Goal: Information Seeking & Learning: Learn about a topic

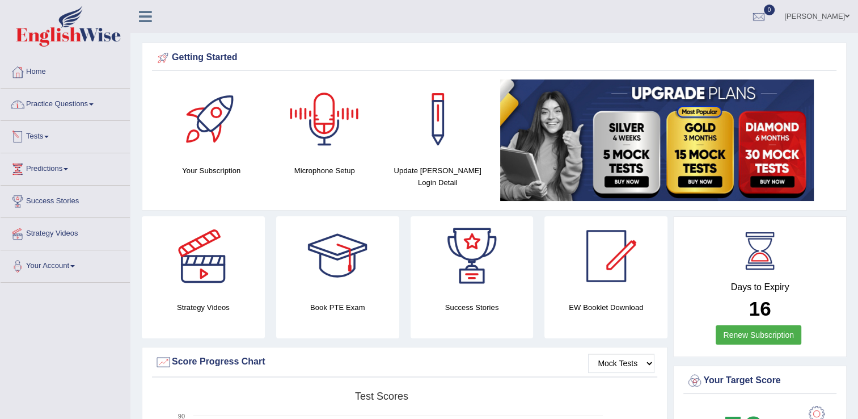
click at [79, 112] on link "Practice Questions" at bounding box center [65, 102] width 129 height 28
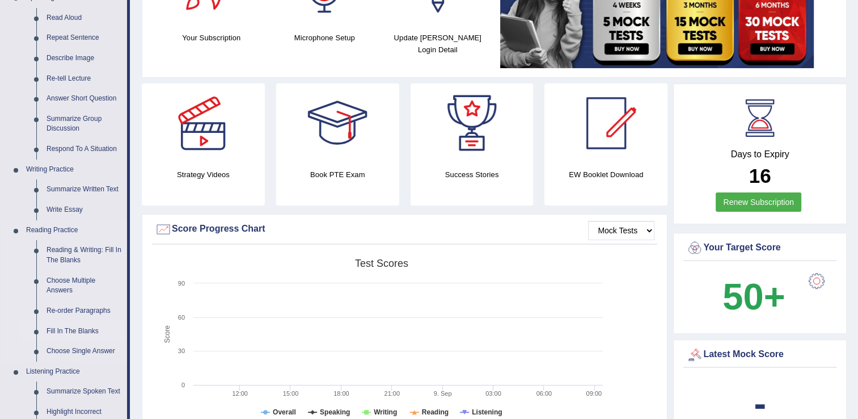
scroll to position [227, 0]
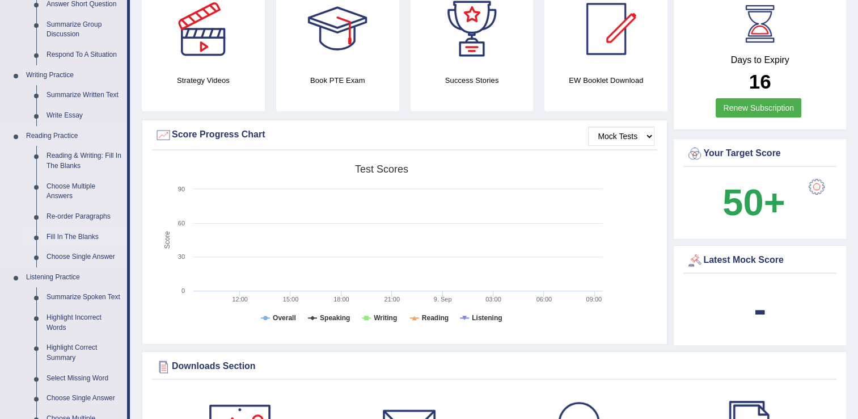
click at [61, 238] on link "Fill In The Blanks" at bounding box center [84, 237] width 86 height 20
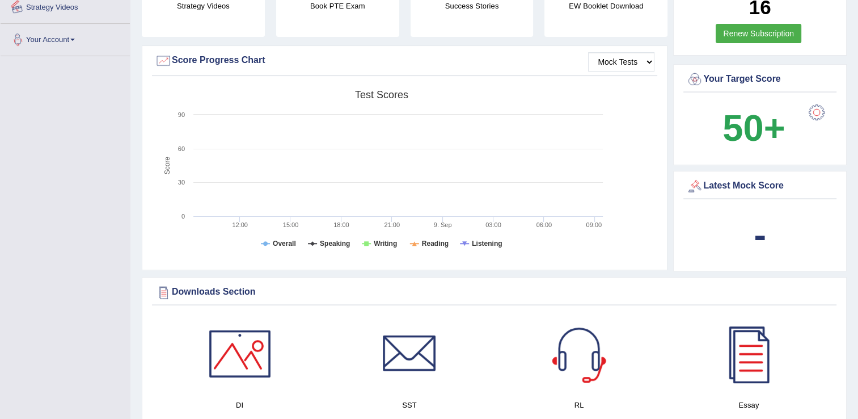
scroll to position [427, 0]
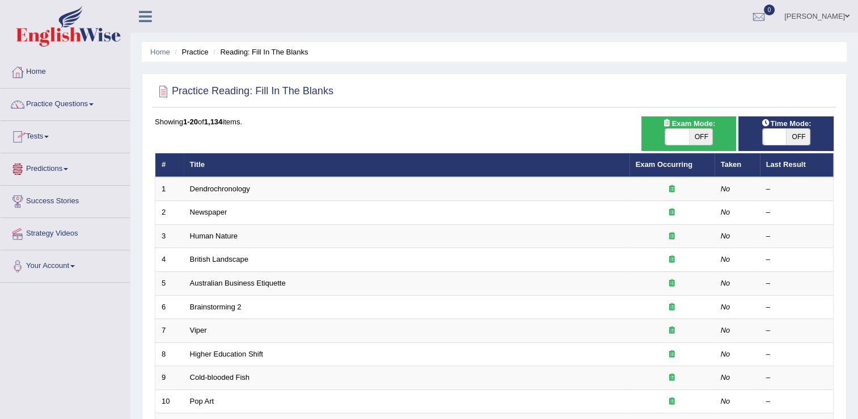
click at [62, 168] on link "Predictions" at bounding box center [65, 167] width 129 height 28
click at [54, 140] on link "Tests" at bounding box center [65, 135] width 129 height 28
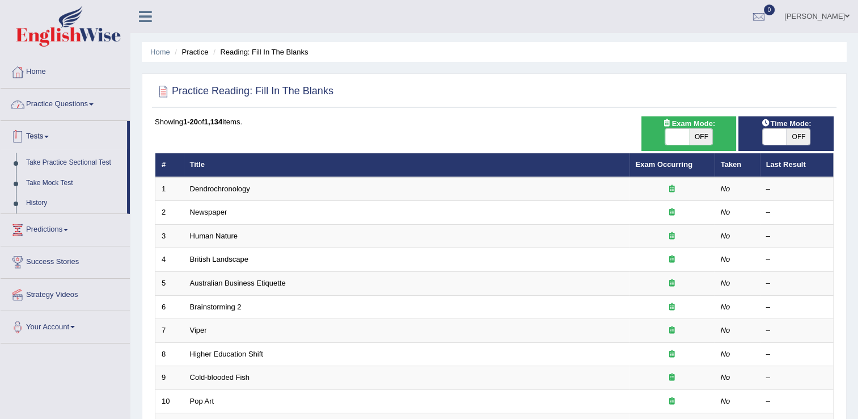
click at [68, 102] on link "Practice Questions" at bounding box center [65, 102] width 129 height 28
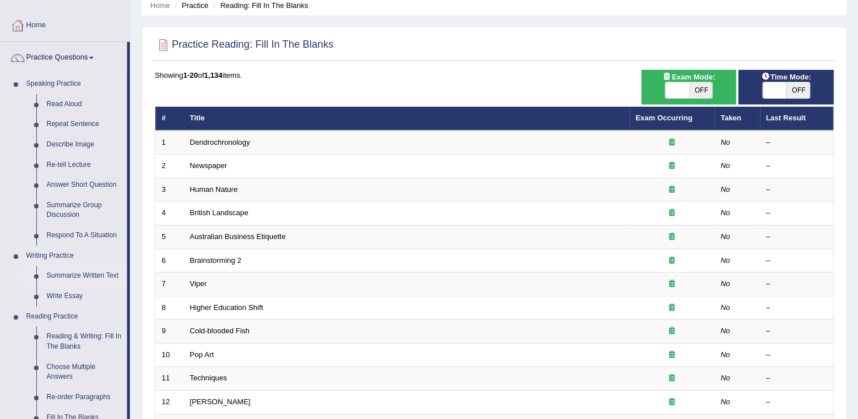
scroll to position [170, 0]
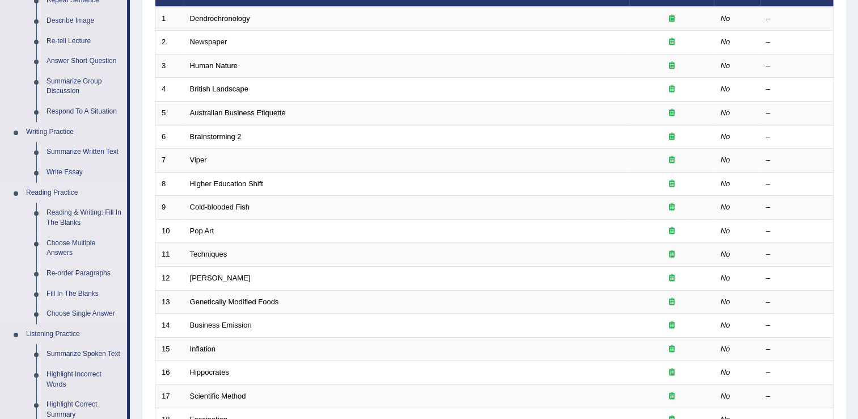
click at [71, 271] on link "Re-order Paragraphs" at bounding box center [84, 273] width 86 height 20
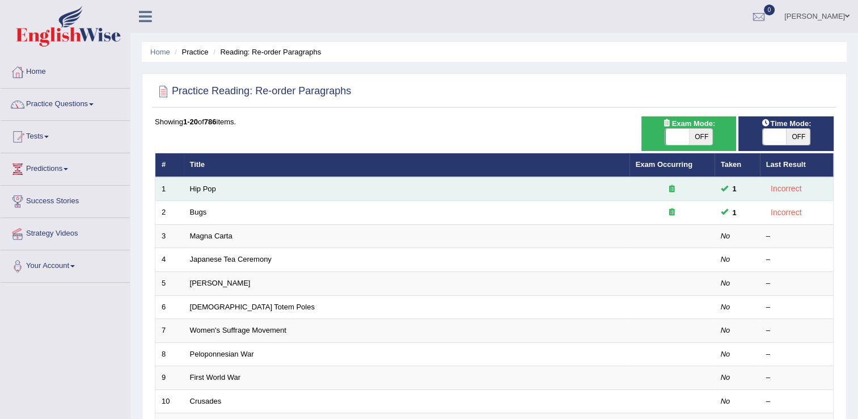
click at [227, 196] on td "Hip Pop" at bounding box center [407, 189] width 446 height 24
drag, startPoint x: 199, startPoint y: 190, endPoint x: 210, endPoint y: 194, distance: 11.5
click at [200, 190] on link "Hip Pop" at bounding box center [203, 188] width 26 height 9
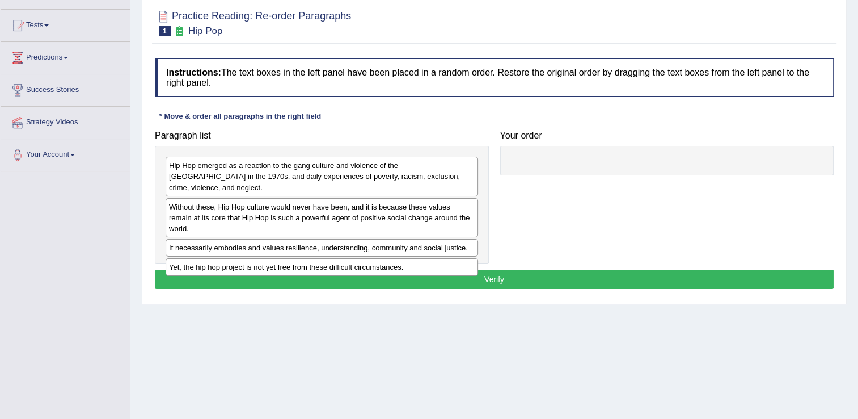
scroll to position [113, 0]
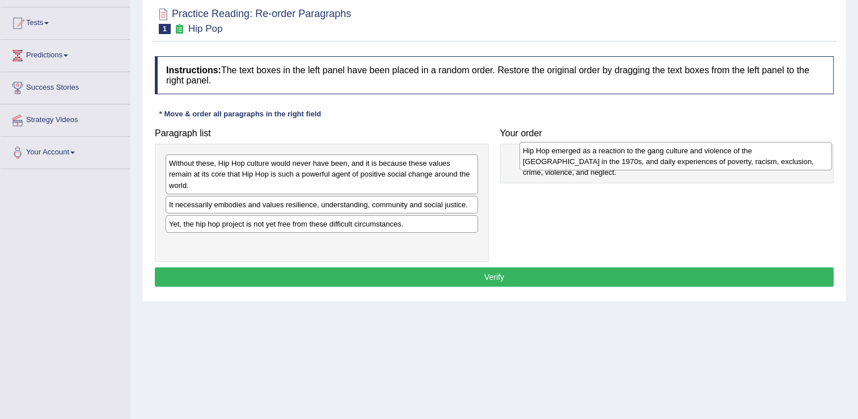
drag, startPoint x: 211, startPoint y: 170, endPoint x: 566, endPoint y: 158, distance: 355.3
click at [566, 158] on div "Hip Hop emerged as a reaction to the gang culture and violence of the South Bro…" at bounding box center [676, 156] width 313 height 28
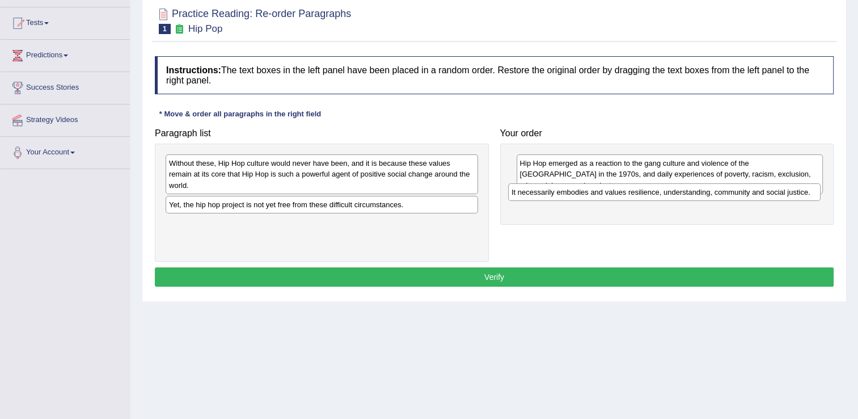
drag, startPoint x: 293, startPoint y: 194, endPoint x: 645, endPoint y: 192, distance: 352.2
click at [645, 192] on div "It necessarily embodies and values resilience, understanding, community and soc…" at bounding box center [664, 192] width 313 height 18
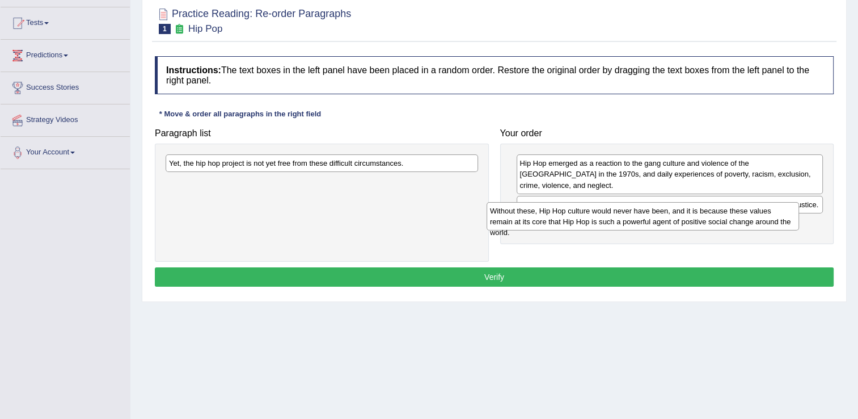
drag, startPoint x: 322, startPoint y: 169, endPoint x: 484, endPoint y: 192, distance: 163.8
click at [643, 217] on div "Without these, Hip Hop culture would never have been, and it is because these v…" at bounding box center [643, 216] width 313 height 28
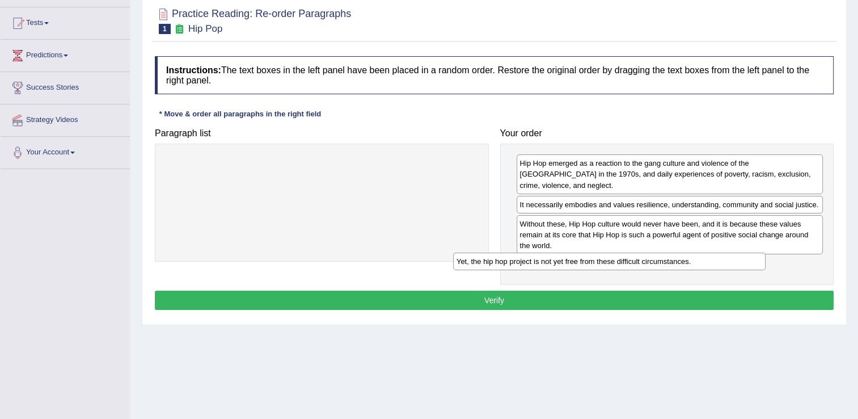
drag, startPoint x: 338, startPoint y: 162, endPoint x: 668, endPoint y: 266, distance: 345.5
click at [674, 267] on div "Yet, the hip hop project is not yet free from these difficult circumstances." at bounding box center [609, 261] width 313 height 18
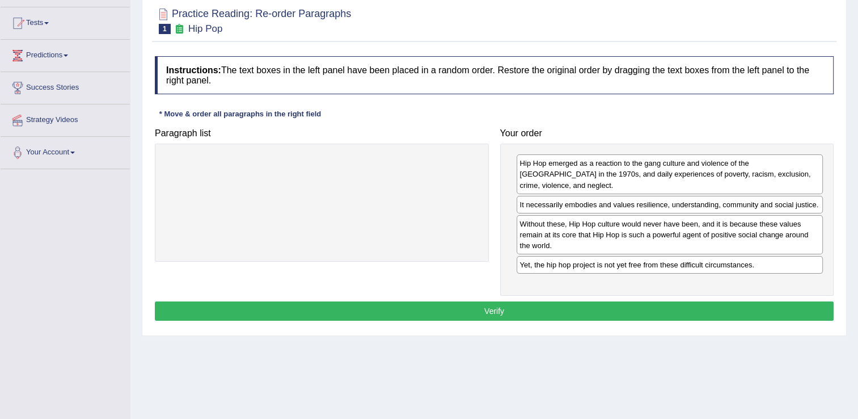
drag, startPoint x: 533, startPoint y: 297, endPoint x: 461, endPoint y: 282, distance: 74.1
click at [533, 301] on button "Verify" at bounding box center [494, 310] width 679 height 19
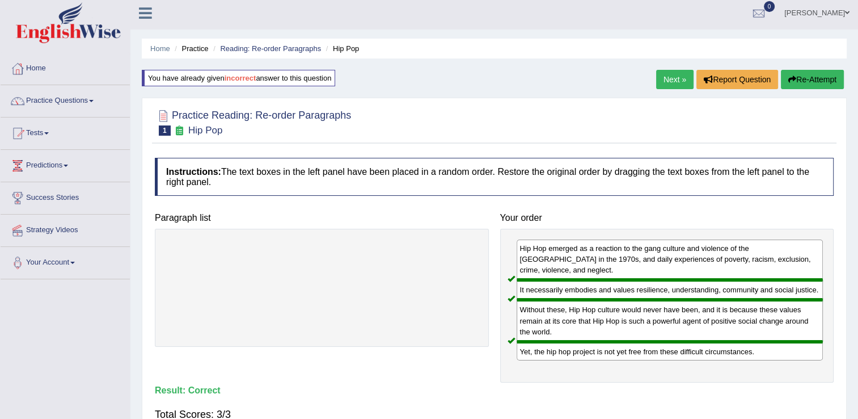
scroll to position [0, 0]
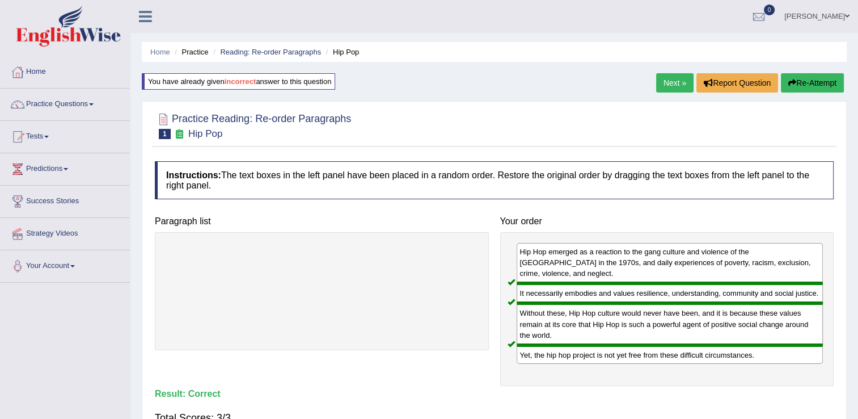
click at [661, 83] on link "Next »" at bounding box center [674, 82] width 37 height 19
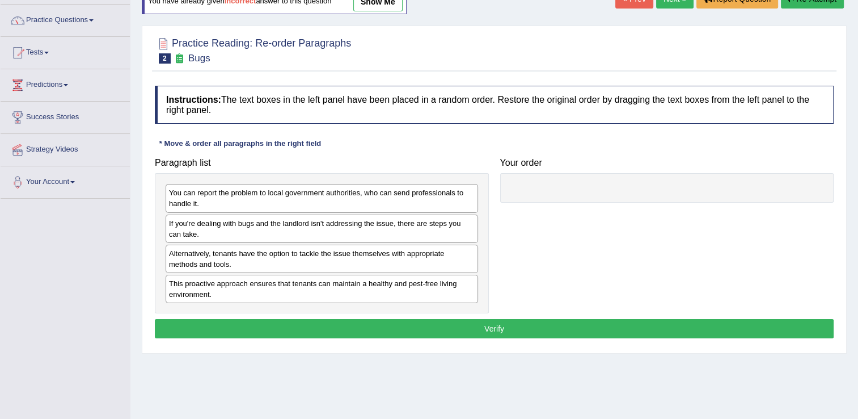
scroll to position [113, 0]
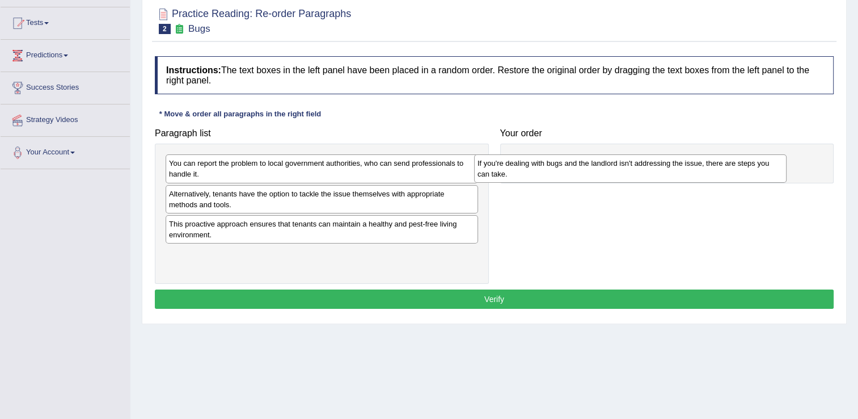
drag, startPoint x: 275, startPoint y: 206, endPoint x: 614, endPoint y: 174, distance: 341.2
click at [614, 174] on div "If you're dealing with bugs and the landlord isn't addressing the issue, there …" at bounding box center [630, 168] width 313 height 28
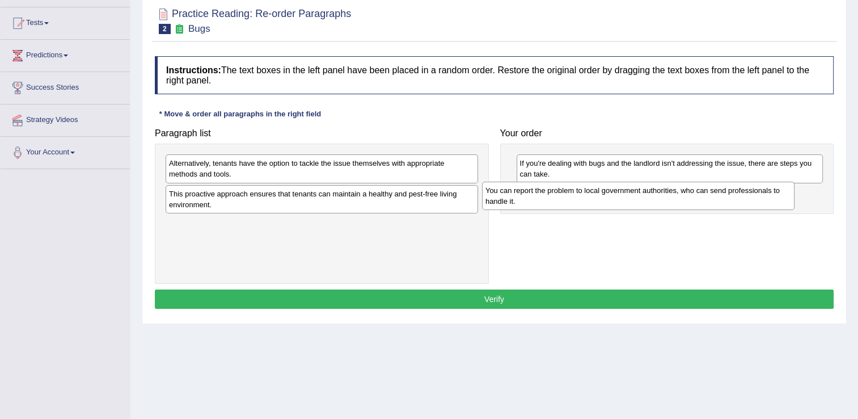
drag, startPoint x: 347, startPoint y: 169, endPoint x: 663, endPoint y: 196, distance: 317.6
click at [663, 196] on div "You can report the problem to local government authorities, who can send profes…" at bounding box center [638, 195] width 313 height 28
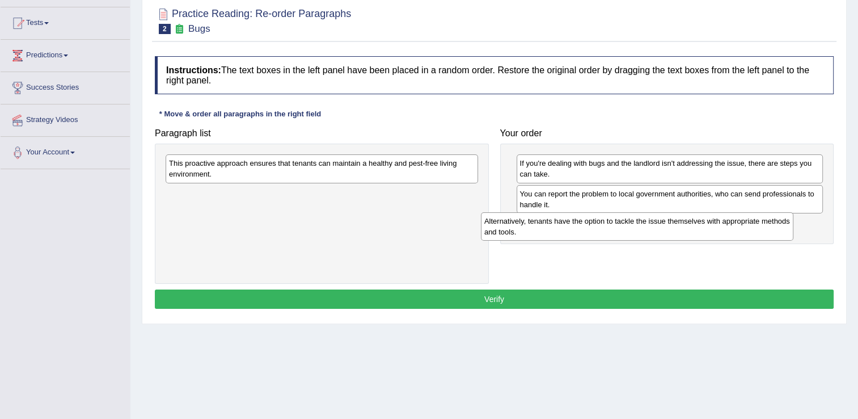
drag, startPoint x: 354, startPoint y: 167, endPoint x: 693, endPoint y: 226, distance: 344.2
click at [693, 226] on div "Alternatively, tenants have the option to tackle the issue themselves with appr…" at bounding box center [637, 226] width 313 height 28
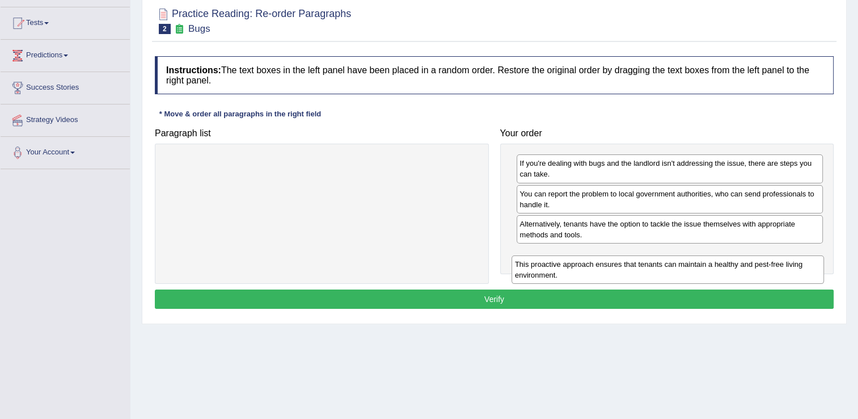
drag, startPoint x: 355, startPoint y: 171, endPoint x: 683, endPoint y: 280, distance: 345.4
click at [701, 270] on div "This proactive approach ensures that tenants can maintain a healthy and pest-fr…" at bounding box center [668, 269] width 313 height 28
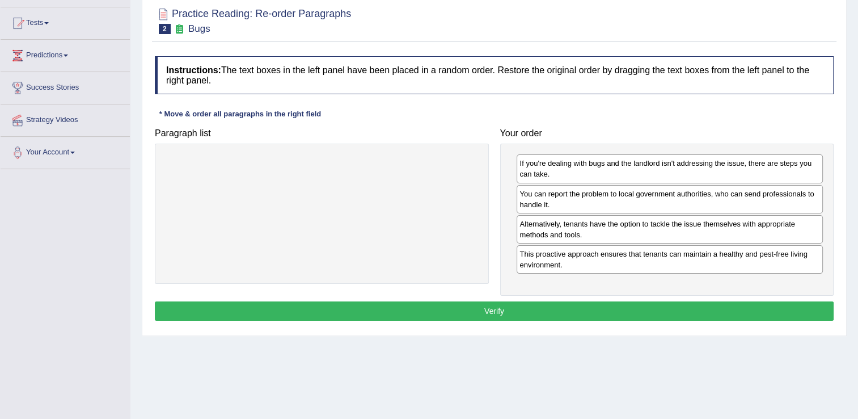
click at [547, 307] on button "Verify" at bounding box center [494, 310] width 679 height 19
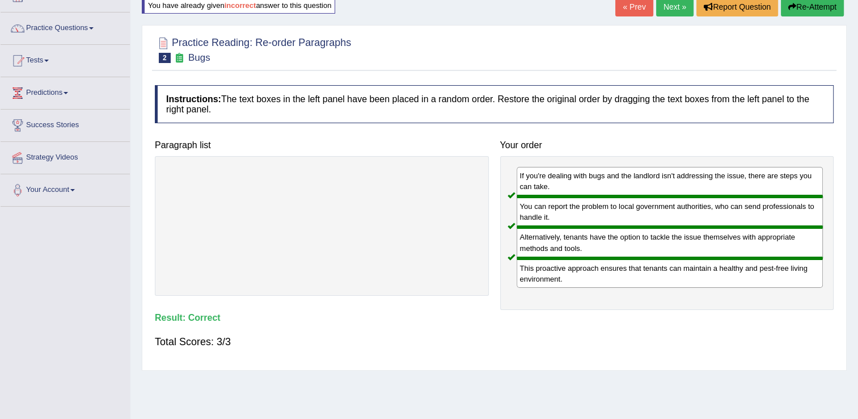
scroll to position [0, 0]
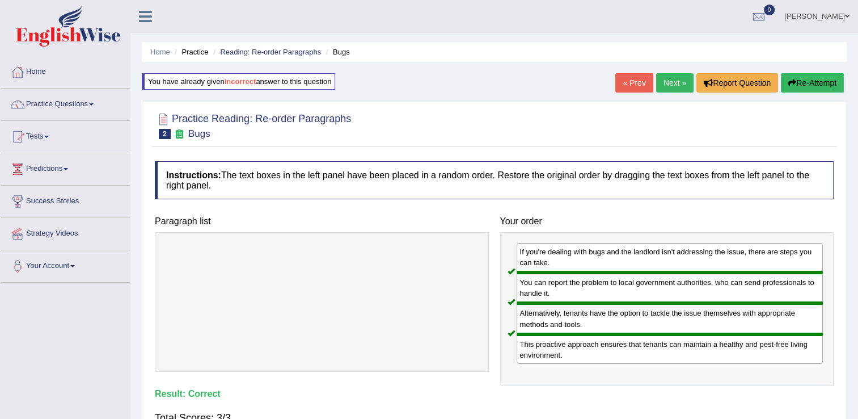
click at [670, 86] on link "Next »" at bounding box center [674, 82] width 37 height 19
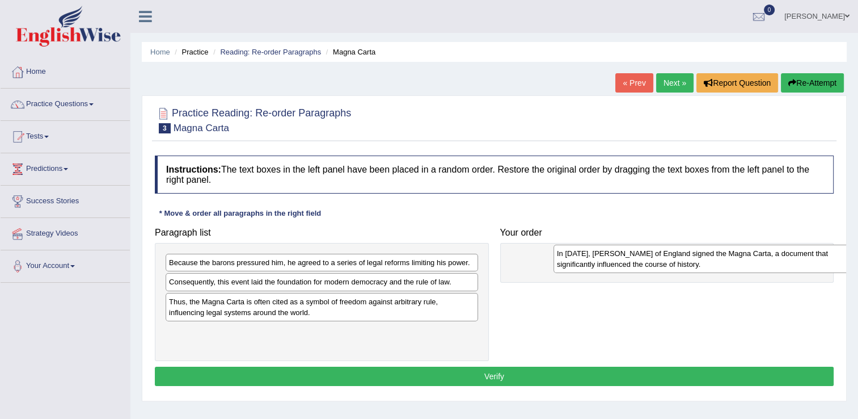
drag, startPoint x: 229, startPoint y: 292, endPoint x: 611, endPoint y: 264, distance: 383.2
click at [611, 264] on div "In 1215, King John of England signed the Magna Carta, a document that significa…" at bounding box center [710, 258] width 313 height 28
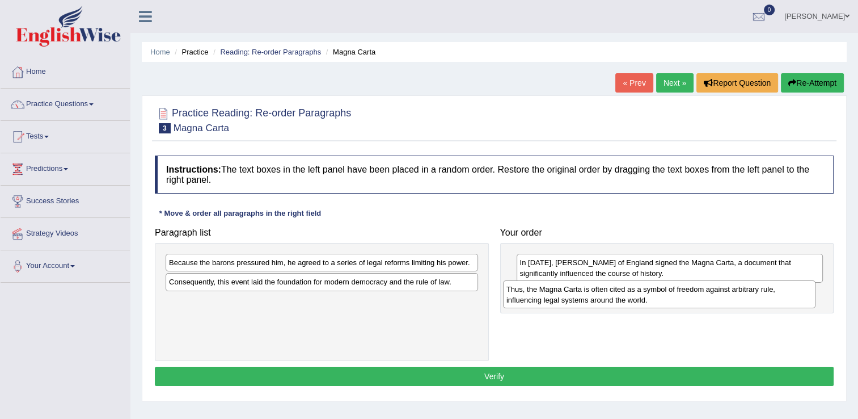
drag, startPoint x: 349, startPoint y: 307, endPoint x: 649, endPoint y: 298, distance: 300.2
click at [649, 298] on div "Thus, the Magna Carta is often cited as a symbol of freedom against arbitrary r…" at bounding box center [659, 294] width 313 height 28
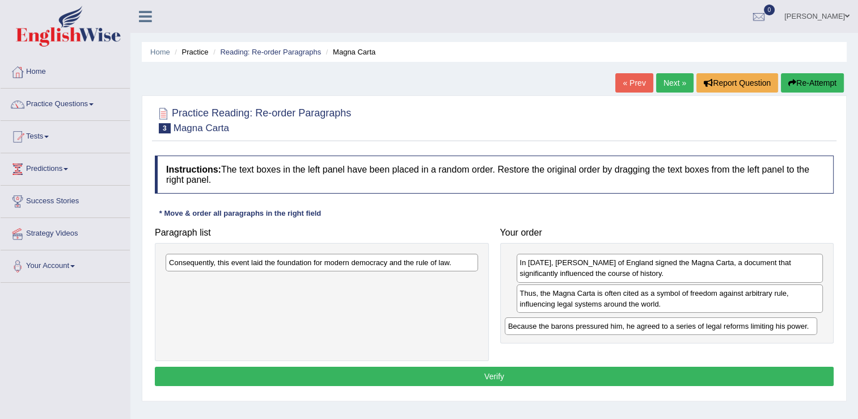
drag, startPoint x: 311, startPoint y: 265, endPoint x: 650, endPoint y: 328, distance: 344.5
click at [650, 328] on div "Because the barons pressured him, he agreed to a series of legal reforms limiti…" at bounding box center [661, 326] width 313 height 18
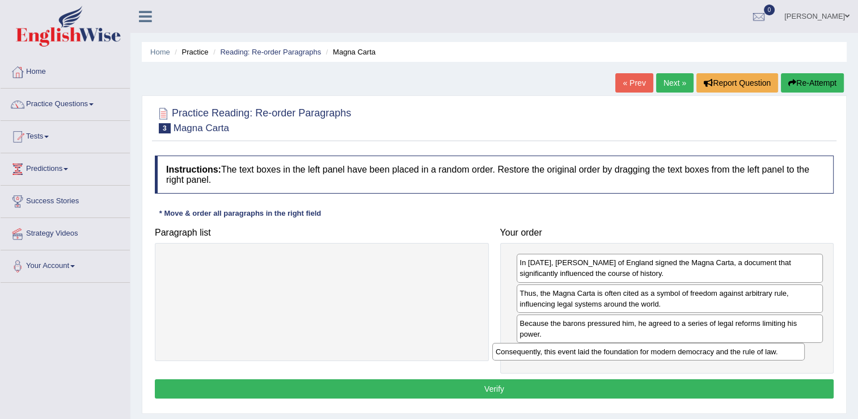
drag, startPoint x: 321, startPoint y: 265, endPoint x: 647, endPoint y: 349, distance: 336.9
click at [647, 349] on div "Consequently, this event laid the foundation for modern democracy and the rule …" at bounding box center [648, 352] width 313 height 18
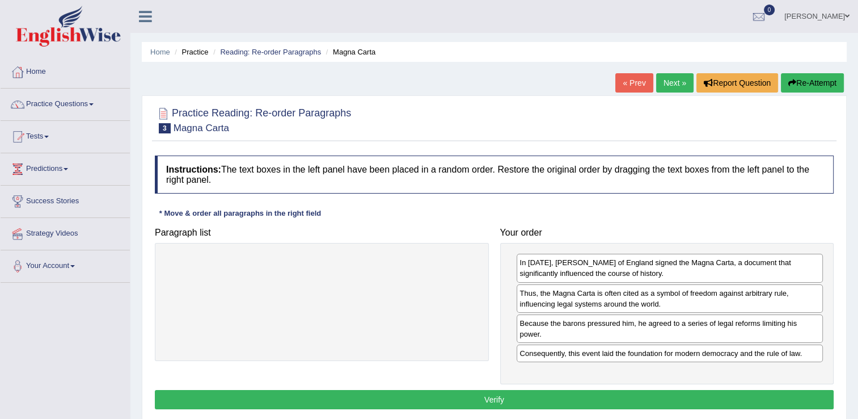
click at [627, 390] on button "Verify" at bounding box center [494, 399] width 679 height 19
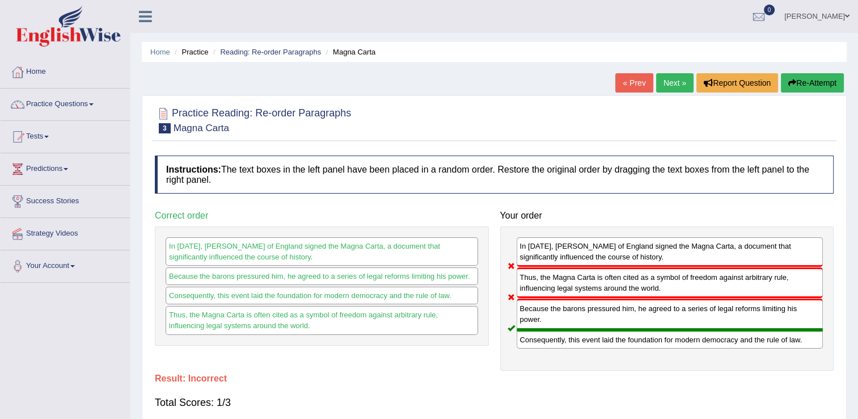
click at [665, 82] on link "Next »" at bounding box center [674, 82] width 37 height 19
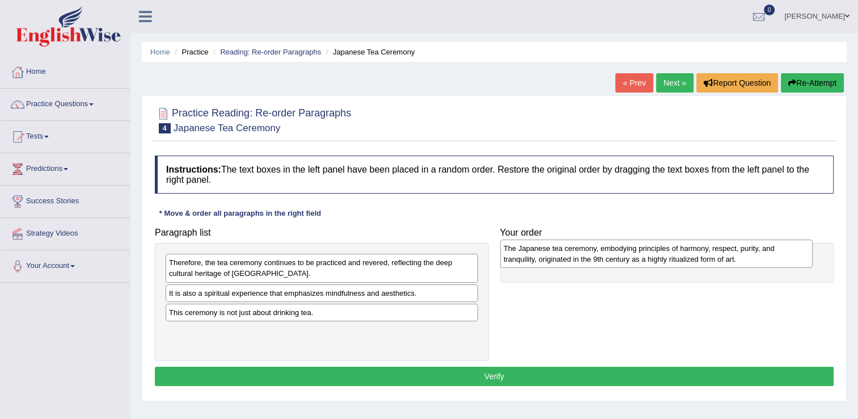
drag, startPoint x: 301, startPoint y: 299, endPoint x: 635, endPoint y: 255, distance: 337.5
click at [635, 255] on div "The Japanese tea ceremony, embodying principles of harmony, respect, purity, an…" at bounding box center [656, 253] width 313 height 28
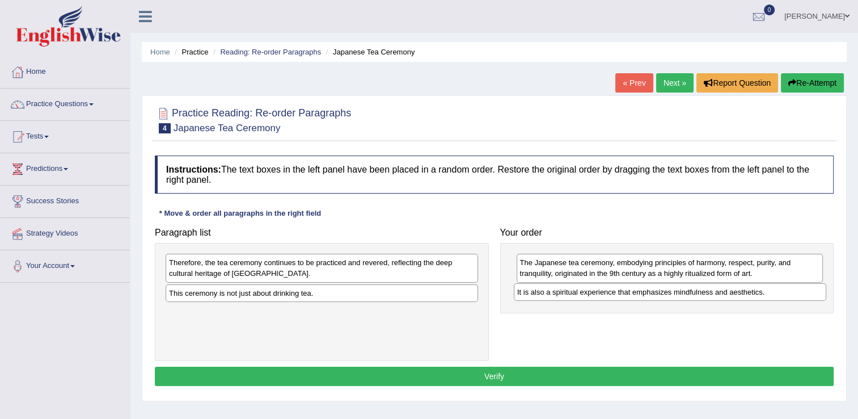
drag, startPoint x: 212, startPoint y: 297, endPoint x: 384, endPoint y: 264, distance: 174.9
click at [563, 296] on div "It is also a spiritual experience that emphasizes mindfulness and aesthetics." at bounding box center [670, 292] width 313 height 18
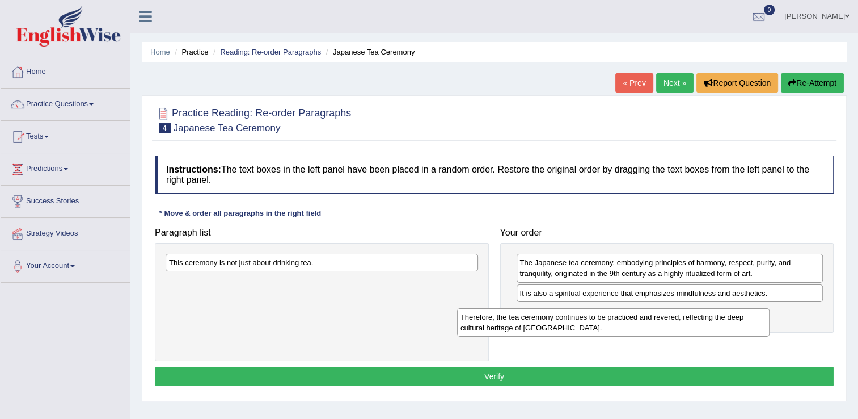
drag, startPoint x: 400, startPoint y: 279, endPoint x: 639, endPoint y: 312, distance: 241.0
click at [662, 314] on div "Therefore, the tea ceremony continues to be practiced and revered, reflecting t…" at bounding box center [613, 322] width 313 height 28
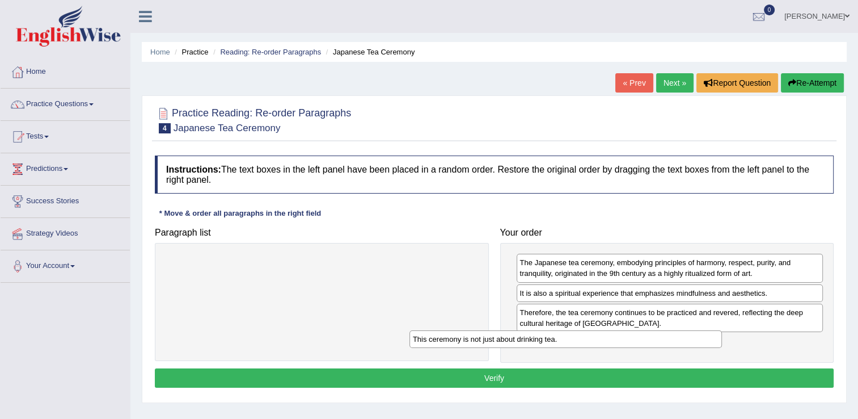
drag, startPoint x: 423, startPoint y: 263, endPoint x: 732, endPoint y: 345, distance: 319.9
click at [722, 347] on div "This ceremony is not just about drinking tea." at bounding box center [565, 339] width 313 height 18
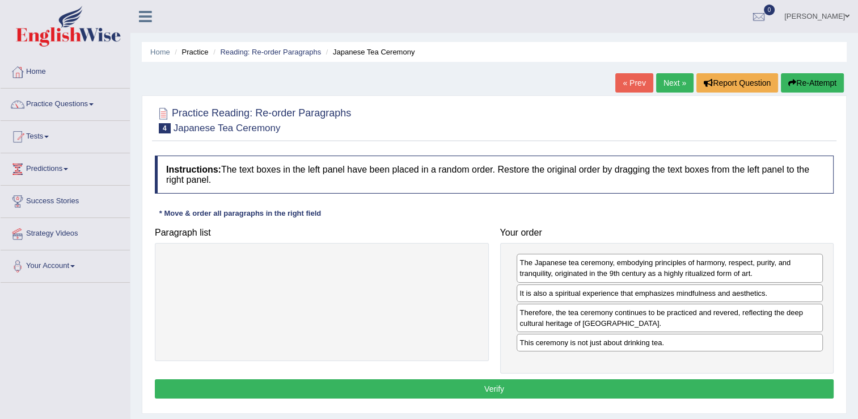
drag, startPoint x: 676, startPoint y: 386, endPoint x: 563, endPoint y: 373, distance: 114.2
click at [676, 386] on button "Verify" at bounding box center [494, 388] width 679 height 19
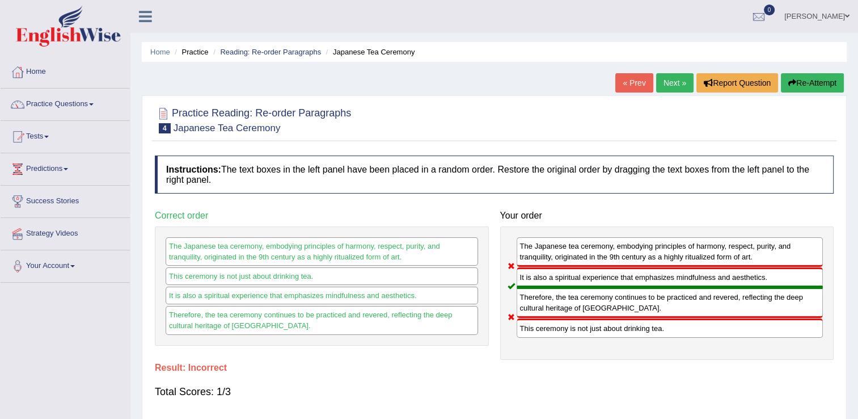
drag, startPoint x: 538, startPoint y: 326, endPoint x: 664, endPoint y: 331, distance: 126.6
click at [664, 331] on div "This ceremony is not just about drinking tea." at bounding box center [670, 327] width 307 height 19
drag, startPoint x: 627, startPoint y: 322, endPoint x: 626, endPoint y: 328, distance: 7.0
click at [627, 322] on div "This ceremony is not just about drinking tea." at bounding box center [670, 327] width 307 height 19
click at [679, 84] on link "Next »" at bounding box center [674, 82] width 37 height 19
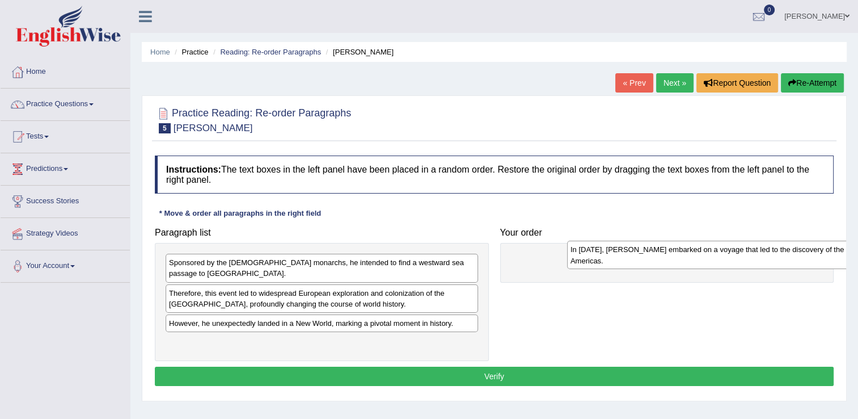
drag, startPoint x: 225, startPoint y: 341, endPoint x: 626, endPoint y: 260, distance: 409.8
click at [626, 260] on div "In [DATE], [PERSON_NAME] embarked on a voyage that led to the discovery of the …" at bounding box center [723, 254] width 313 height 28
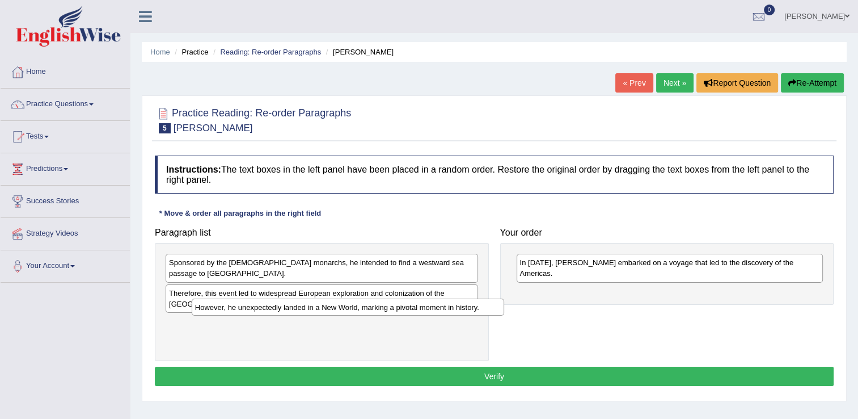
drag, startPoint x: 314, startPoint y: 316, endPoint x: 333, endPoint y: 310, distance: 20.3
click at [335, 310] on div "However, he unexpectedly landed in a New World, marking a pivotal moment in his…" at bounding box center [348, 307] width 313 height 18
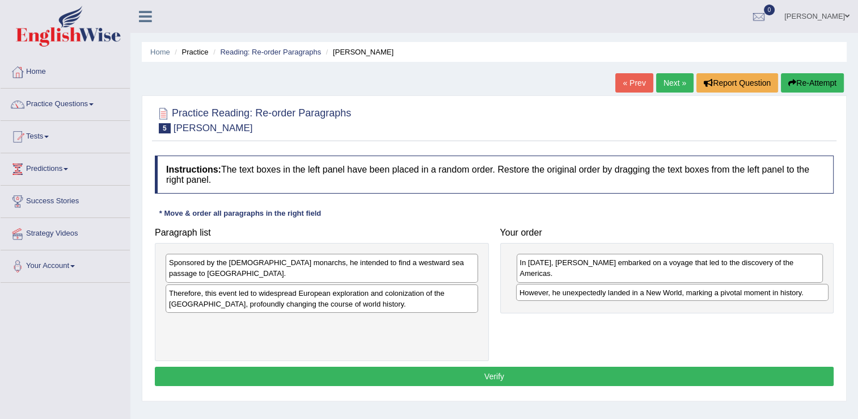
drag, startPoint x: 218, startPoint y: 312, endPoint x: 563, endPoint y: 293, distance: 344.8
click at [563, 293] on div "However, he unexpectedly landed in a New World, marking a pivotal moment in his…" at bounding box center [672, 293] width 313 height 18
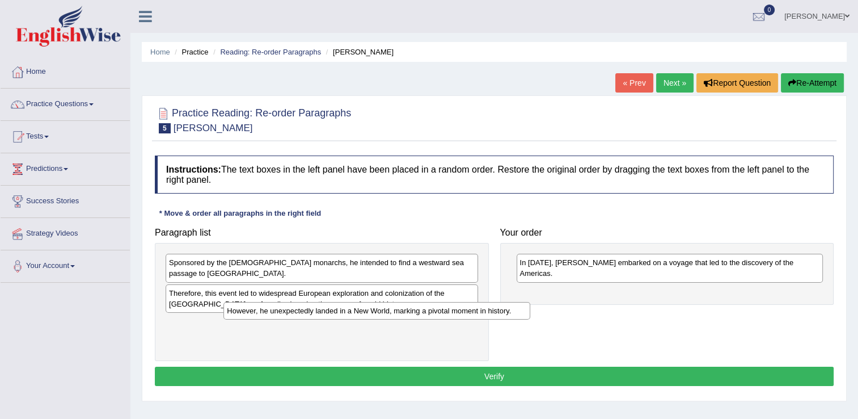
drag, startPoint x: 588, startPoint y: 294, endPoint x: 294, endPoint y: 312, distance: 294.4
click at [294, 312] on div "However, he unexpectedly landed in a New World, marking a pivotal moment in his…" at bounding box center [376, 311] width 307 height 18
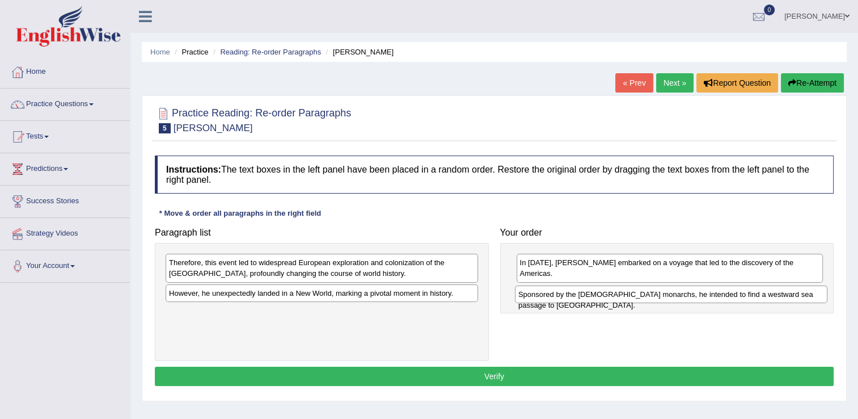
drag, startPoint x: 263, startPoint y: 265, endPoint x: 613, endPoint y: 297, distance: 350.8
click at [613, 297] on div "Sponsored by the [DEMOGRAPHIC_DATA] monarchs, he intended to find a westward se…" at bounding box center [671, 294] width 313 height 18
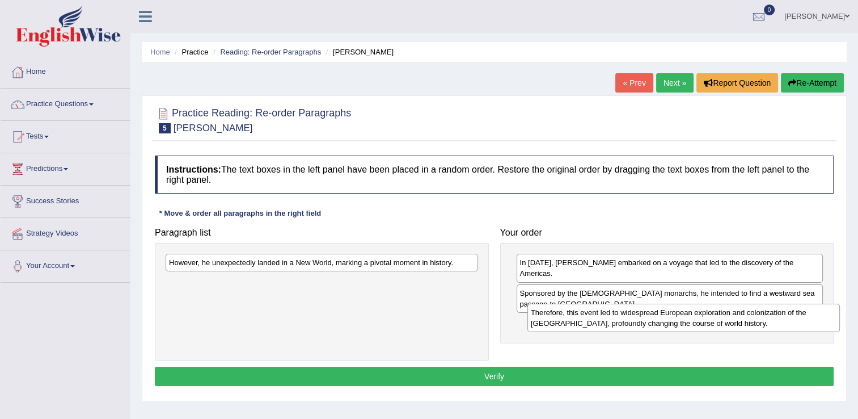
drag, startPoint x: 250, startPoint y: 269, endPoint x: 607, endPoint y: 318, distance: 360.0
click at [607, 318] on div "Therefore, this event led to widespread European exploration and colonization o…" at bounding box center [683, 317] width 313 height 28
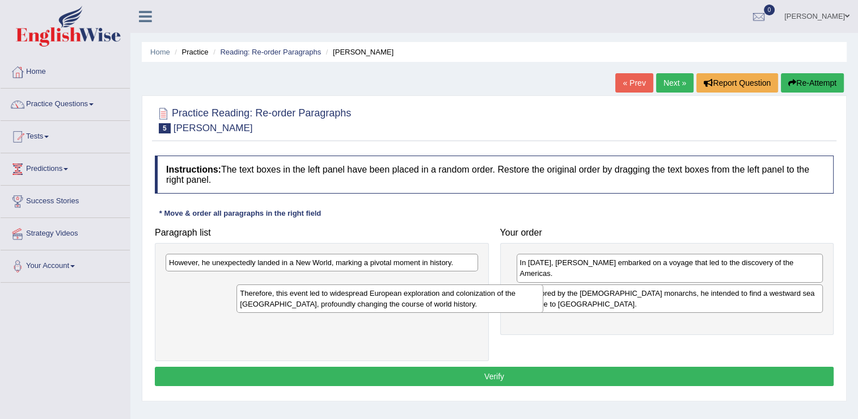
drag, startPoint x: 589, startPoint y: 326, endPoint x: 310, endPoint y: 307, distance: 280.2
click at [310, 307] on div "Therefore, this event led to widespread European exploration and colonization o…" at bounding box center [390, 298] width 307 height 28
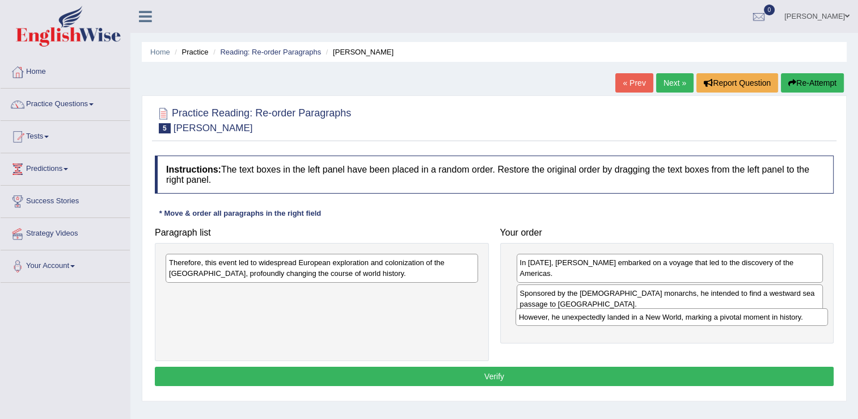
drag, startPoint x: 263, startPoint y: 262, endPoint x: 614, endPoint y: 315, distance: 354.5
click at [614, 315] on div "However, he unexpectedly landed in a New World, marking a pivotal moment in his…" at bounding box center [672, 317] width 313 height 18
click at [307, 272] on div "Therefore, this event led to widespread European exploration and colonization o…" at bounding box center [322, 268] width 313 height 28
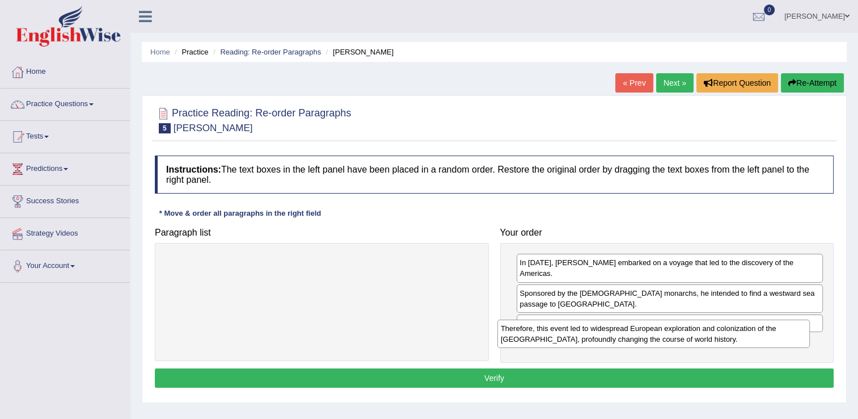
drag, startPoint x: 307, startPoint y: 272, endPoint x: 639, endPoint y: 338, distance: 338.3
click at [639, 338] on div "Therefore, this event led to widespread European exploration and colonization o…" at bounding box center [653, 333] width 313 height 28
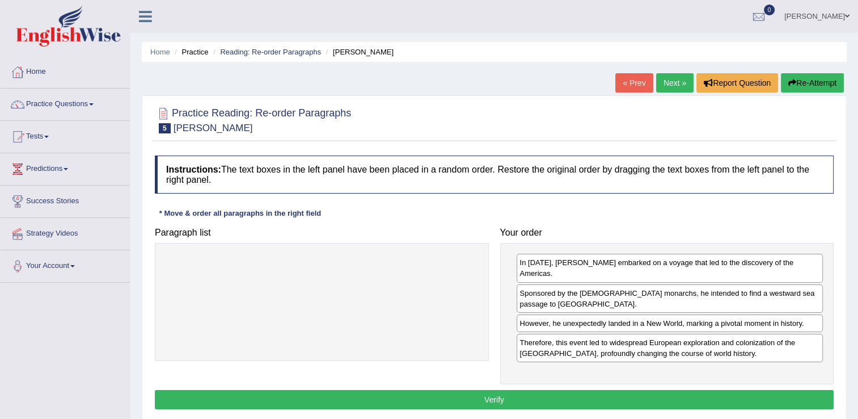
click at [558, 390] on button "Verify" at bounding box center [494, 399] width 679 height 19
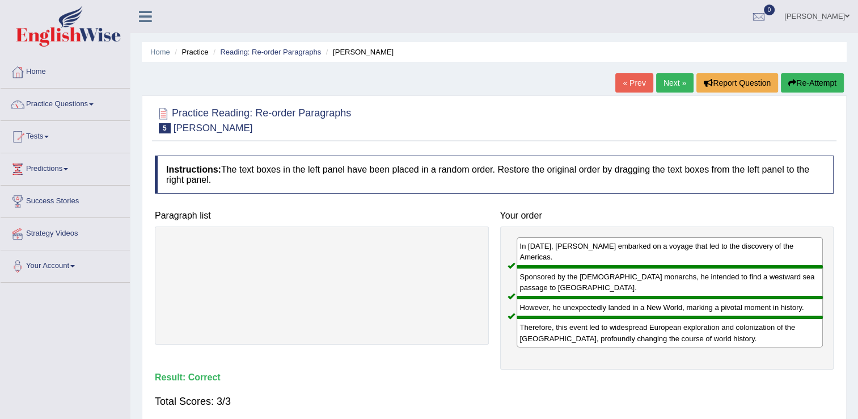
click at [674, 85] on link "Next »" at bounding box center [674, 82] width 37 height 19
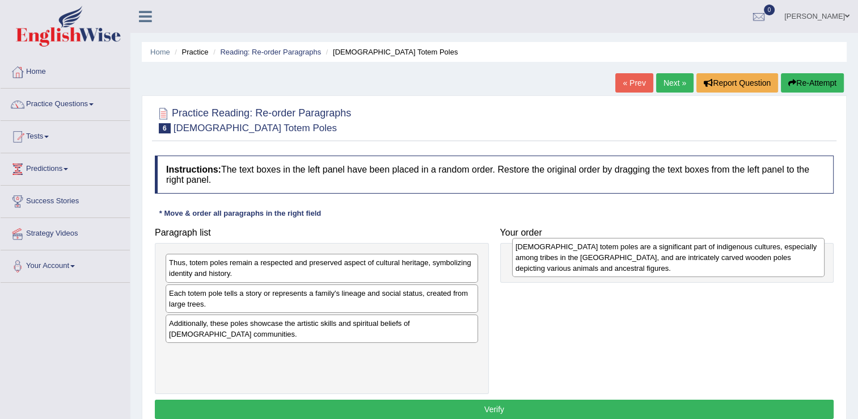
drag, startPoint x: 260, startPoint y: 280, endPoint x: 603, endPoint y: 267, distance: 344.0
click at [603, 267] on div "Native American totem poles are a significant part of indigenous cultures, espe…" at bounding box center [668, 257] width 313 height 39
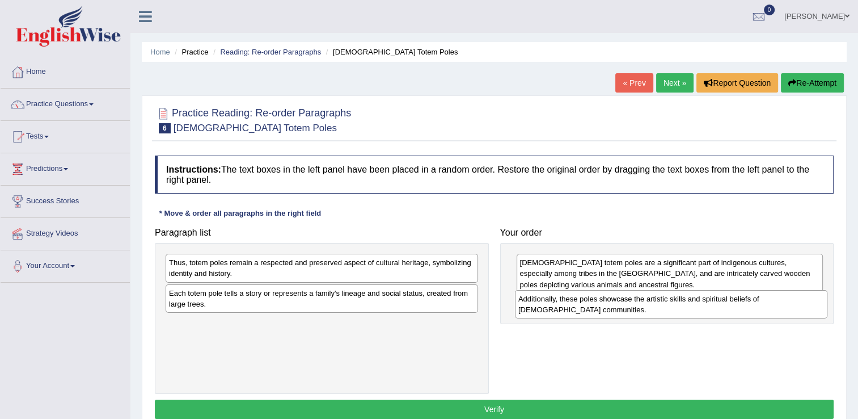
drag, startPoint x: 268, startPoint y: 329, endPoint x: 617, endPoint y: 305, distance: 350.2
click at [617, 305] on div "Additionally, these poles showcase the artistic skills and spiritual beliefs of…" at bounding box center [671, 304] width 313 height 28
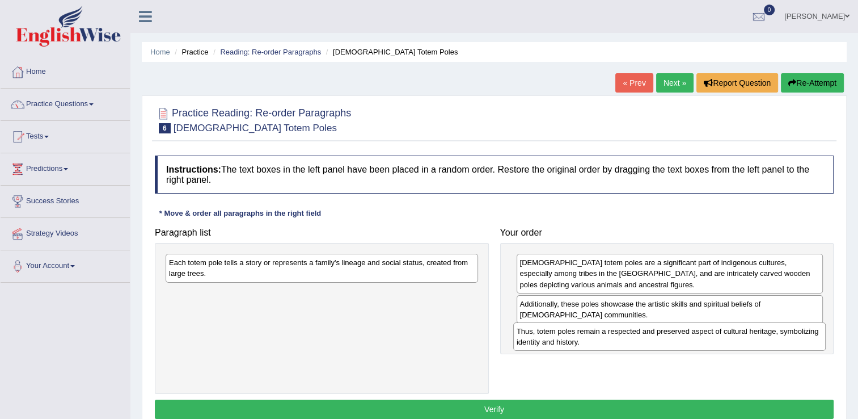
drag, startPoint x: 316, startPoint y: 269, endPoint x: 652, endPoint y: 337, distance: 342.6
click at [652, 337] on div "Thus, totem poles remain a respected and preserved aspect of cultural heritage,…" at bounding box center [669, 336] width 313 height 28
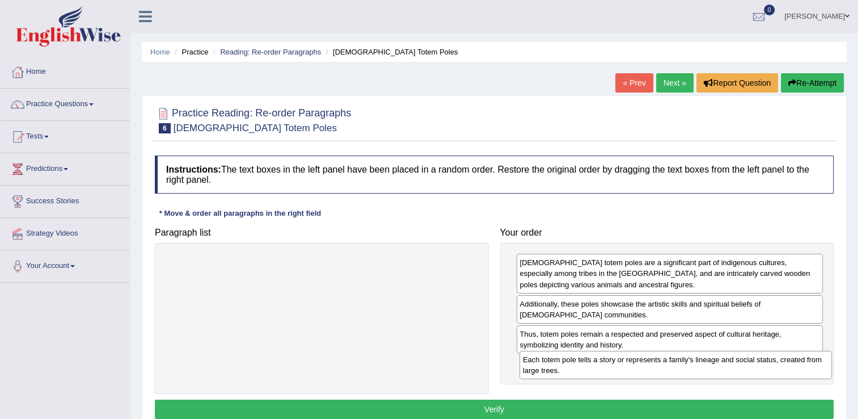
drag, startPoint x: 310, startPoint y: 269, endPoint x: 664, endPoint y: 366, distance: 367.0
click at [664, 366] on div "Each totem pole tells a story or represents a family's lineage and social statu…" at bounding box center [676, 365] width 313 height 28
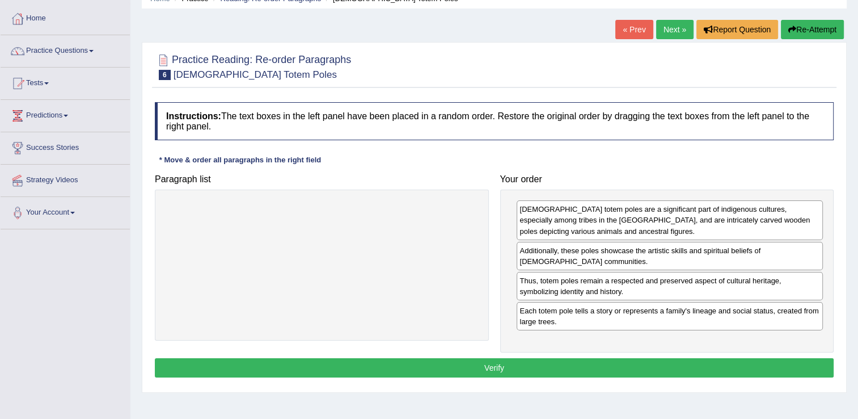
scroll to position [57, 0]
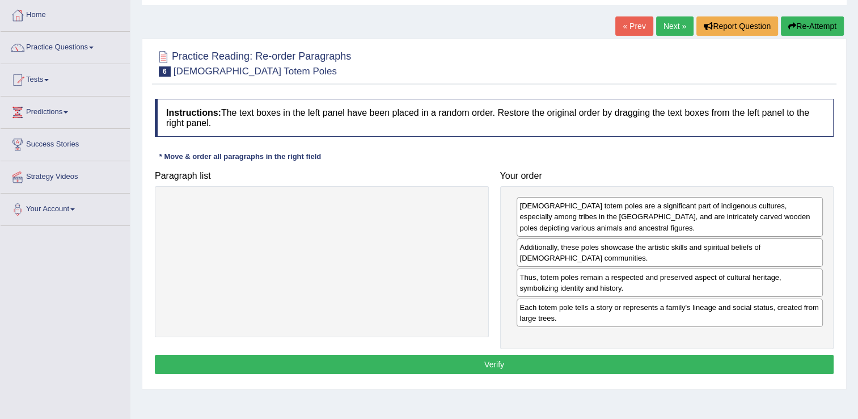
click at [543, 363] on button "Verify" at bounding box center [494, 363] width 679 height 19
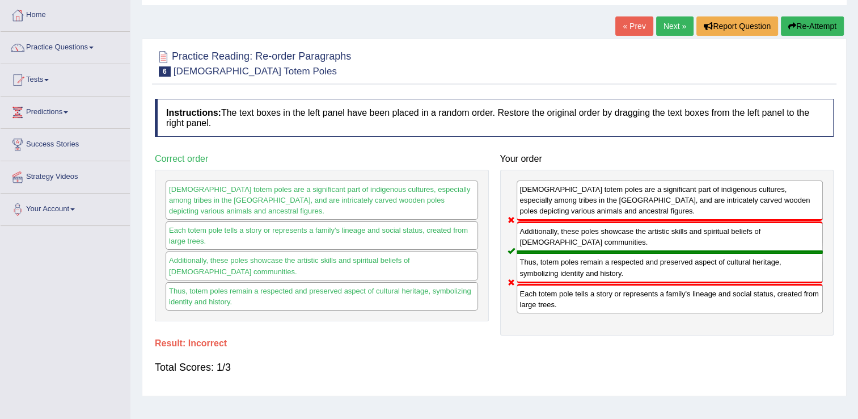
drag, startPoint x: 536, startPoint y: 295, endPoint x: 532, endPoint y: 219, distance: 76.1
click at [532, 219] on div "Native American totem poles are a significant part of indigenous cultures, espe…" at bounding box center [667, 253] width 334 height 166
drag, startPoint x: 534, startPoint y: 238, endPoint x: 693, endPoint y: 214, distance: 161.1
click at [696, 221] on div "Additionally, these poles showcase the artistic skills and spiritual beliefs of…" at bounding box center [670, 236] width 307 height 31
click at [673, 32] on link "Next »" at bounding box center [674, 25] width 37 height 19
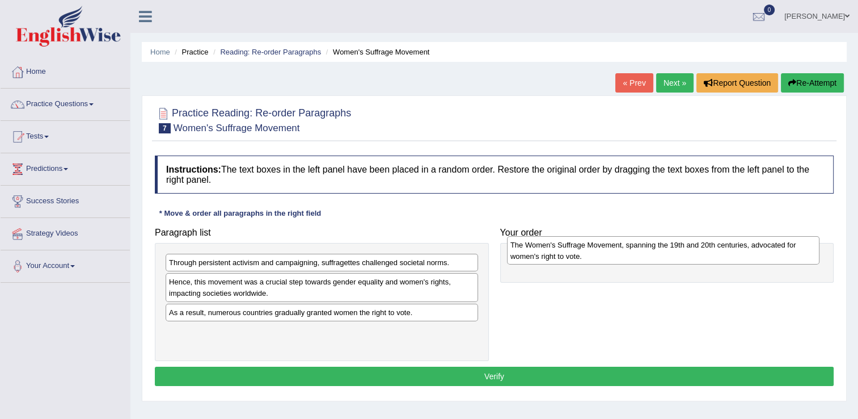
drag, startPoint x: 343, startPoint y: 342, endPoint x: 685, endPoint y: 257, distance: 352.8
click at [685, 257] on div "The Women's Suffrage Movement, spanning the 19th and 20th centuries, advocated …" at bounding box center [663, 250] width 313 height 28
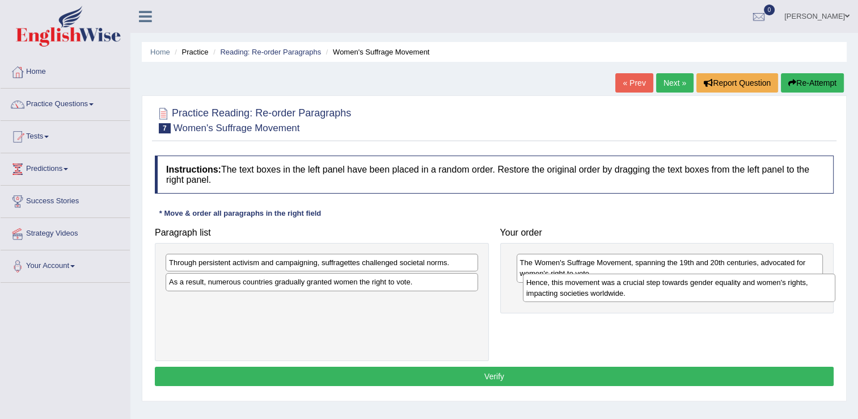
drag, startPoint x: 318, startPoint y: 289, endPoint x: 675, endPoint y: 290, distance: 357.3
click at [675, 290] on div "Hence, this movement was a crucial step towards gender equality and women's rig…" at bounding box center [679, 287] width 313 height 28
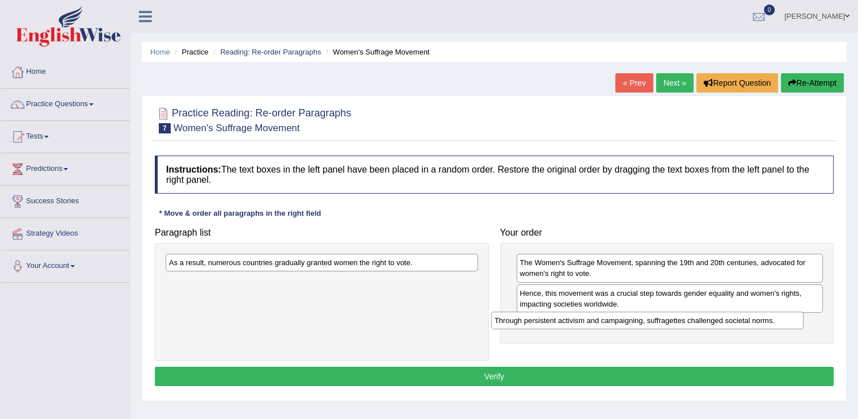
drag, startPoint x: 311, startPoint y: 264, endPoint x: 634, endPoint y: 322, distance: 327.9
click at [634, 322] on div "Through persistent activism and campaigning, suffragettes challenged societal n…" at bounding box center [647, 320] width 313 height 18
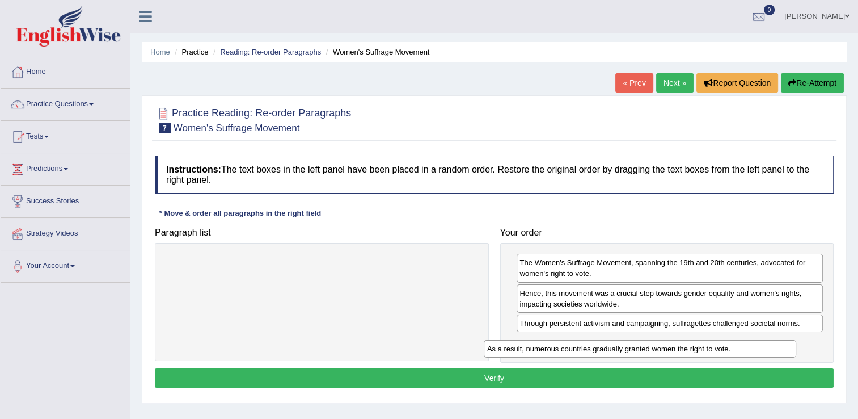
drag, startPoint x: 321, startPoint y: 260, endPoint x: 656, endPoint y: 341, distance: 344.9
click at [657, 341] on div "As a result, numerous countries gradually granted women the right to vote." at bounding box center [640, 349] width 313 height 18
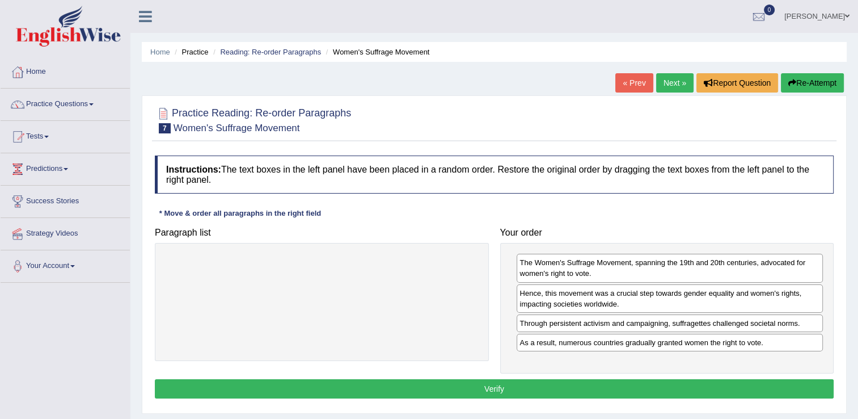
click at [520, 383] on button "Verify" at bounding box center [494, 388] width 679 height 19
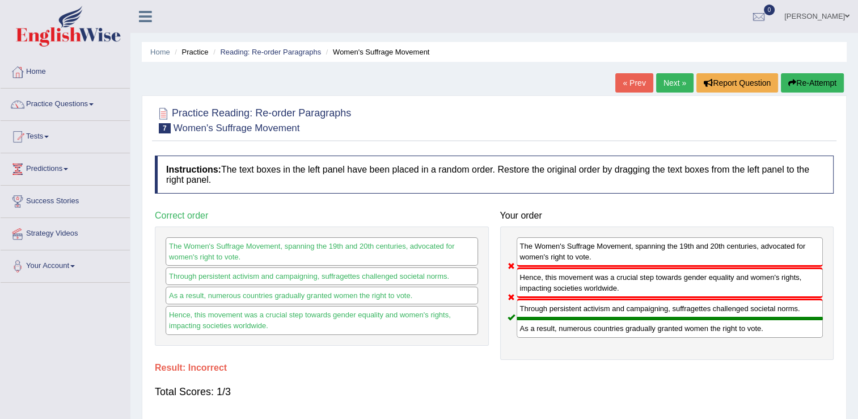
drag, startPoint x: 565, startPoint y: 248, endPoint x: 592, endPoint y: 246, distance: 26.8
click at [588, 246] on div "The Women's Suffrage Movement, spanning the 19th and 20th centuries, advocated …" at bounding box center [670, 251] width 307 height 29
click at [618, 246] on div "The Women's Suffrage Movement, spanning the 19th and 20th centuries, advocated …" at bounding box center [670, 251] width 307 height 29
drag, startPoint x: 590, startPoint y: 247, endPoint x: 625, endPoint y: 247, distance: 35.2
click at [625, 247] on div "The Women's Suffrage Movement, spanning the 19th and 20th centuries, advocated …" at bounding box center [670, 251] width 307 height 29
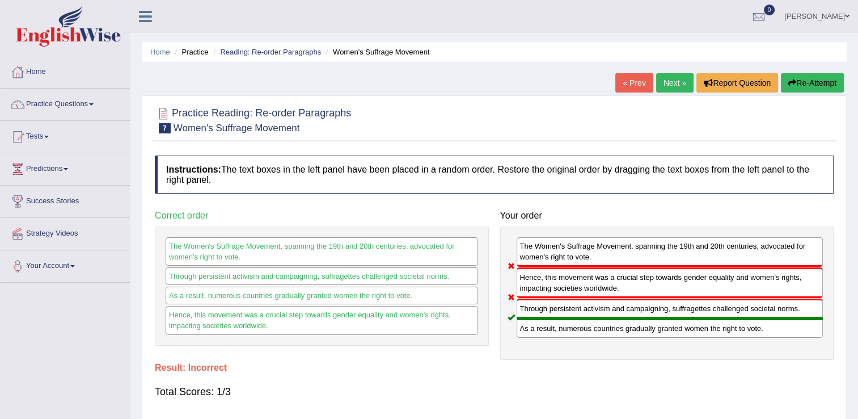
click at [674, 83] on link "Next »" at bounding box center [674, 82] width 37 height 19
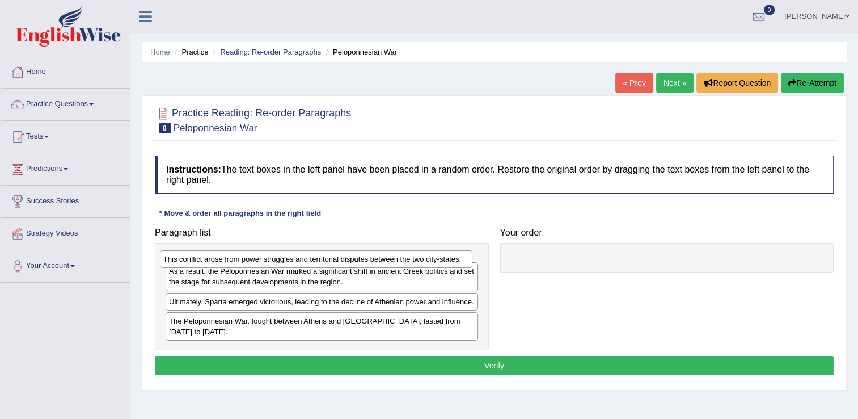
drag, startPoint x: 176, startPoint y: 260, endPoint x: 168, endPoint y: 262, distance: 8.1
click at [168, 257] on div "This conflict arose from power struggles and territorial disputes between the t…" at bounding box center [316, 259] width 313 height 18
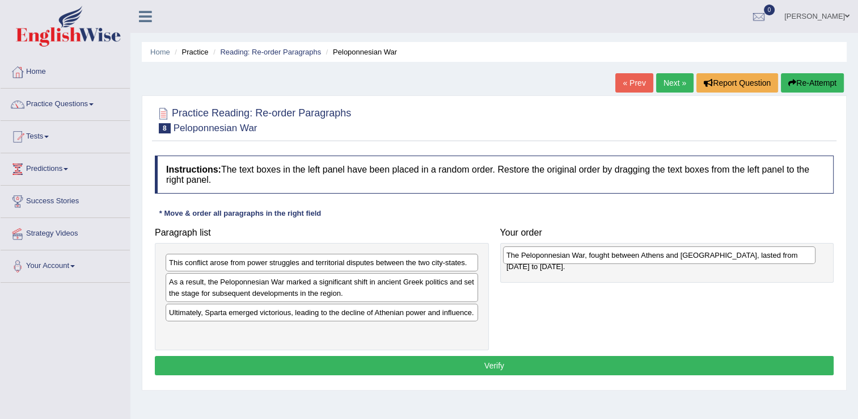
drag, startPoint x: 209, startPoint y: 332, endPoint x: 547, endPoint y: 257, distance: 346.9
click at [547, 257] on div "The Peloponnesian War, fought between Athens and Sparta, lasted from 431 to 404…" at bounding box center [659, 255] width 313 height 18
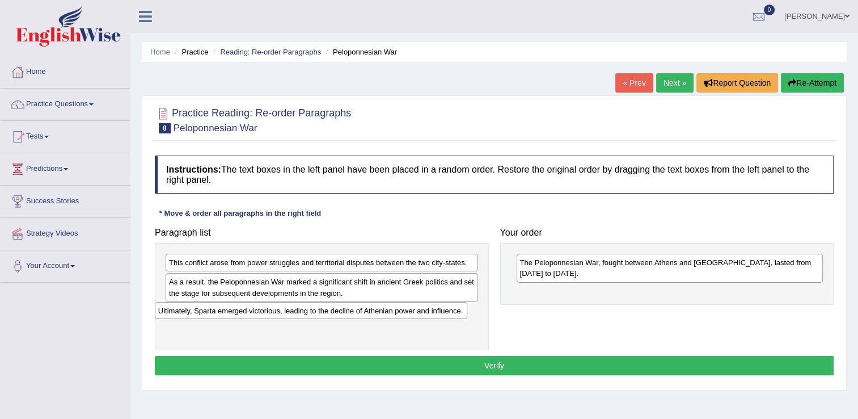
drag, startPoint x: 228, startPoint y: 316, endPoint x: 217, endPoint y: 315, distance: 10.8
click at [217, 315] on div "Ultimately, Sparta emerged victorious, leading to the decline of Athenian power…" at bounding box center [311, 311] width 313 height 18
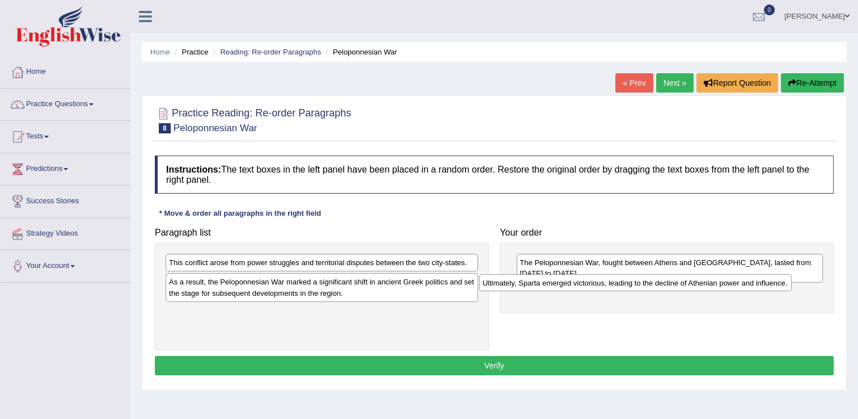
drag, startPoint x: 305, startPoint y: 315, endPoint x: 627, endPoint y: 282, distance: 323.8
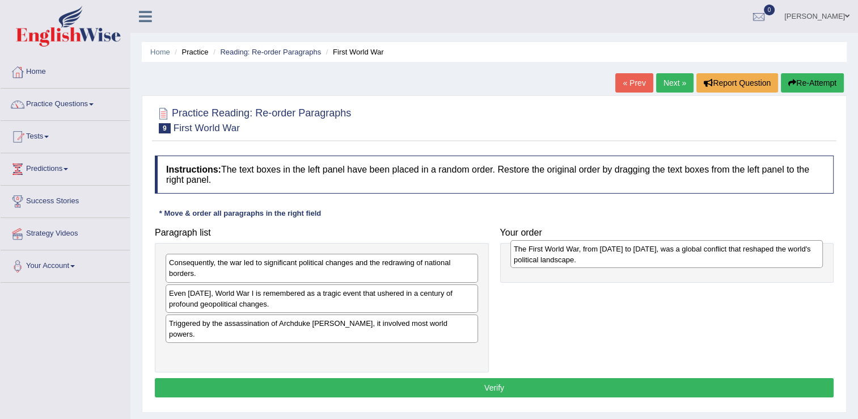
drag, startPoint x: 247, startPoint y: 345, endPoint x: 592, endPoint y: 252, distance: 357.2
click at [592, 252] on div "The First World War, from [DATE] to [DATE], was a global conflict that reshaped…" at bounding box center [666, 254] width 313 height 28
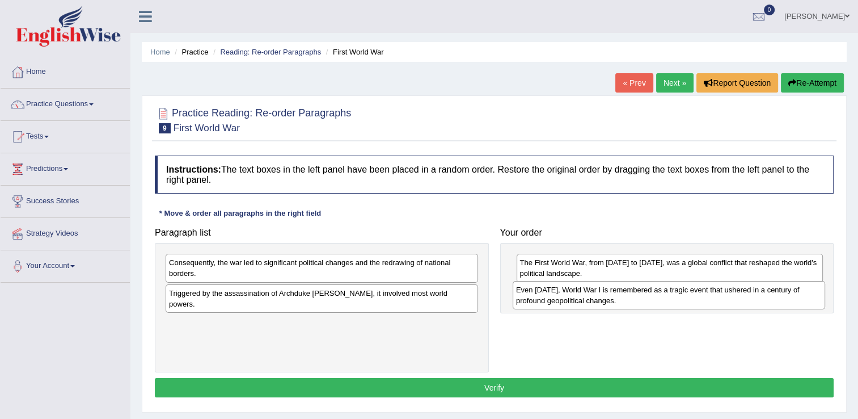
drag, startPoint x: 318, startPoint y: 301, endPoint x: 665, endPoint y: 298, distance: 347.1
click at [665, 298] on div "Even [DATE], World War I is remembered as a tragic event that ushered in a cent…" at bounding box center [669, 295] width 313 height 28
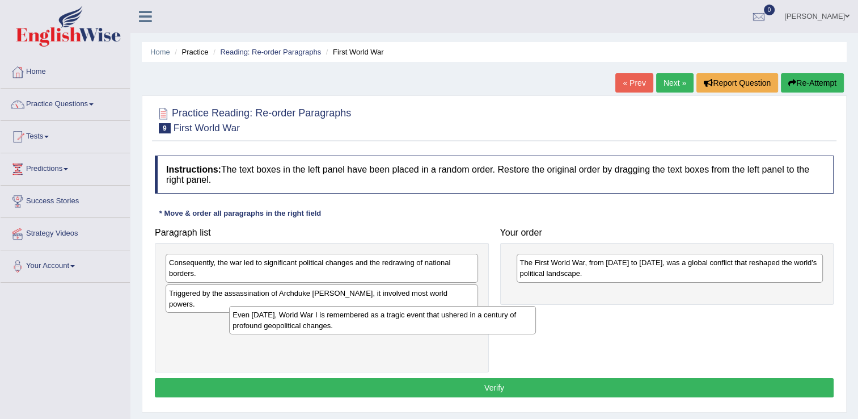
drag, startPoint x: 589, startPoint y: 299, endPoint x: 259, endPoint y: 318, distance: 330.1
click at [259, 318] on div "Even [DATE], World War I is remembered as a tragic event that ushered in a cent…" at bounding box center [382, 320] width 307 height 28
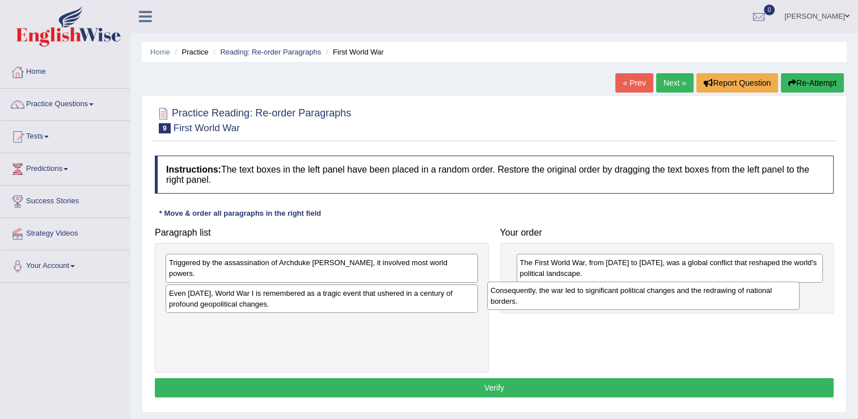
drag, startPoint x: 349, startPoint y: 269, endPoint x: 675, endPoint y: 295, distance: 327.8
click at [675, 295] on div "Consequently, the war led to significant political changes and the redrawing of…" at bounding box center [643, 295] width 313 height 28
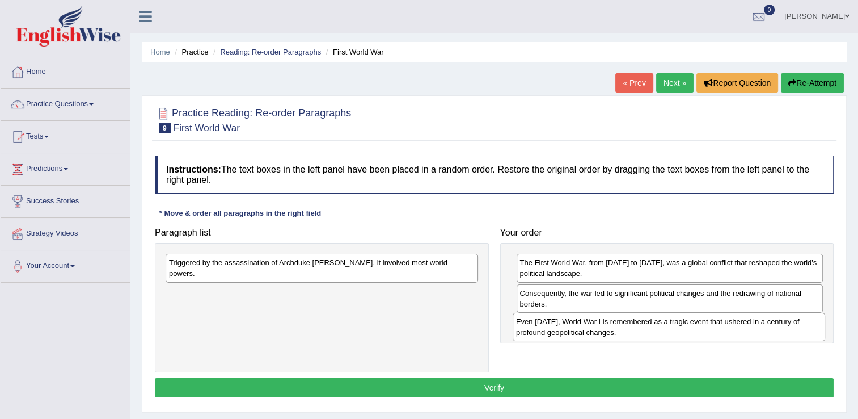
drag, startPoint x: 380, startPoint y: 292, endPoint x: 716, endPoint y: 330, distance: 337.8
click at [716, 330] on div "Even [DATE], World War I is remembered as a tragic event that ushered in a cent…" at bounding box center [669, 327] width 313 height 28
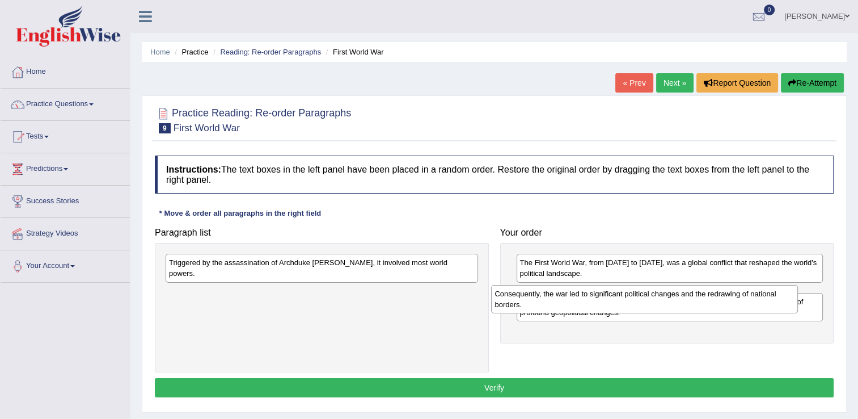
drag, startPoint x: 669, startPoint y: 305, endPoint x: 464, endPoint y: 323, distance: 206.1
click at [491, 313] on div "Consequently, the war led to significant political changes and the redrawing of…" at bounding box center [644, 299] width 307 height 28
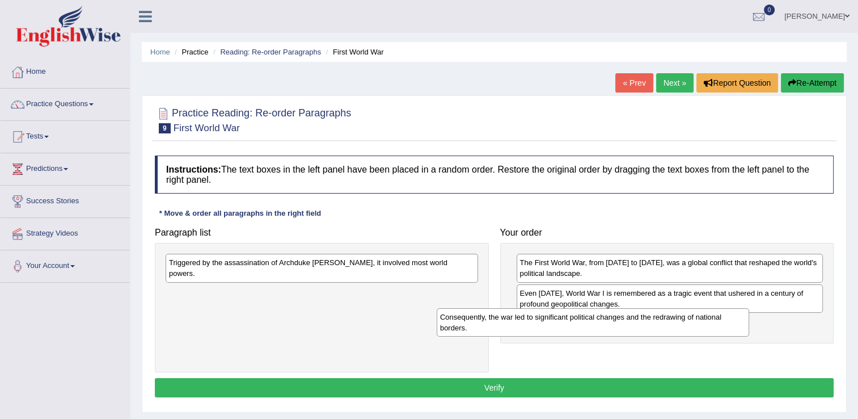
drag, startPoint x: 467, startPoint y: 295, endPoint x: 727, endPoint y: 329, distance: 262.0
click at [727, 329] on div "Consequently, the war led to significant political changes and the redrawing of…" at bounding box center [593, 322] width 313 height 28
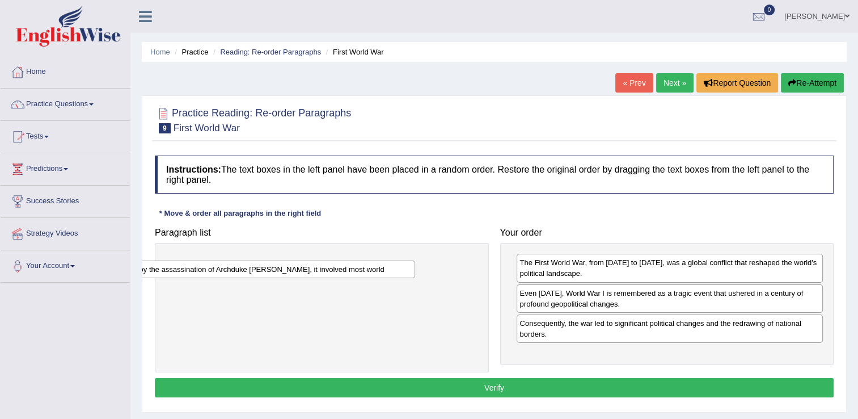
drag, startPoint x: 331, startPoint y: 262, endPoint x: 254, endPoint y: 261, distance: 77.1
click at [248, 260] on div "Triggered by the assassination of Archduke [PERSON_NAME], it involved most worl…" at bounding box center [259, 269] width 313 height 18
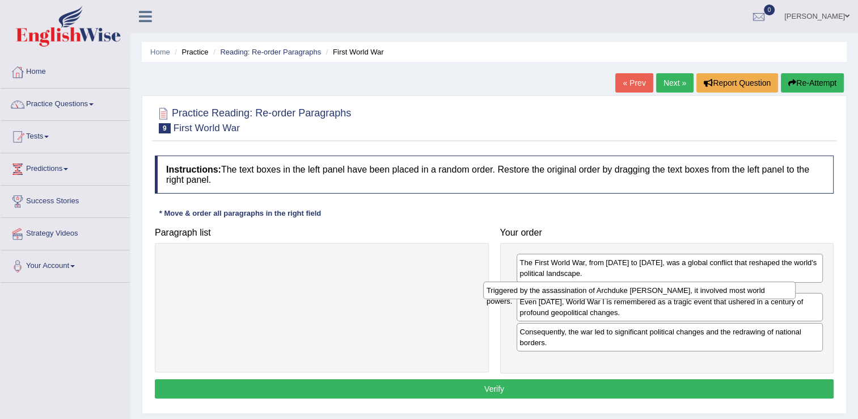
drag, startPoint x: 361, startPoint y: 266, endPoint x: 697, endPoint y: 294, distance: 337.5
click at [696, 294] on div "Triggered by the assassination of Archduke [PERSON_NAME], it involved most worl…" at bounding box center [639, 290] width 313 height 18
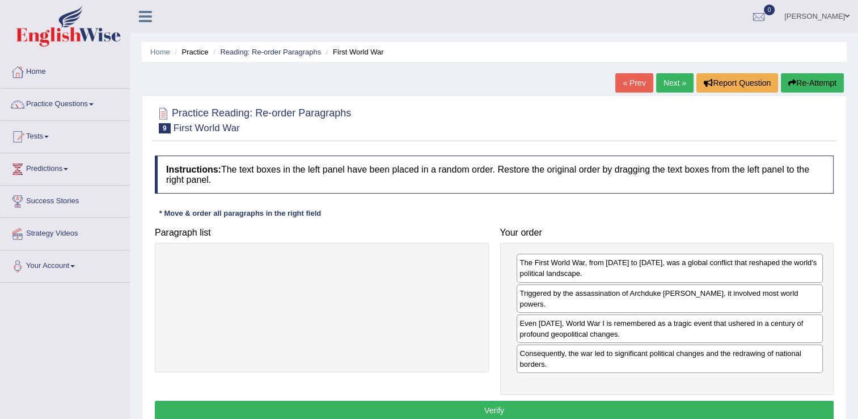
click at [542, 400] on button "Verify" at bounding box center [494, 409] width 679 height 19
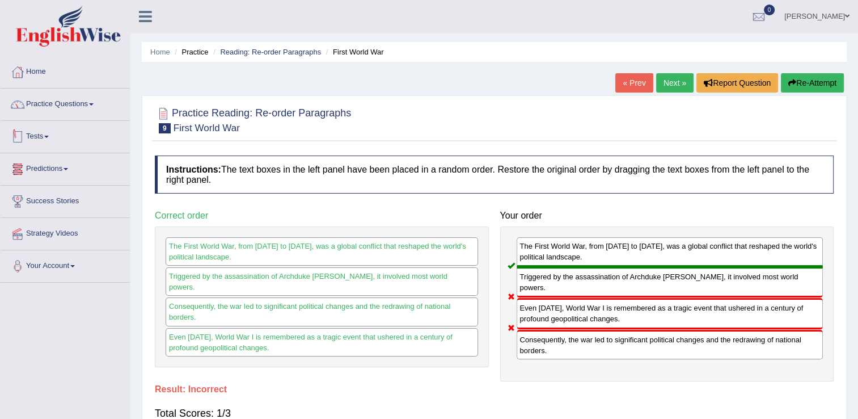
click at [90, 112] on link "Practice Questions" at bounding box center [65, 102] width 129 height 28
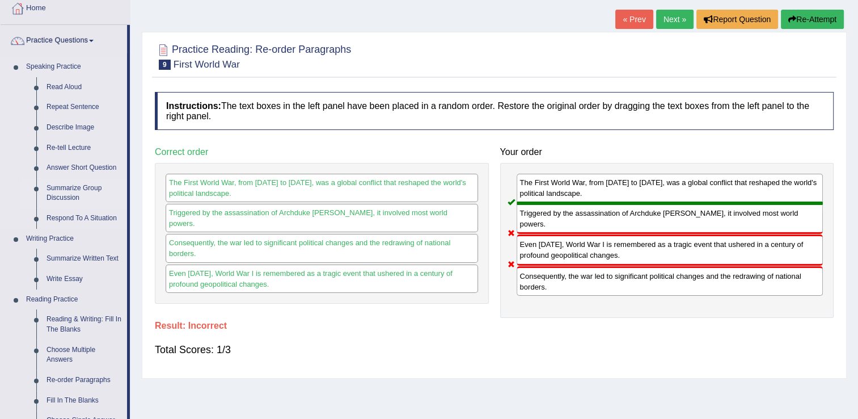
scroll to position [57, 0]
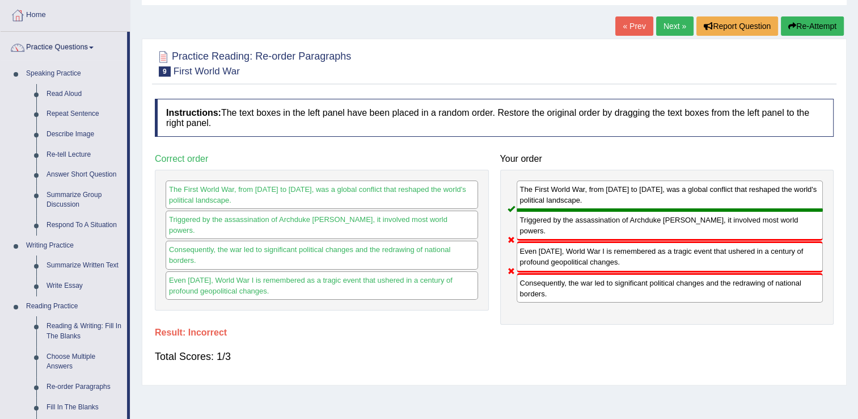
click at [681, 28] on link "Next »" at bounding box center [674, 25] width 37 height 19
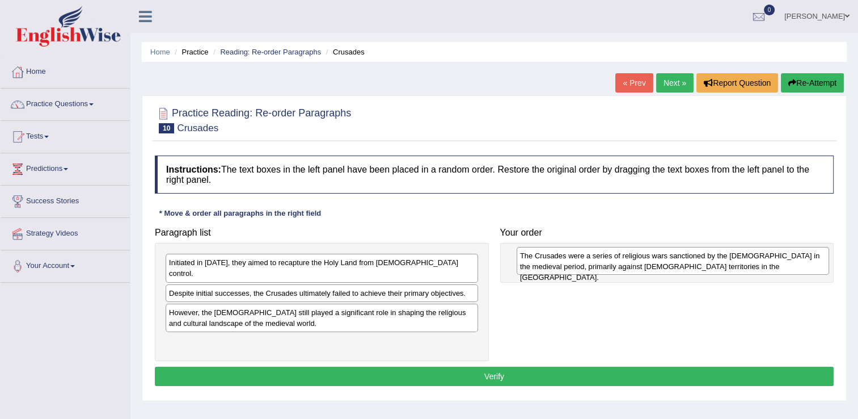
drag, startPoint x: 301, startPoint y: 310, endPoint x: 649, endPoint y: 264, distance: 351.2
click at [649, 264] on div "The Crusades were a series of religious wars sanctioned by the [DEMOGRAPHIC_DAT…" at bounding box center [673, 261] width 313 height 28
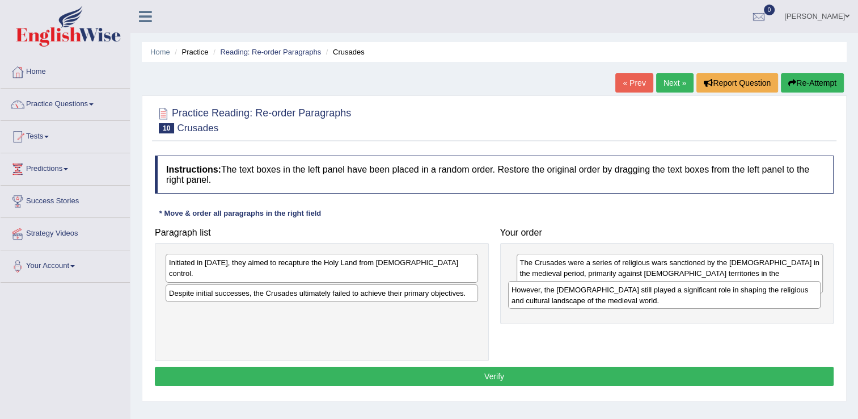
drag, startPoint x: 336, startPoint y: 310, endPoint x: 664, endPoint y: 298, distance: 328.6
click at [664, 298] on div "However, the Crusades still played a significant role in shaping the religious …" at bounding box center [664, 295] width 313 height 28
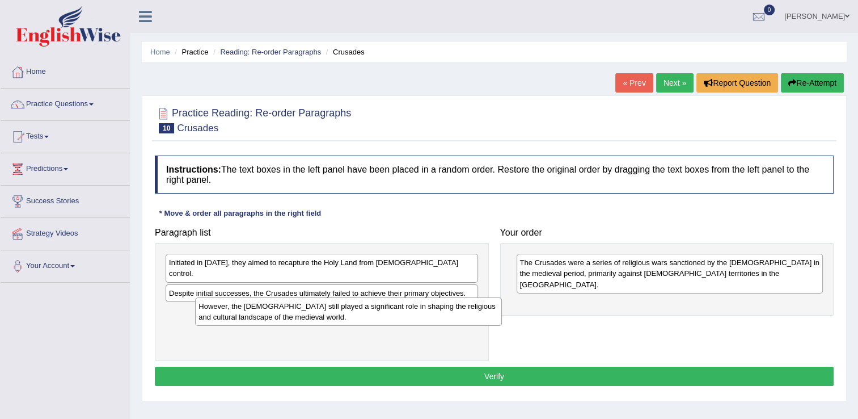
drag, startPoint x: 613, startPoint y: 303, endPoint x: 303, endPoint y: 312, distance: 310.4
click at [292, 316] on div "However, the Crusades still played a significant role in shaping the religious …" at bounding box center [348, 311] width 307 height 28
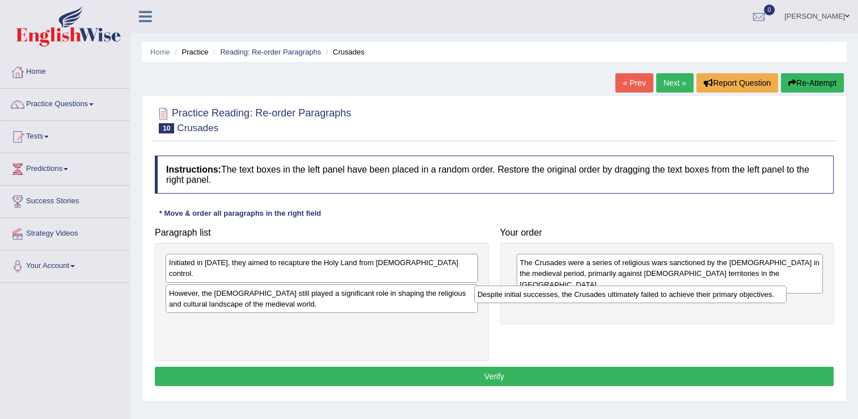
drag, startPoint x: 302, startPoint y: 283, endPoint x: 611, endPoint y: 289, distance: 309.2
click at [611, 289] on div "Despite initial successes, the Crusades ultimately failed to achieve their prim…" at bounding box center [630, 294] width 313 height 18
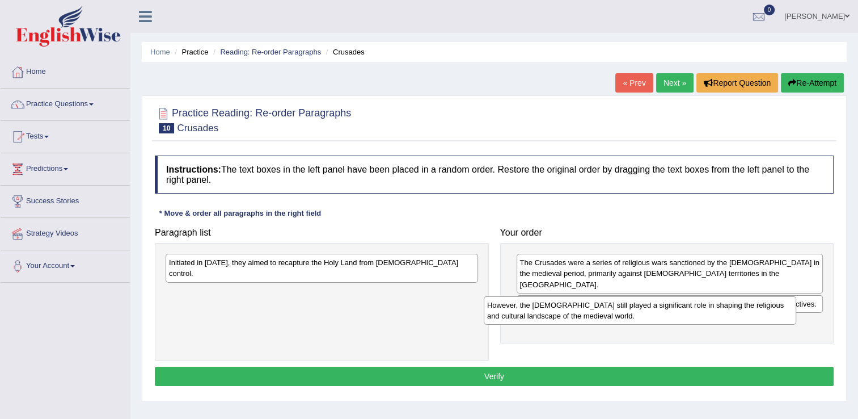
drag, startPoint x: 429, startPoint y: 297, endPoint x: 567, endPoint y: 297, distance: 137.3
click at [725, 307] on div "However, the Crusades still played a significant role in shaping the religious …" at bounding box center [640, 310] width 313 height 28
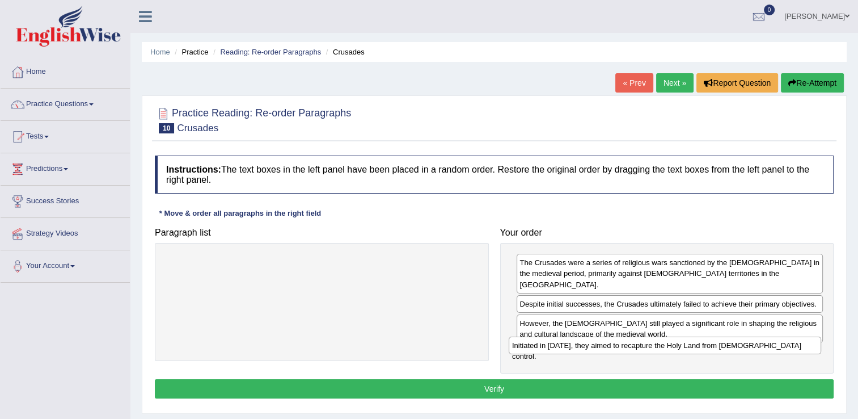
drag, startPoint x: 338, startPoint y: 268, endPoint x: 685, endPoint y: 348, distance: 356.3
click at [685, 348] on div "Initiated in 1095, they aimed to recapture the Holy Land from Muslim control." at bounding box center [665, 345] width 313 height 18
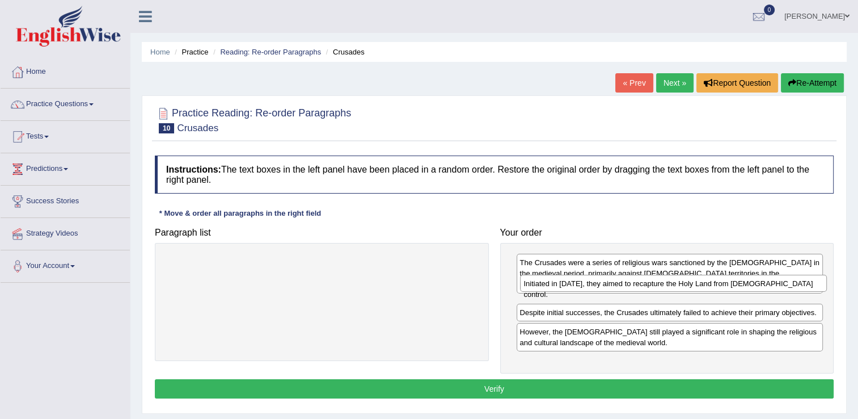
drag, startPoint x: 598, startPoint y: 344, endPoint x: 602, endPoint y: 285, distance: 58.6
click at [602, 285] on div "Initiated in 1095, they aimed to recapture the Holy Land from Muslim control." at bounding box center [673, 284] width 307 height 18
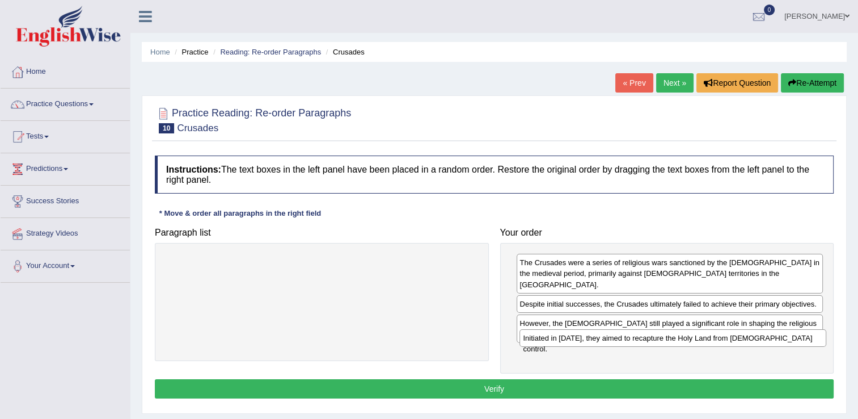
drag, startPoint x: 600, startPoint y: 294, endPoint x: 603, endPoint y: 339, distance: 45.5
click at [603, 339] on div "Initiated in 1095, they aimed to recapture the Holy Land from Muslim control." at bounding box center [673, 338] width 307 height 18
drag, startPoint x: 603, startPoint y: 343, endPoint x: 306, endPoint y: 270, distance: 305.9
click at [448, 327] on div "Initiated in 1095, they aimed to recapture the Holy Land from Muslim control." at bounding box center [601, 336] width 307 height 18
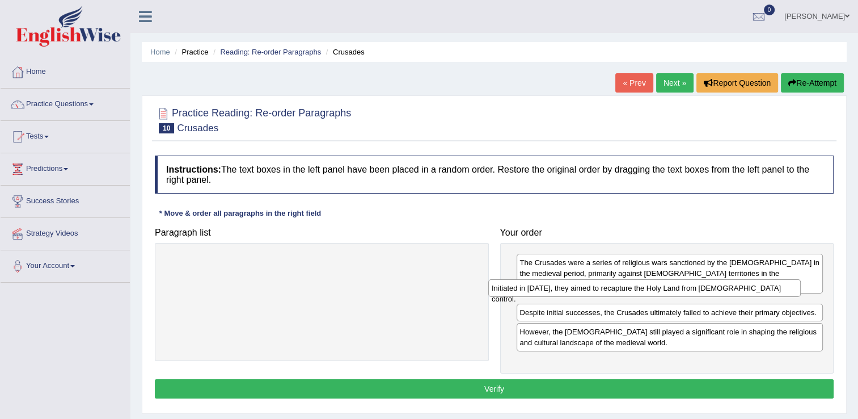
drag, startPoint x: 342, startPoint y: 260, endPoint x: 665, endPoint y: 285, distance: 323.7
click at [665, 285] on div "Initiated in 1095, they aimed to recapture the Holy Land from Muslim control." at bounding box center [644, 288] width 313 height 18
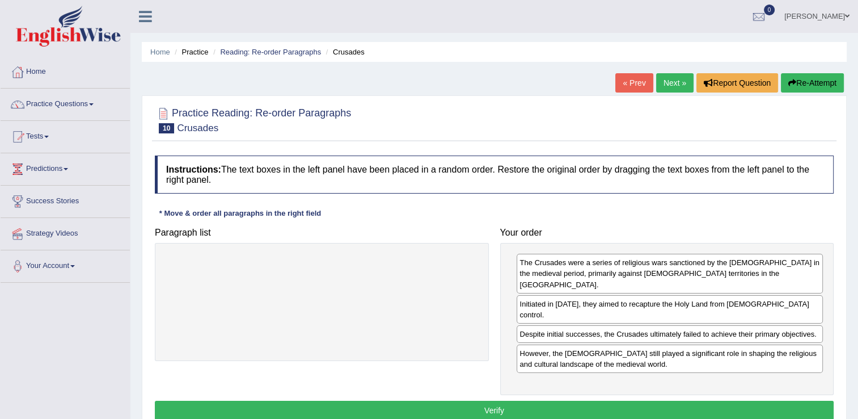
drag, startPoint x: 595, startPoint y: 385, endPoint x: 372, endPoint y: 370, distance: 223.4
click at [595, 400] on button "Verify" at bounding box center [494, 409] width 679 height 19
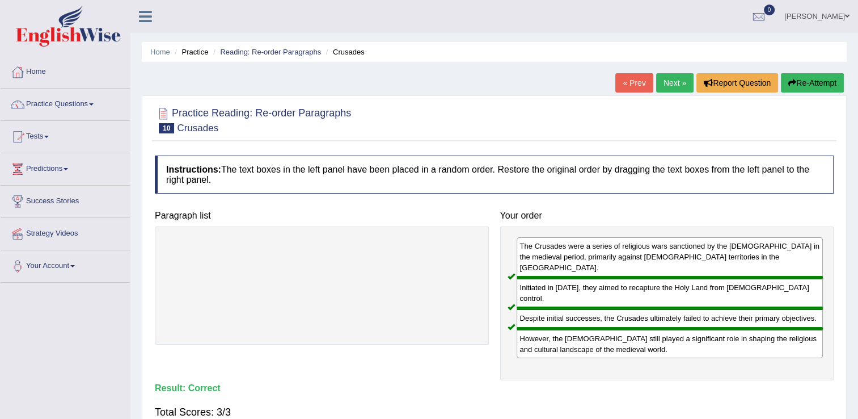
click at [675, 86] on link "Next »" at bounding box center [674, 82] width 37 height 19
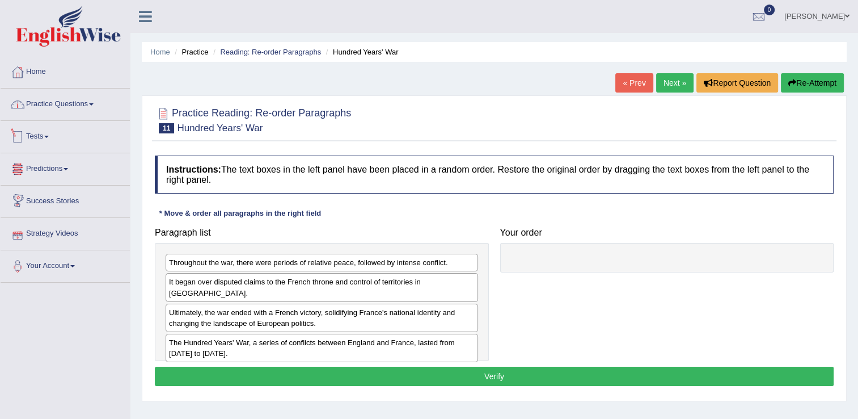
click at [72, 110] on link "Practice Questions" at bounding box center [65, 102] width 129 height 28
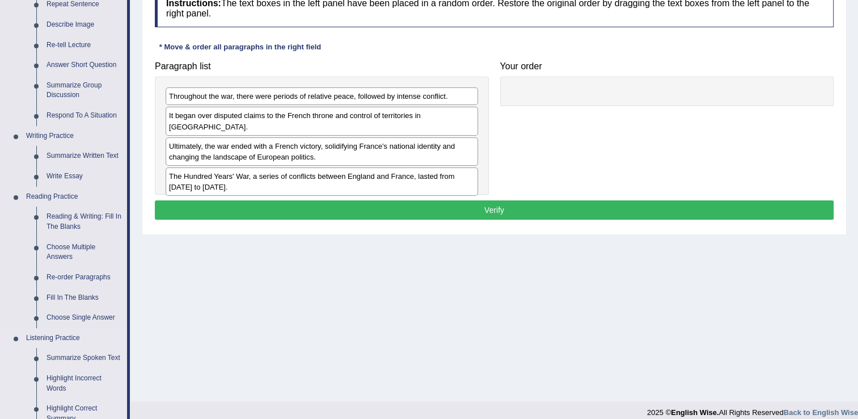
scroll to position [170, 0]
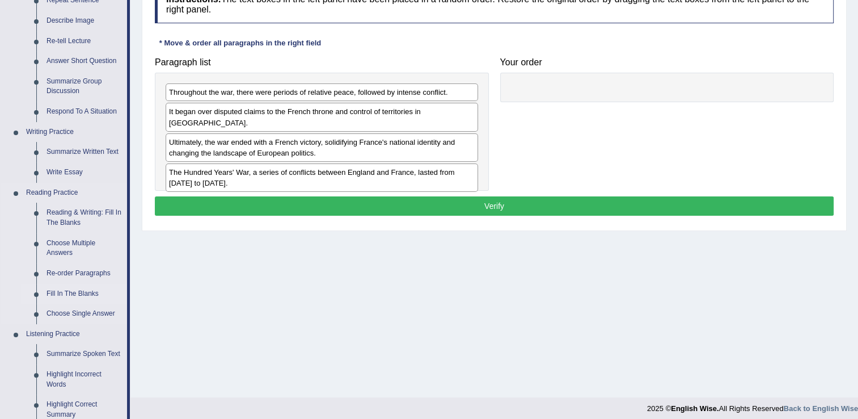
click at [56, 292] on link "Fill In The Blanks" at bounding box center [84, 294] width 86 height 20
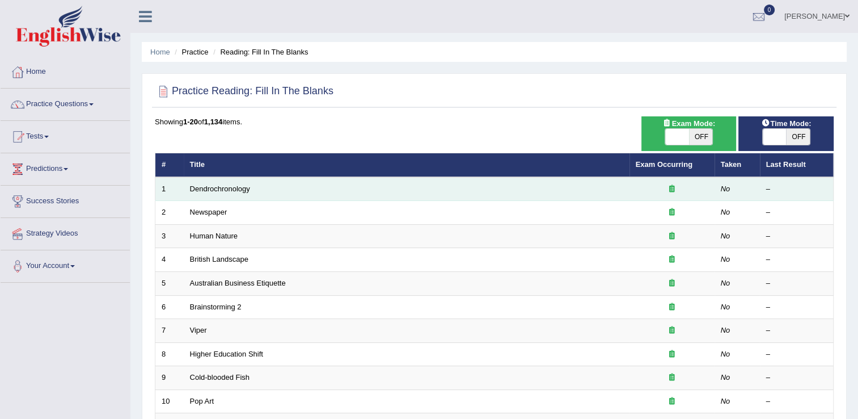
click at [238, 193] on td "Dendrochronology" at bounding box center [407, 189] width 446 height 24
click at [227, 191] on link "Dendrochronology" at bounding box center [220, 188] width 60 height 9
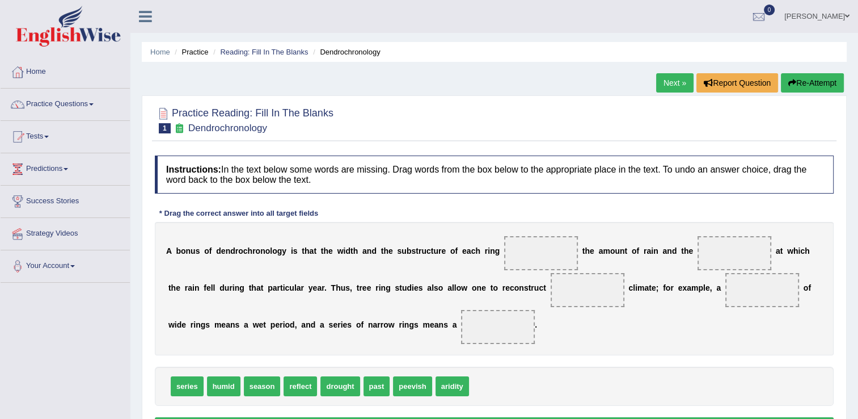
drag, startPoint x: 281, startPoint y: 251, endPoint x: 269, endPoint y: 253, distance: 12.1
click at [245, 247] on div "A b o n u s o f d e n d r o c h r o n o l o g y i s t h a t t h e w i d t h a n…" at bounding box center [494, 288] width 679 height 133
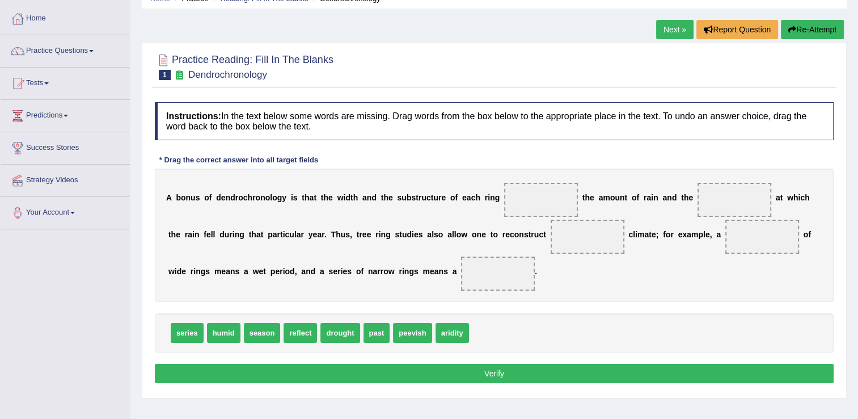
scroll to position [57, 0]
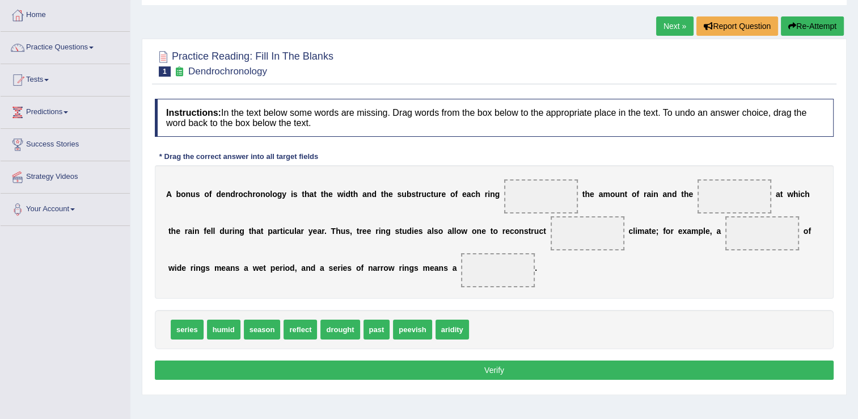
click at [217, 332] on span "humid" at bounding box center [223, 329] width 33 height 20
drag, startPoint x: 259, startPoint y: 334, endPoint x: 721, endPoint y: 242, distance: 471.9
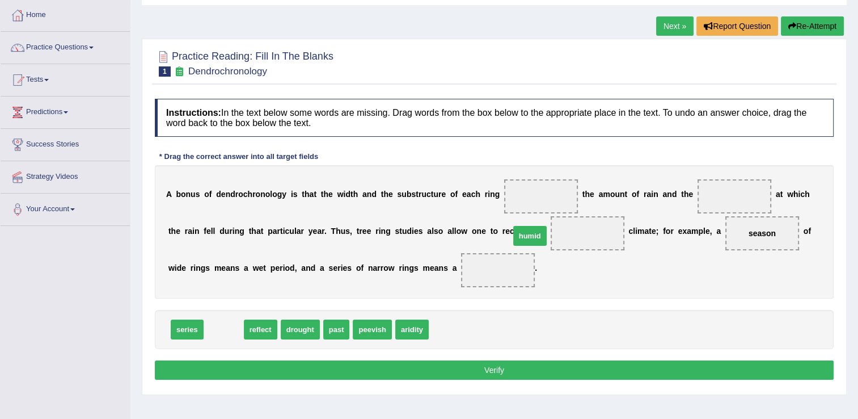
drag, startPoint x: 227, startPoint y: 330, endPoint x: 533, endPoint y: 237, distance: 320.2
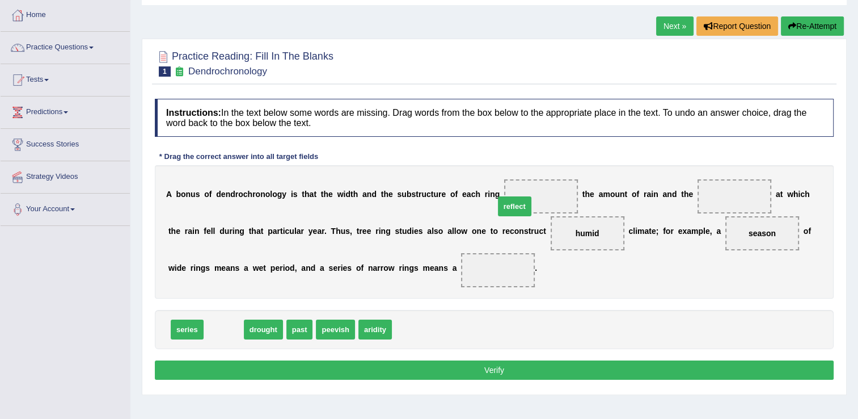
drag, startPoint x: 221, startPoint y: 330, endPoint x: 513, endPoint y: 204, distance: 318.1
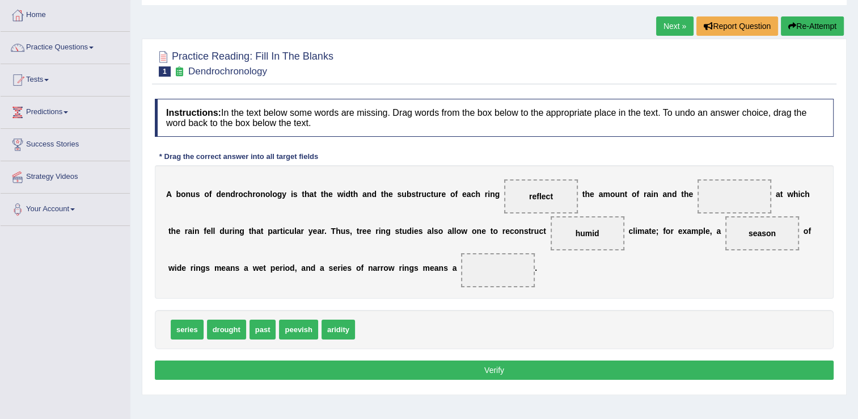
click at [467, 368] on button "Verify" at bounding box center [494, 369] width 679 height 19
drag, startPoint x: 516, startPoint y: 199, endPoint x: 414, endPoint y: 330, distance: 166.5
drag, startPoint x: 526, startPoint y: 231, endPoint x: 467, endPoint y: 330, distance: 115.5
drag, startPoint x: 665, startPoint y: 259, endPoint x: 500, endPoint y: 326, distance: 177.4
click at [498, 327] on div "Instructions: In the text below some words are missing. Drag words from the box…" at bounding box center [494, 240] width 685 height 295
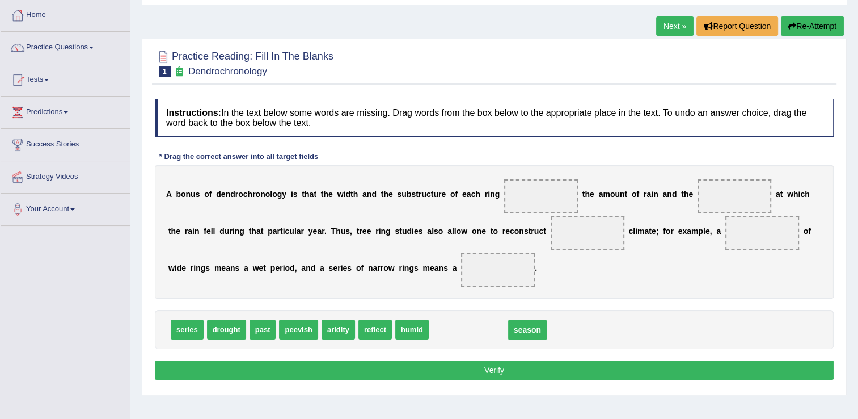
drag, startPoint x: 693, startPoint y: 231, endPoint x: 459, endPoint y: 327, distance: 252.0
drag, startPoint x: 434, startPoint y: 328, endPoint x: 691, endPoint y: 236, distance: 273.4
drag, startPoint x: 248, startPoint y: 268, endPoint x: 352, endPoint y: 267, distance: 103.8
click at [352, 267] on div "A b o n u s o f d e n d r o c h r o n o l o g y i s t h a t t h e w i d t h a n…" at bounding box center [494, 231] width 679 height 133
drag, startPoint x: 700, startPoint y: 236, endPoint x: 719, endPoint y: 231, distance: 19.3
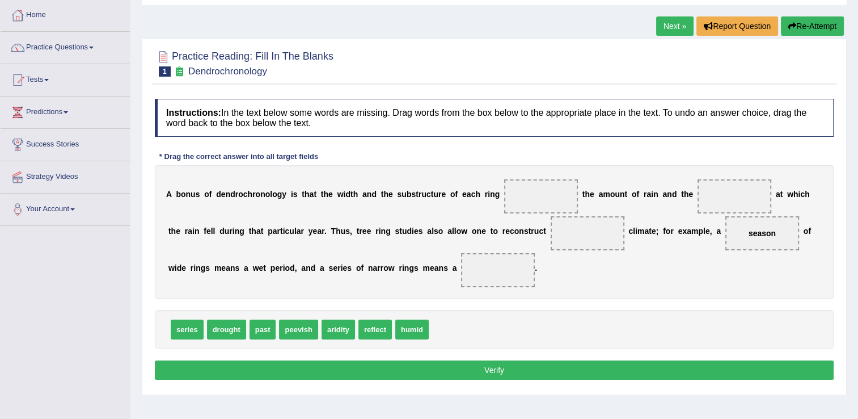
click at [725, 230] on span "season" at bounding box center [762, 233] width 74 height 34
click at [749, 233] on span "season" at bounding box center [762, 233] width 27 height 9
drag, startPoint x: 706, startPoint y: 233, endPoint x: 513, endPoint y: 312, distance: 208.5
drag, startPoint x: 183, startPoint y: 326, endPoint x: 710, endPoint y: 234, distance: 534.7
drag, startPoint x: 706, startPoint y: 196, endPoint x: 630, endPoint y: 196, distance: 76.6
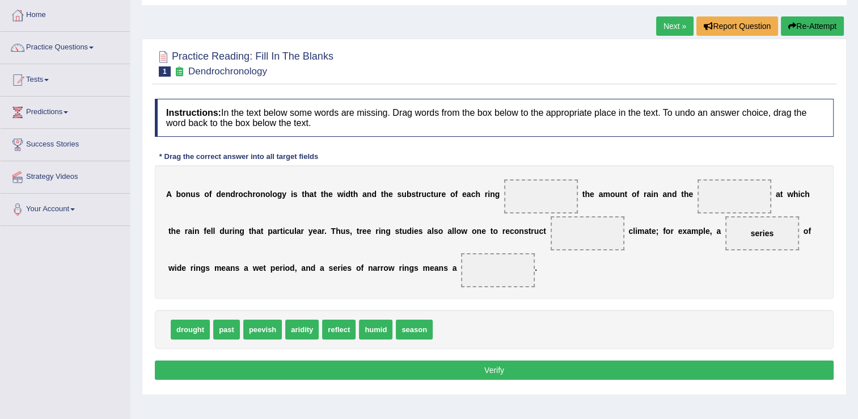
click at [636, 196] on div "A b o n u s o f d e n d r o c h r o n o l o g y i s t h a t t h e w i d t h a n…" at bounding box center [494, 231] width 679 height 133
drag, startPoint x: 184, startPoint y: 332, endPoint x: 395, endPoint y: 280, distance: 217.3
click at [461, 267] on span "drought" at bounding box center [498, 270] width 74 height 34
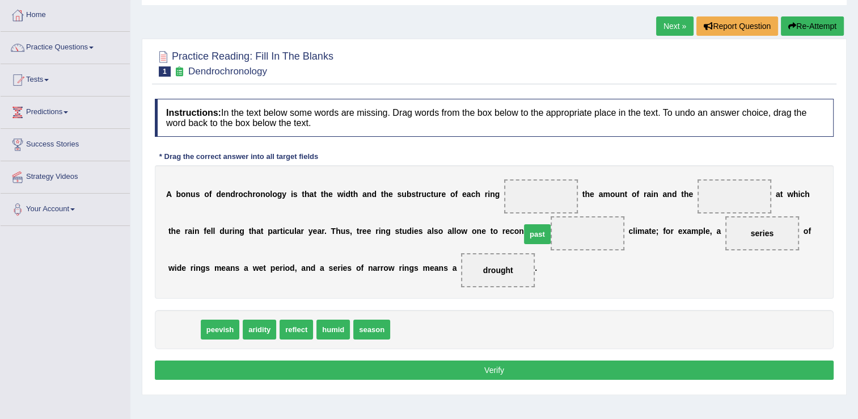
drag, startPoint x: 185, startPoint y: 328, endPoint x: 531, endPoint y: 235, distance: 357.7
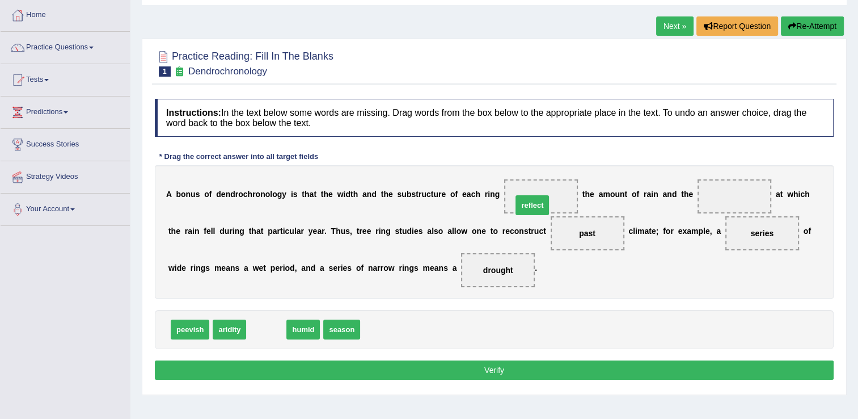
drag, startPoint x: 263, startPoint y: 329, endPoint x: 529, endPoint y: 202, distance: 294.5
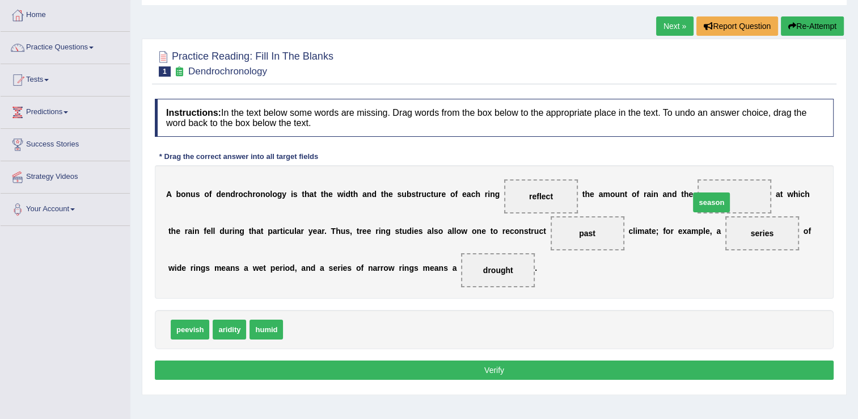
drag, startPoint x: 284, startPoint y: 327, endPoint x: 690, endPoint y: 200, distance: 426.2
drag, startPoint x: 521, startPoint y: 368, endPoint x: 482, endPoint y: 359, distance: 40.0
click at [521, 367] on button "Verify" at bounding box center [494, 369] width 679 height 19
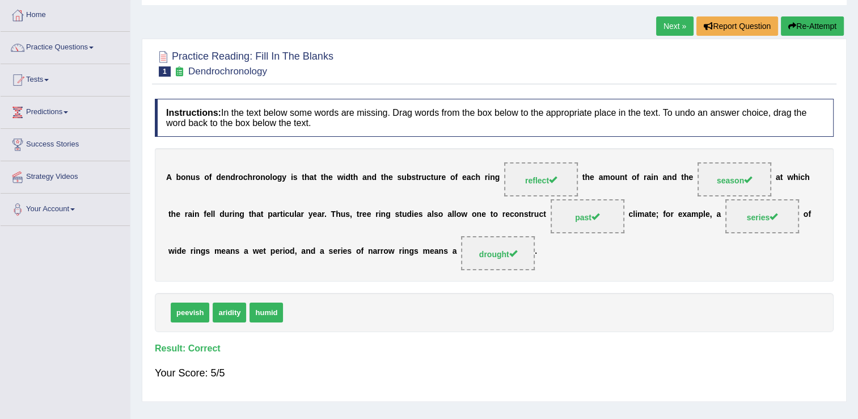
click at [681, 32] on link "Next »" at bounding box center [674, 25] width 37 height 19
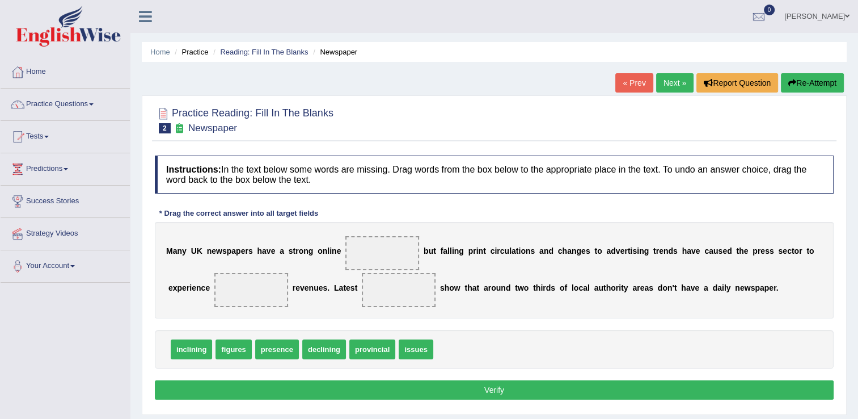
drag, startPoint x: 406, startPoint y: 358, endPoint x: 409, endPoint y: 347, distance: 12.4
click at [409, 346] on div "inclining figures presence declining provincial issues" at bounding box center [494, 349] width 679 height 39
drag, startPoint x: 233, startPoint y: 349, endPoint x: 336, endPoint y: 288, distance: 120.0
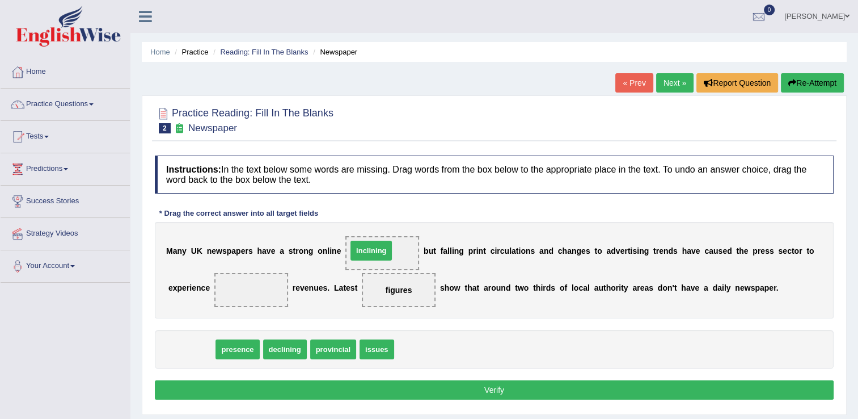
drag, startPoint x: 193, startPoint y: 349, endPoint x: 373, endPoint y: 251, distance: 205.1
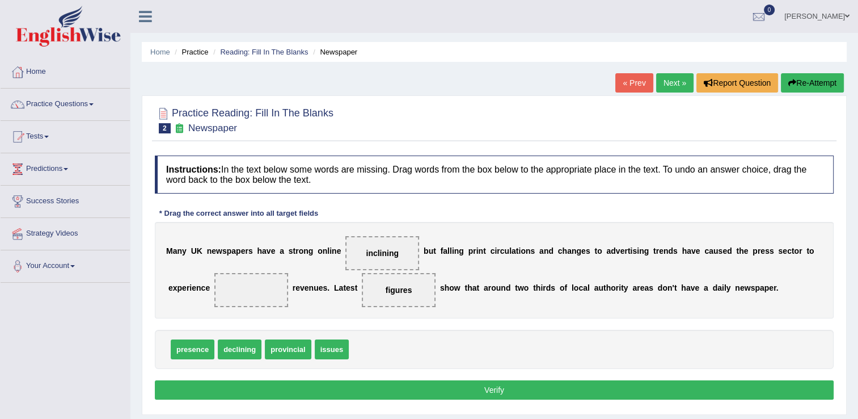
click at [320, 256] on div "M a n y U K n e w s p a p e r s h a v e a s t r o n g o n l i n e inclining b u…" at bounding box center [494, 270] width 679 height 96
drag, startPoint x: 297, startPoint y: 284, endPoint x: 344, endPoint y: 273, distance: 48.8
click at [317, 280] on div "M a n y U K n e w s p a p e r s h a v e a s t r o n g o n l i n e inclining b u…" at bounding box center [494, 270] width 679 height 96
drag, startPoint x: 273, startPoint y: 237, endPoint x: 268, endPoint y: 250, distance: 13.8
click at [268, 250] on div "M a n y U K n e w s p a p e r s h a v e a s t r o n g o n l i n e inclining b u…" at bounding box center [494, 270] width 679 height 96
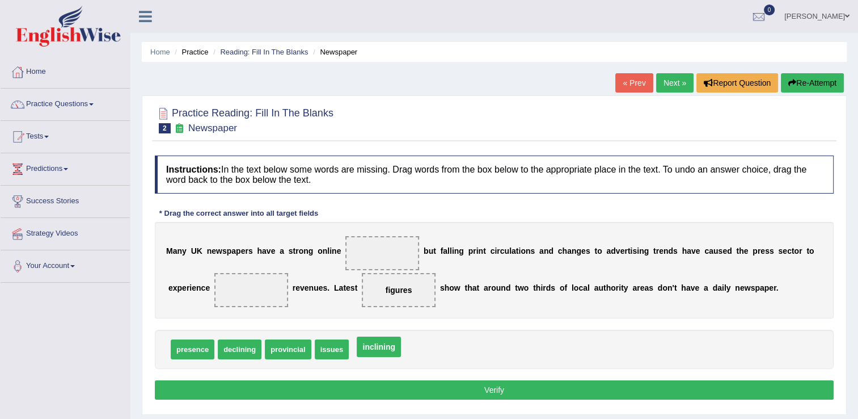
drag, startPoint x: 379, startPoint y: 251, endPoint x: 376, endPoint y: 344, distance: 93.6
drag, startPoint x: 279, startPoint y: 348, endPoint x: 352, endPoint y: 256, distance: 117.1
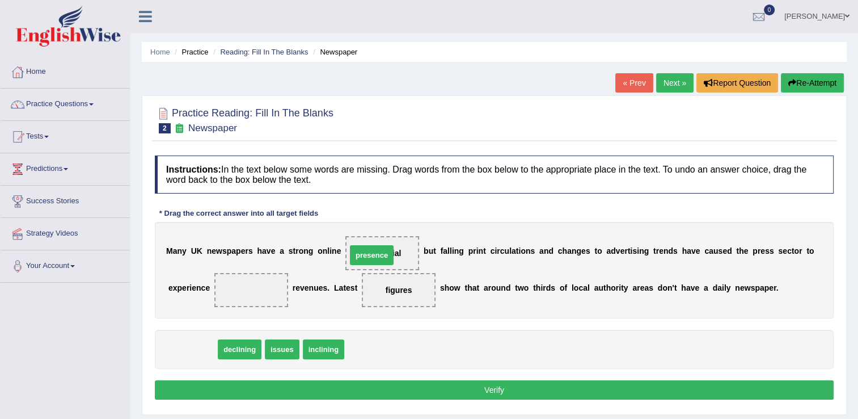
drag, startPoint x: 200, startPoint y: 347, endPoint x: 378, endPoint y: 251, distance: 202.5
drag, startPoint x: 197, startPoint y: 347, endPoint x: 212, endPoint y: 296, distance: 53.3
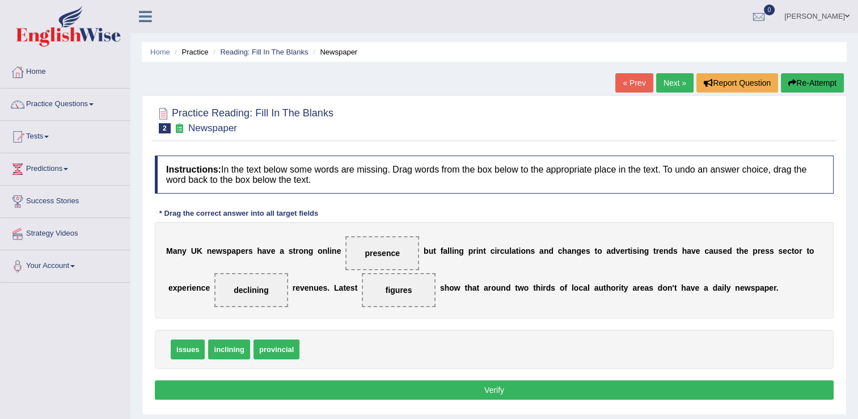
drag, startPoint x: 497, startPoint y: 391, endPoint x: 316, endPoint y: 357, distance: 184.7
click at [497, 389] on button "Verify" at bounding box center [494, 389] width 679 height 19
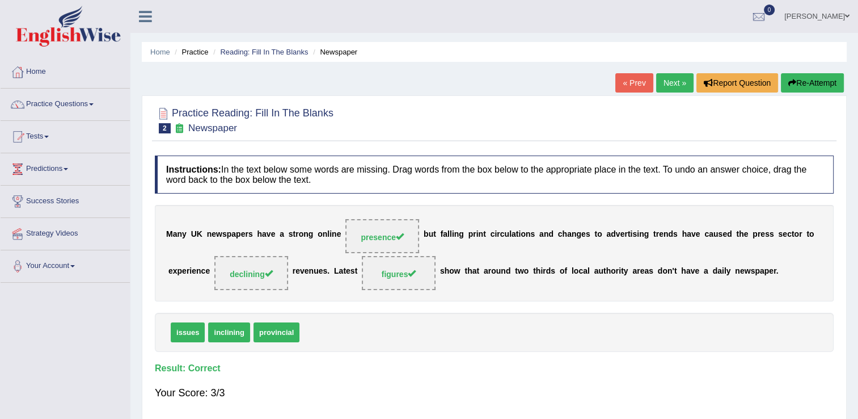
click at [679, 85] on link "Next »" at bounding box center [674, 82] width 37 height 19
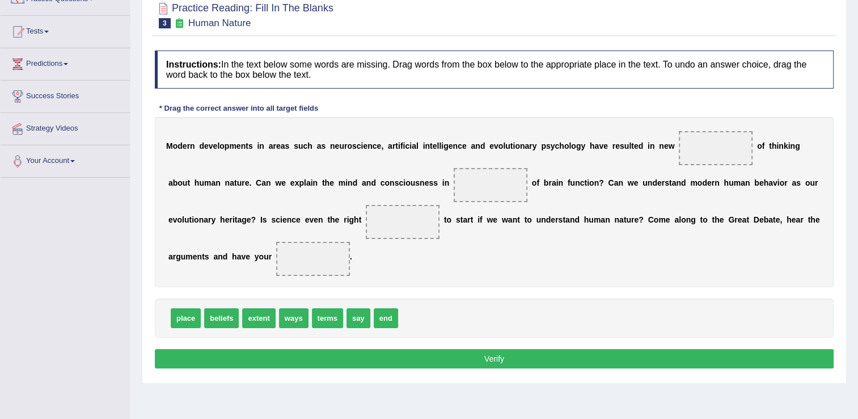
scroll to position [113, 0]
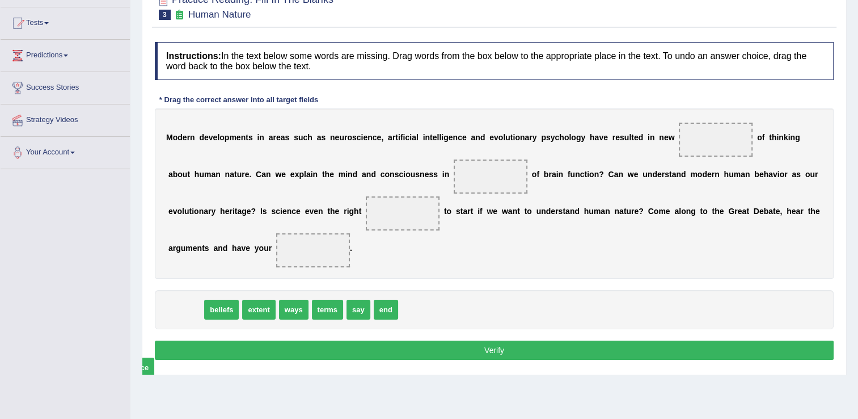
drag, startPoint x: 188, startPoint y: 311, endPoint x: 159, endPoint y: 361, distance: 58.5
click at [154, 361] on span "place" at bounding box center [139, 367] width 30 height 20
drag, startPoint x: 286, startPoint y: 307, endPoint x: 670, endPoint y: 133, distance: 422.4
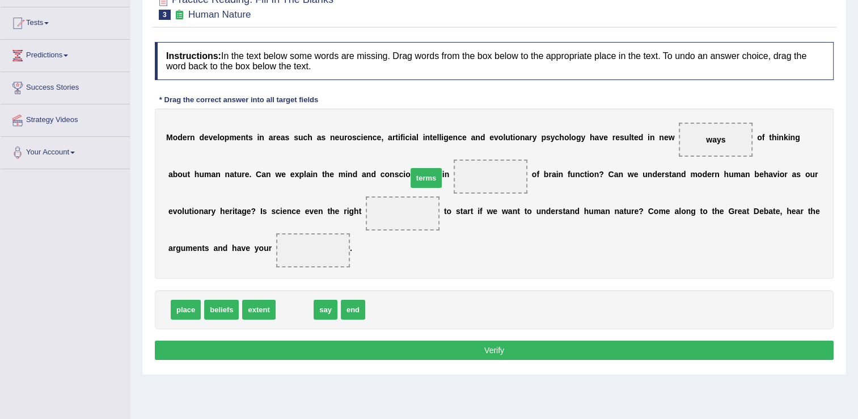
drag, startPoint x: 293, startPoint y: 312, endPoint x: 425, endPoint y: 180, distance: 186.1
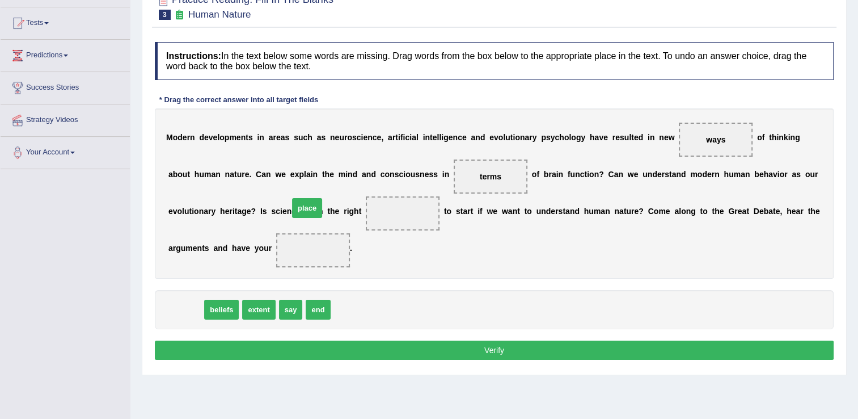
drag, startPoint x: 185, startPoint y: 314, endPoint x: 306, endPoint y: 215, distance: 156.8
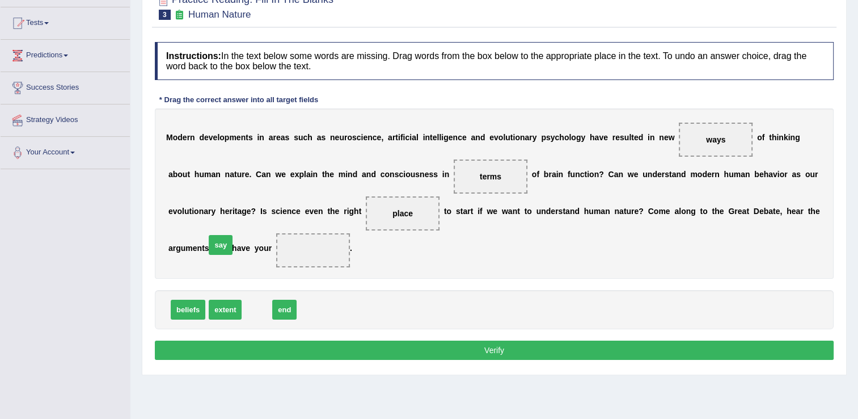
drag, startPoint x: 257, startPoint y: 315, endPoint x: 203, endPoint y: 253, distance: 82.0
click at [453, 355] on button "Verify" at bounding box center [494, 349] width 679 height 19
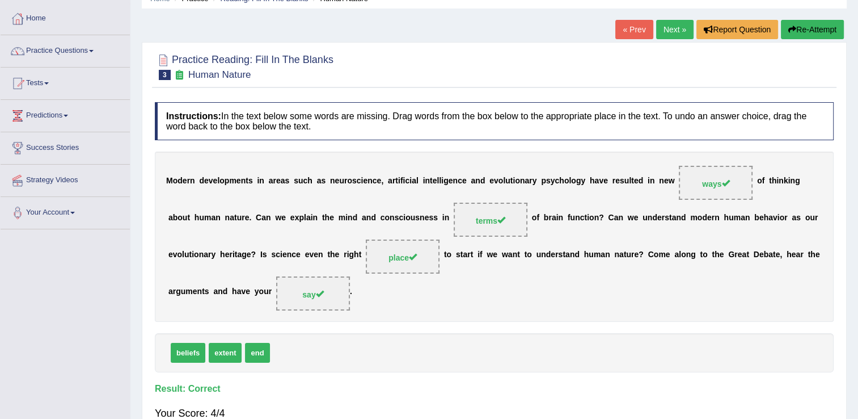
scroll to position [57, 0]
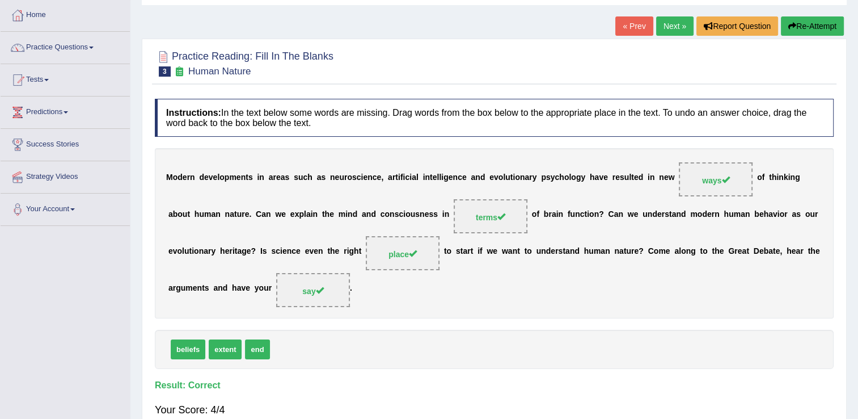
click at [667, 28] on link "Next »" at bounding box center [674, 25] width 37 height 19
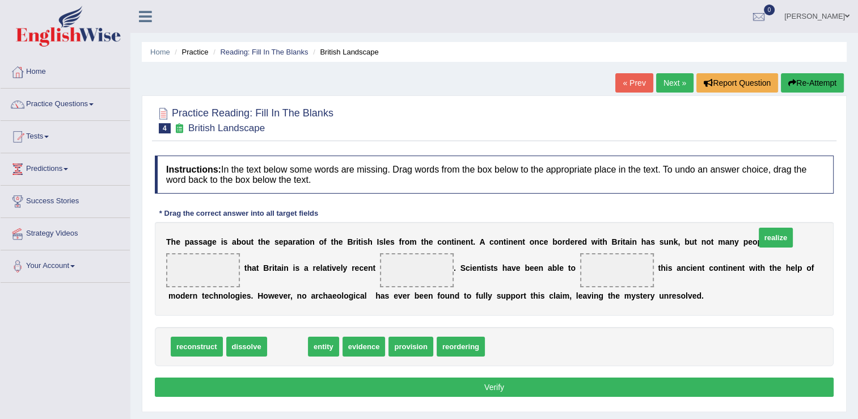
drag, startPoint x: 293, startPoint y: 367, endPoint x: 753, endPoint y: 262, distance: 471.8
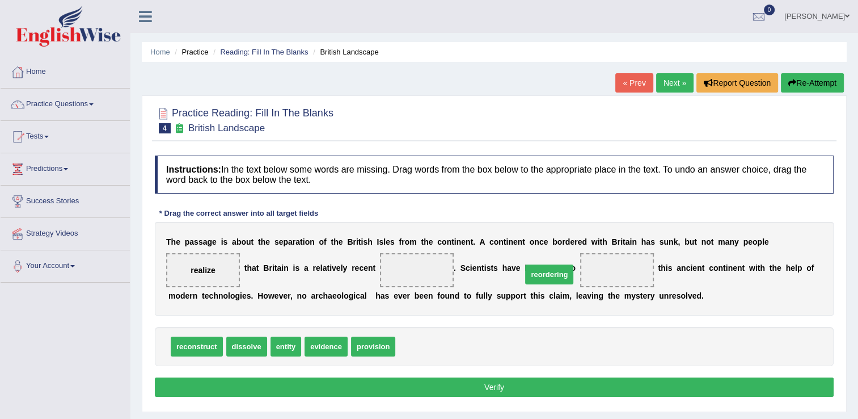
drag, startPoint x: 417, startPoint y: 368, endPoint x: 537, endPoint y: 293, distance: 141.2
drag, startPoint x: 243, startPoint y: 369, endPoint x: 255, endPoint y: 375, distance: 12.9
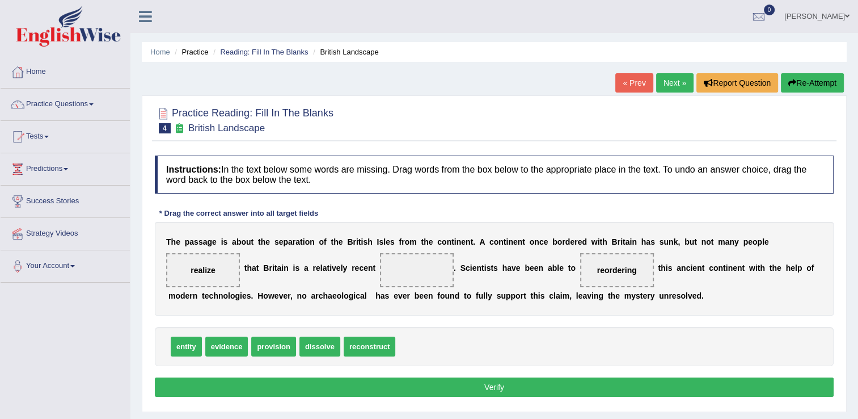
click at [380, 287] on span at bounding box center [417, 270] width 74 height 34
drag, startPoint x: 230, startPoint y: 368, endPoint x: 333, endPoint y: 298, distance: 125.4
drag, startPoint x: 327, startPoint y: 289, endPoint x: 349, endPoint y: 279, distance: 24.4
click at [380, 280] on span "evidence" at bounding box center [417, 270] width 74 height 34
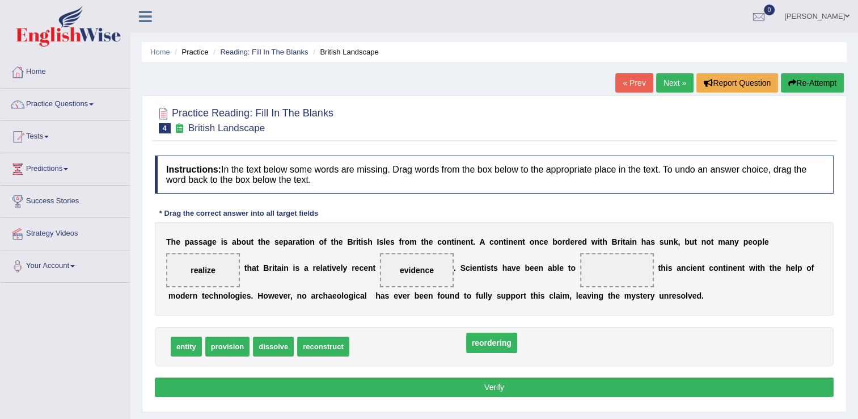
drag, startPoint x: 537, startPoint y: 292, endPoint x: 370, endPoint y: 372, distance: 185.2
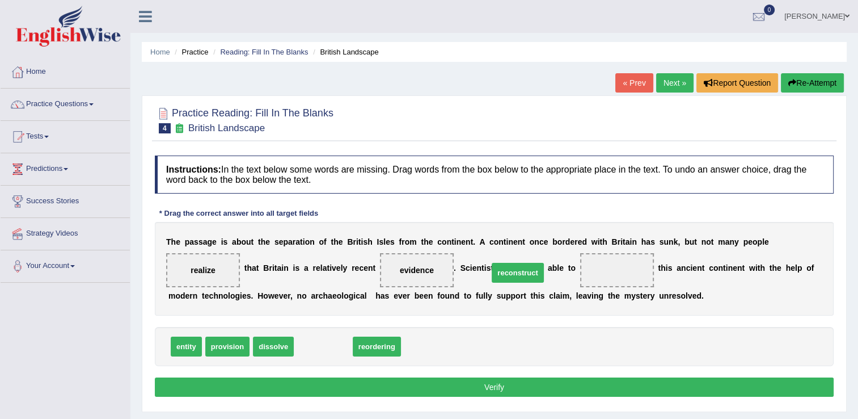
drag, startPoint x: 306, startPoint y: 368, endPoint x: 513, endPoint y: 292, distance: 220.5
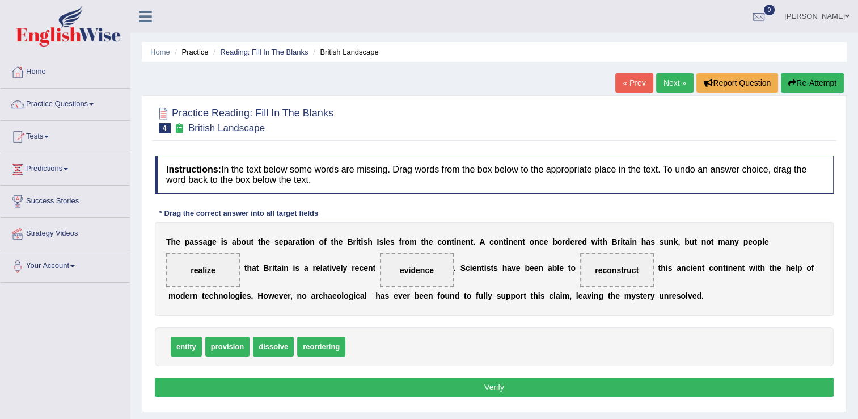
click at [509, 396] on button "Verify" at bounding box center [494, 386] width 679 height 19
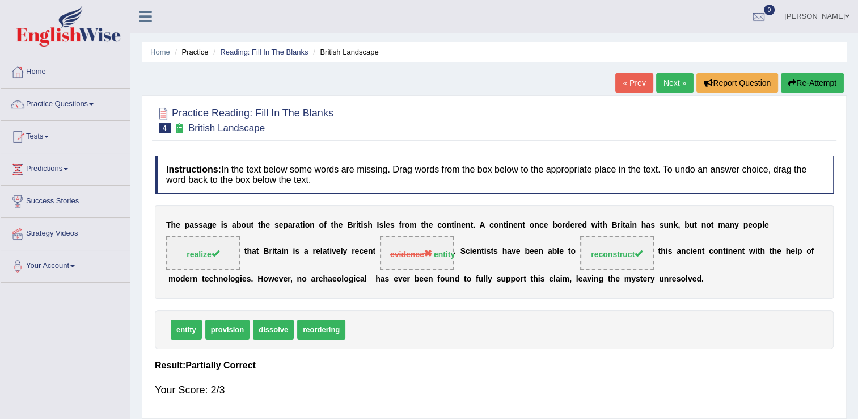
click at [664, 80] on link "Next »" at bounding box center [674, 82] width 37 height 19
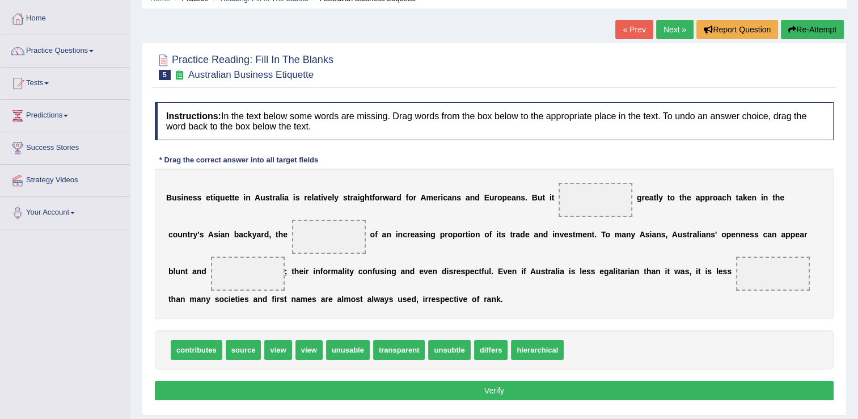
scroll to position [57, 0]
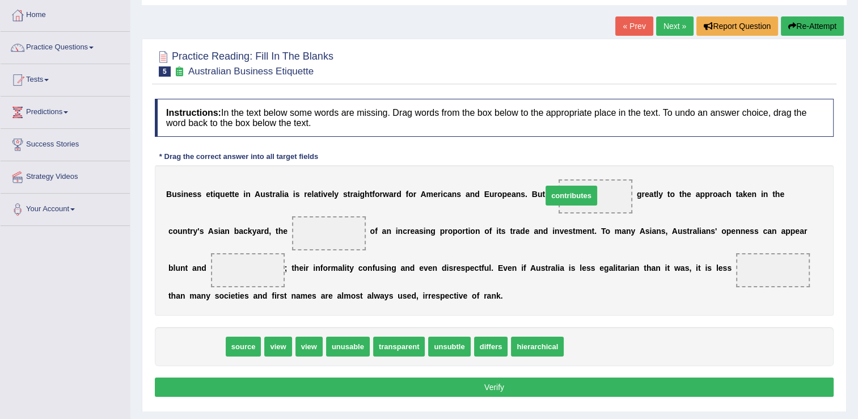
drag, startPoint x: 192, startPoint y: 347, endPoint x: 568, endPoint y: 196, distance: 404.6
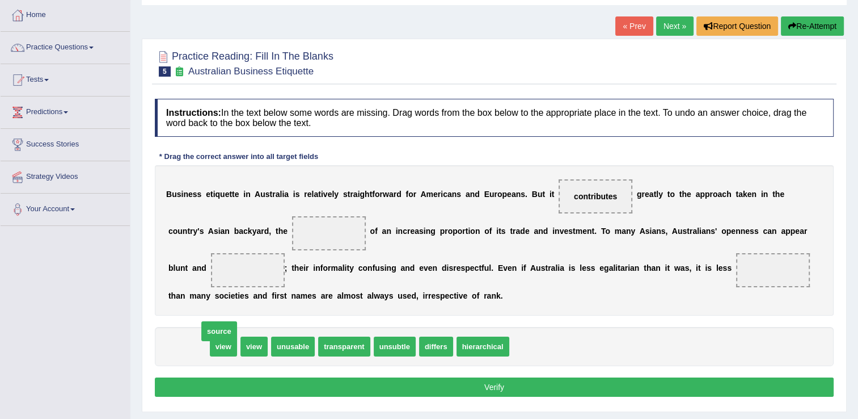
drag, startPoint x: 190, startPoint y: 351, endPoint x: 221, endPoint y: 335, distance: 34.2
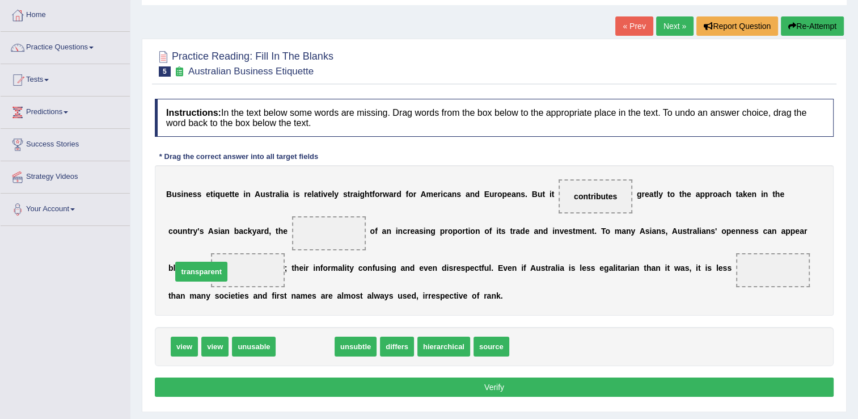
drag, startPoint x: 312, startPoint y: 348, endPoint x: 209, endPoint y: 272, distance: 128.2
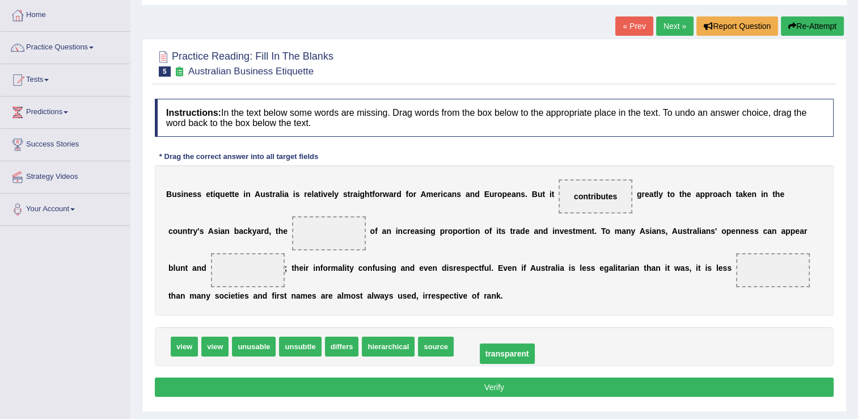
drag, startPoint x: 210, startPoint y: 270, endPoint x: 468, endPoint y: 353, distance: 271.7
drag, startPoint x: 231, startPoint y: 333, endPoint x: 227, endPoint y: 324, distance: 10.1
click at [227, 324] on div "Instructions: In the text below some words are missing. Drag words from the box…" at bounding box center [494, 249] width 685 height 313
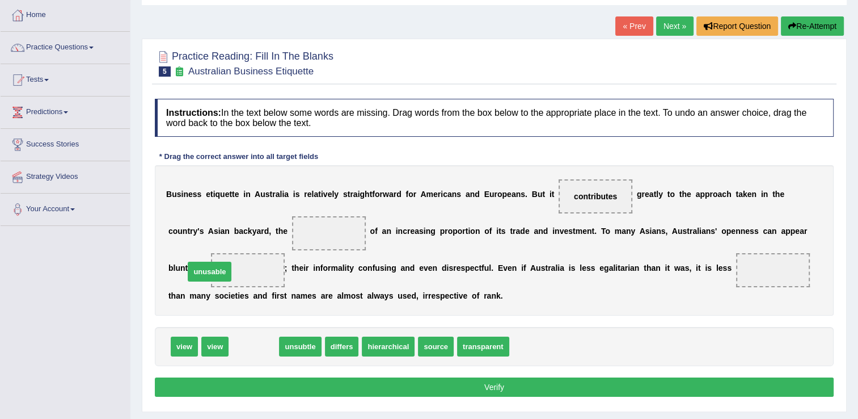
drag, startPoint x: 259, startPoint y: 353, endPoint x: 214, endPoint y: 278, distance: 87.0
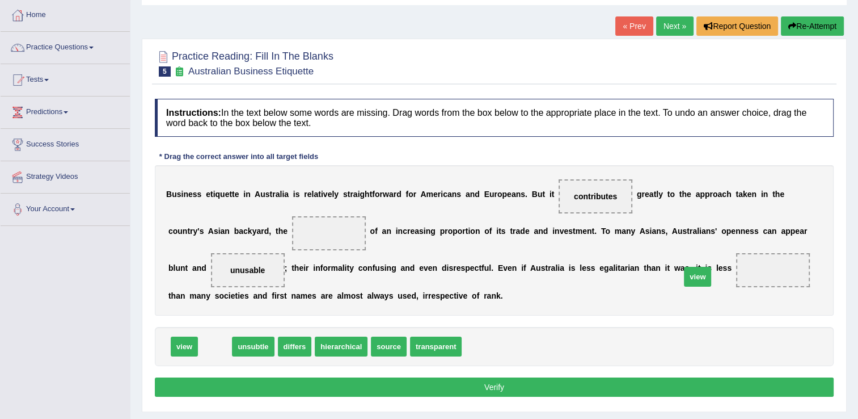
drag, startPoint x: 223, startPoint y: 341, endPoint x: 696, endPoint y: 269, distance: 477.8
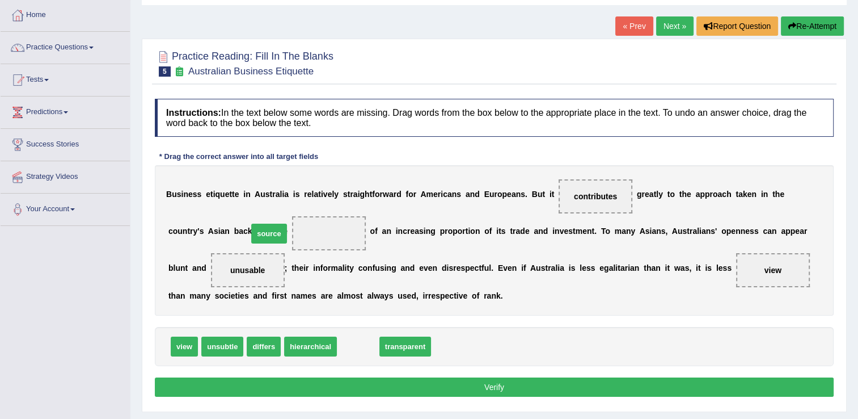
drag, startPoint x: 349, startPoint y: 346, endPoint x: 260, endPoint y: 235, distance: 142.0
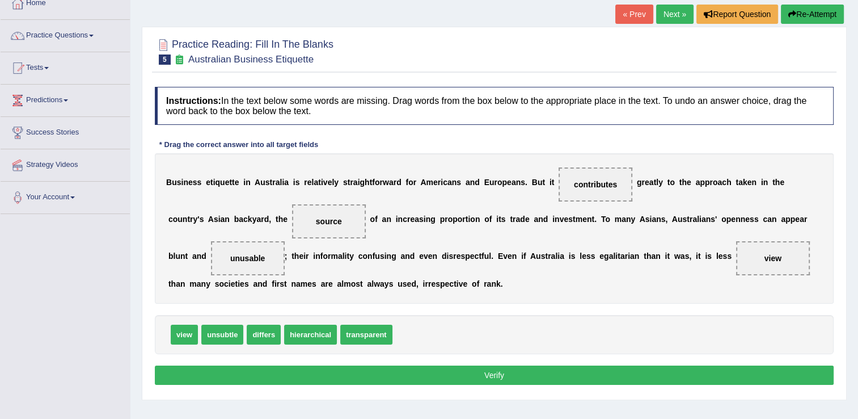
scroll to position [113, 0]
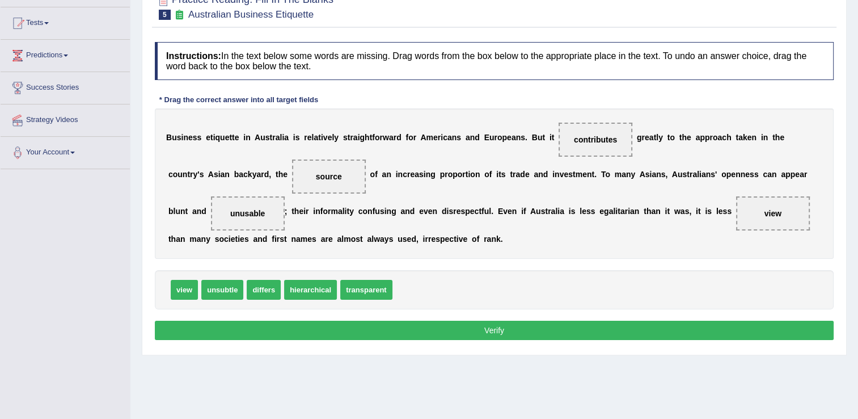
click at [493, 330] on button "Verify" at bounding box center [494, 329] width 679 height 19
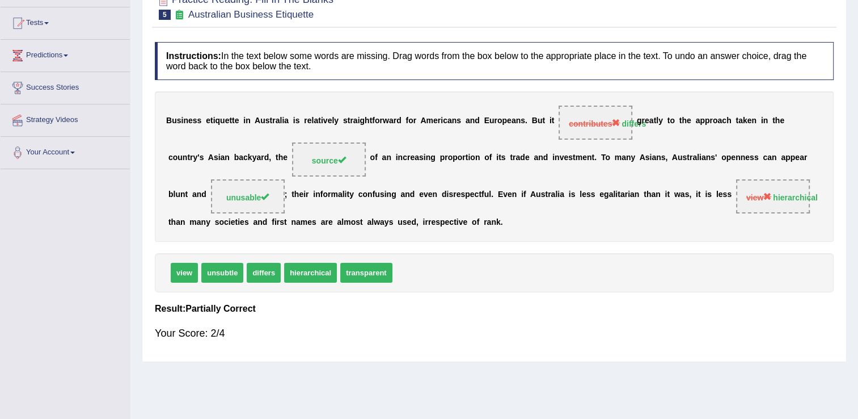
drag, startPoint x: 752, startPoint y: 201, endPoint x: 620, endPoint y: 239, distance: 137.5
click at [615, 244] on div "Instructions: In the text below some words are missing. Drag words from the box…" at bounding box center [494, 195] width 685 height 319
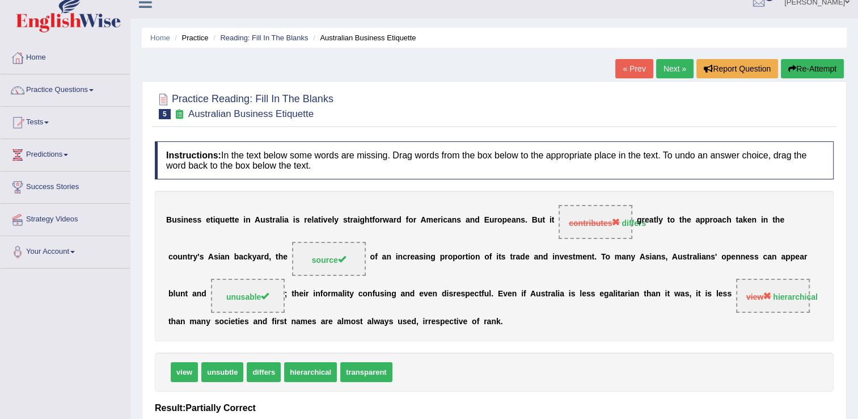
scroll to position [0, 0]
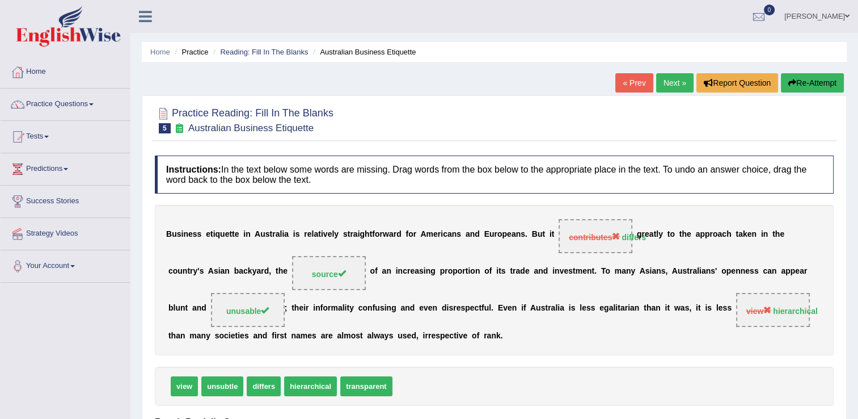
drag, startPoint x: 596, startPoint y: 211, endPoint x: 554, endPoint y: 252, distance: 59.0
click at [556, 248] on div "B u s i n e s s e t i q u e t t e i n A u s t r a l i a i s r e l a t i v e l y…" at bounding box center [494, 280] width 679 height 150
drag, startPoint x: 541, startPoint y: 238, endPoint x: 565, endPoint y: 248, distance: 27.0
click at [559, 238] on span "contributes differs" at bounding box center [596, 236] width 74 height 34
drag, startPoint x: 584, startPoint y: 210, endPoint x: 631, endPoint y: 250, distance: 61.6
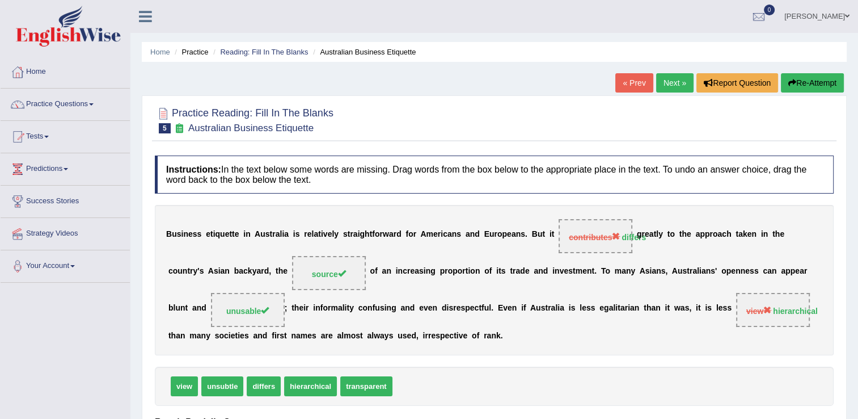
click at [631, 250] on div "Instructions: In the text below some words are missing. Drag words from the box…" at bounding box center [494, 309] width 685 height 319
click at [678, 86] on link "Next »" at bounding box center [674, 82] width 37 height 19
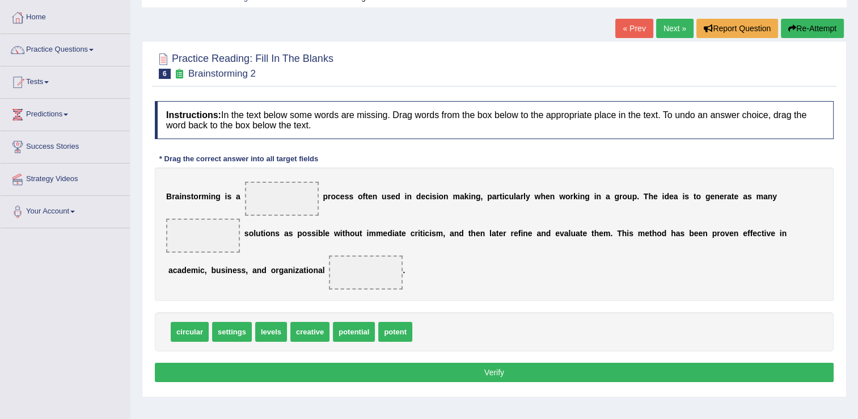
scroll to position [57, 0]
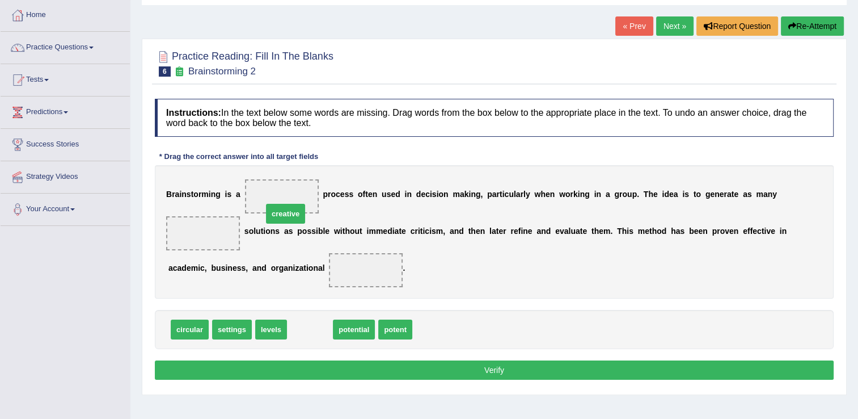
drag, startPoint x: 306, startPoint y: 301, endPoint x: 281, endPoint y: 194, distance: 109.9
click at [275, 319] on span "levels" at bounding box center [271, 329] width 32 height 20
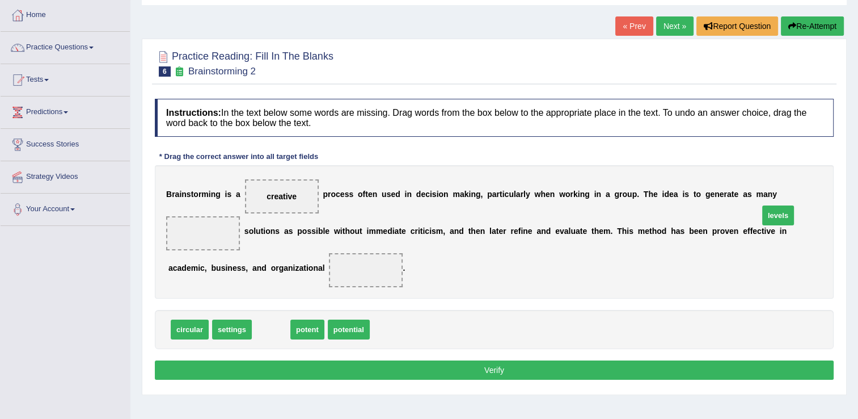
drag, startPoint x: 267, startPoint y: 313, endPoint x: 774, endPoint y: 198, distance: 519.8
drag, startPoint x: 776, startPoint y: 195, endPoint x: 336, endPoint y: 309, distance: 455.2
drag, startPoint x: 305, startPoint y: 310, endPoint x: 676, endPoint y: 288, distance: 371.6
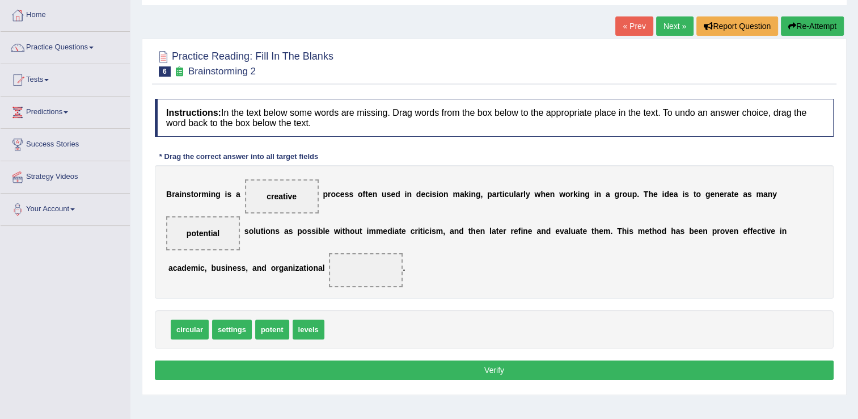
click at [310, 319] on span "levels" at bounding box center [309, 329] width 32 height 20
drag, startPoint x: 309, startPoint y: 313, endPoint x: 261, endPoint y: 256, distance: 74.9
drag, startPoint x: 227, startPoint y: 309, endPoint x: 212, endPoint y: 317, distance: 17.0
drag, startPoint x: 463, startPoint y: 352, endPoint x: 418, endPoint y: 345, distance: 45.4
click at [463, 360] on button "Verify" at bounding box center [494, 369] width 679 height 19
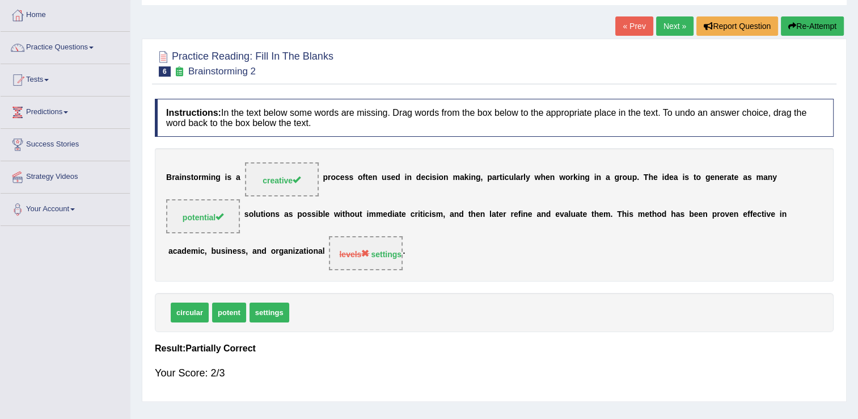
click at [668, 20] on link "Next »" at bounding box center [674, 25] width 37 height 19
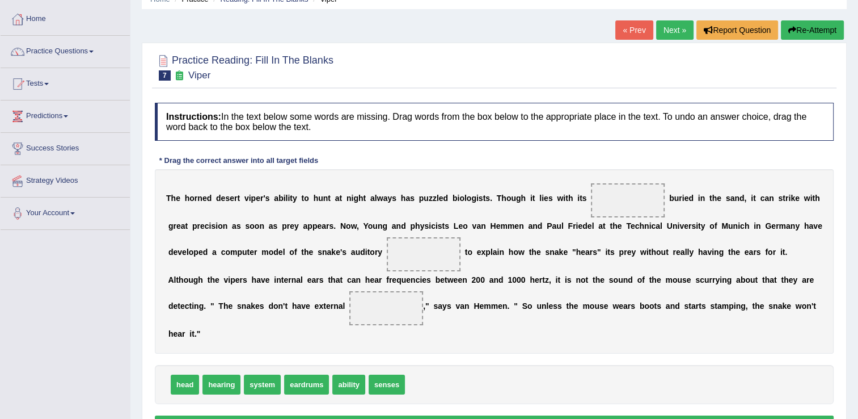
scroll to position [57, 0]
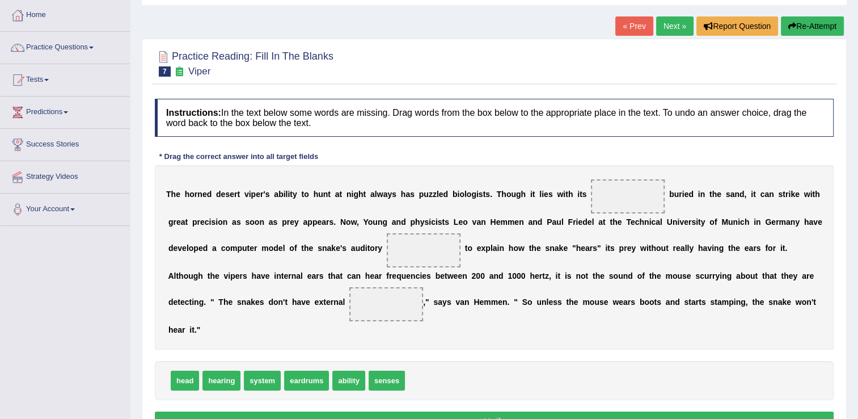
drag, startPoint x: 670, startPoint y: 193, endPoint x: 658, endPoint y: 194, distance: 11.4
click at [658, 194] on div "T h e h o r n e d d e s e r t v i p e r ' s a b i l i t y t o h u n t a t n i g…" at bounding box center [494, 257] width 679 height 184
drag, startPoint x: 204, startPoint y: 360, endPoint x: 609, endPoint y: 199, distance: 435.8
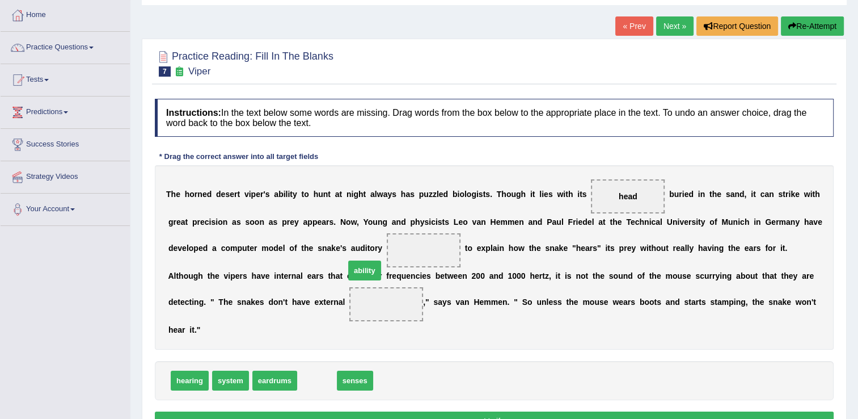
drag, startPoint x: 313, startPoint y: 365, endPoint x: 361, endPoint y: 256, distance: 119.4
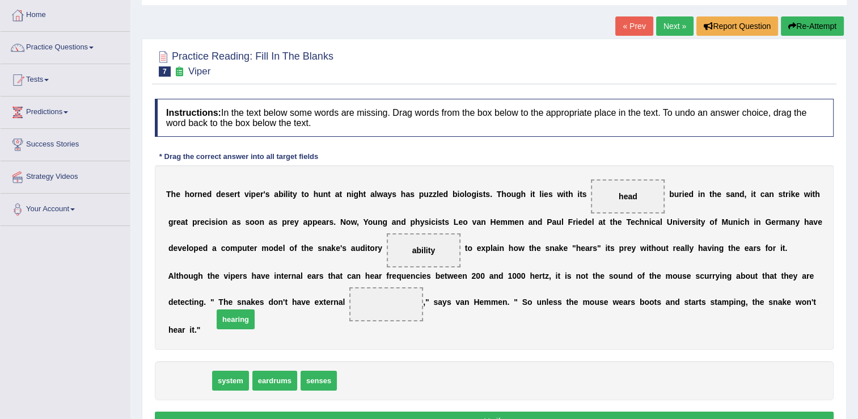
drag, startPoint x: 196, startPoint y: 357, endPoint x: 237, endPoint y: 300, distance: 70.7
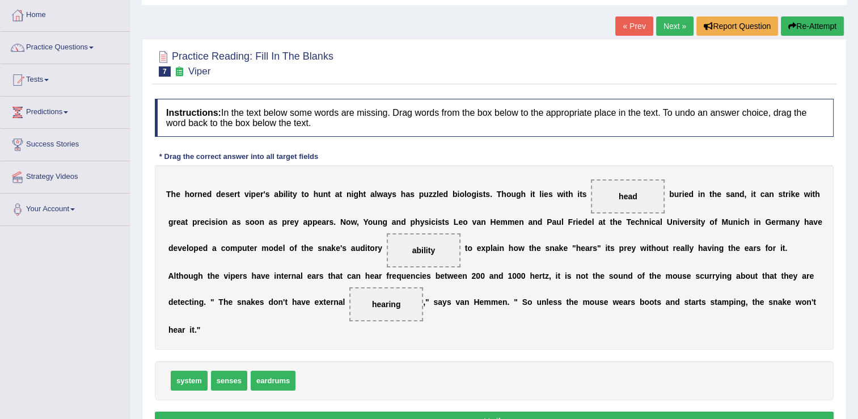
click at [488, 411] on button "Verify" at bounding box center [494, 420] width 679 height 19
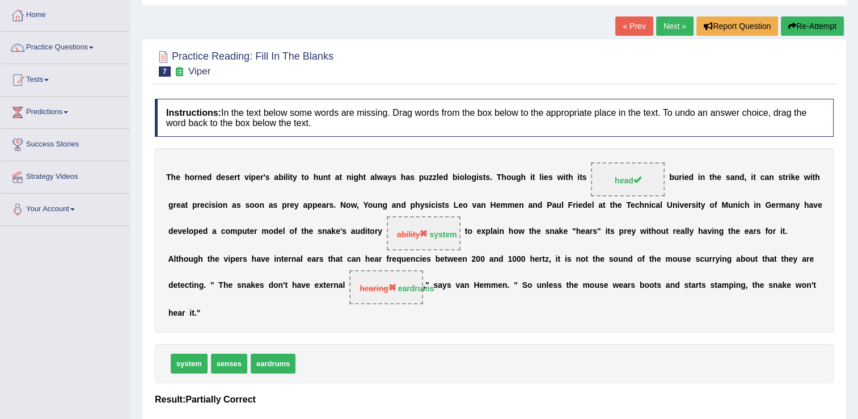
click at [673, 27] on link "Next »" at bounding box center [674, 25] width 37 height 19
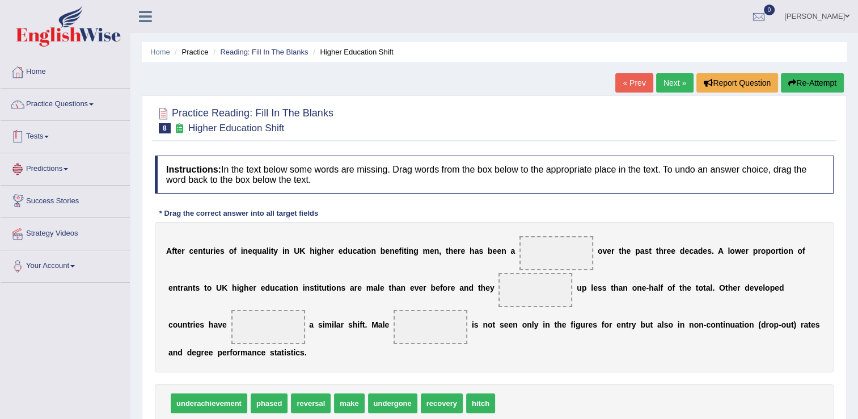
click at [84, 107] on link "Practice Questions" at bounding box center [65, 102] width 129 height 28
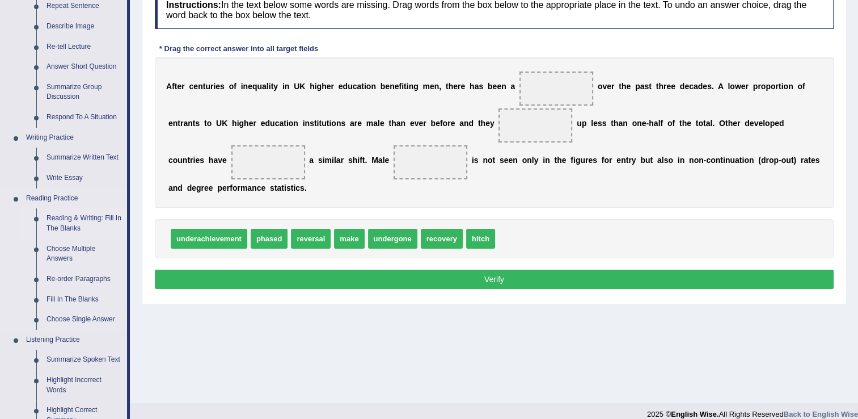
scroll to position [170, 0]
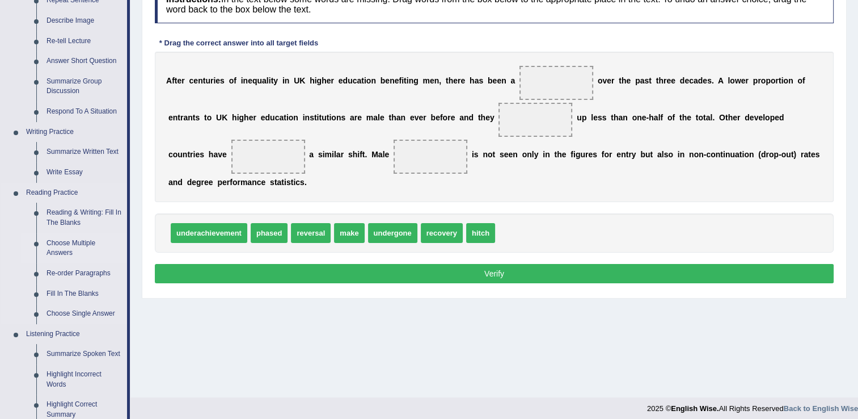
click at [88, 242] on link "Choose Multiple Answers" at bounding box center [84, 248] width 86 height 30
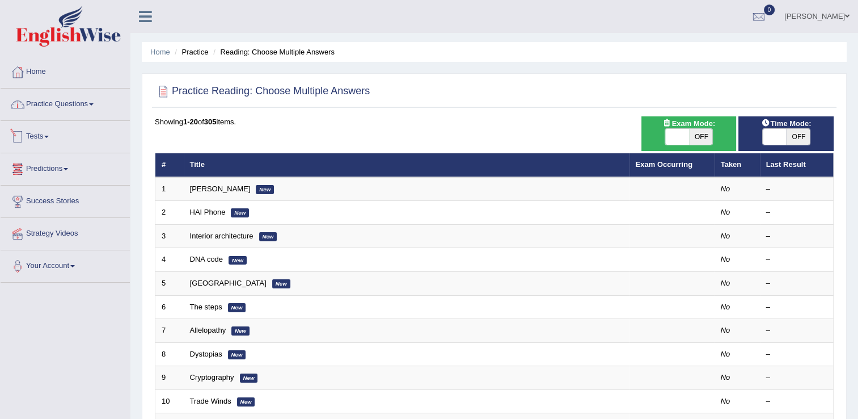
click at [93, 113] on link "Practice Questions" at bounding box center [65, 102] width 129 height 28
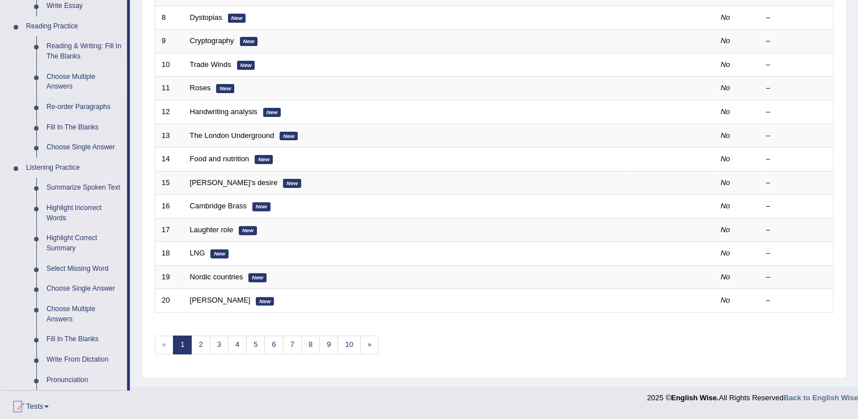
scroll to position [340, 0]
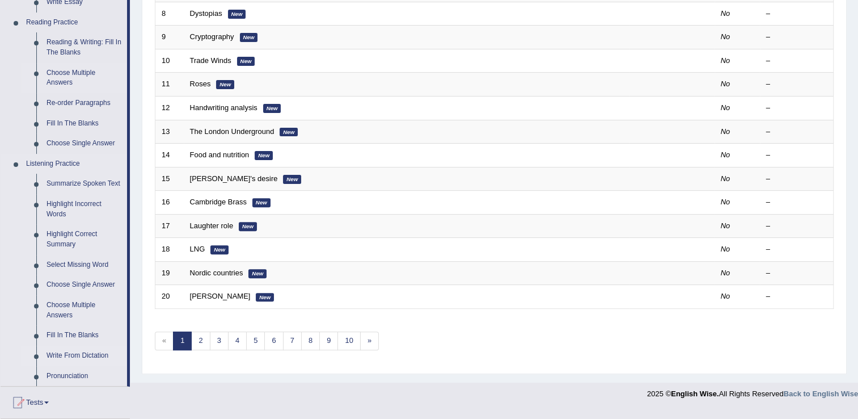
click at [72, 354] on link "Write From Dictation" at bounding box center [84, 355] width 86 height 20
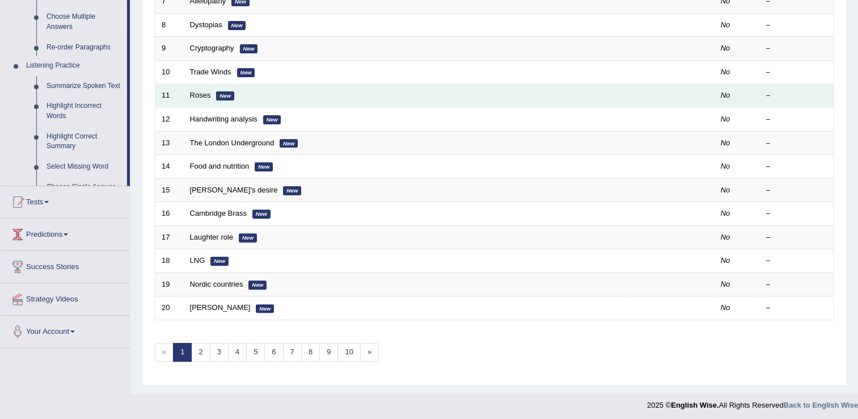
scroll to position [168, 0]
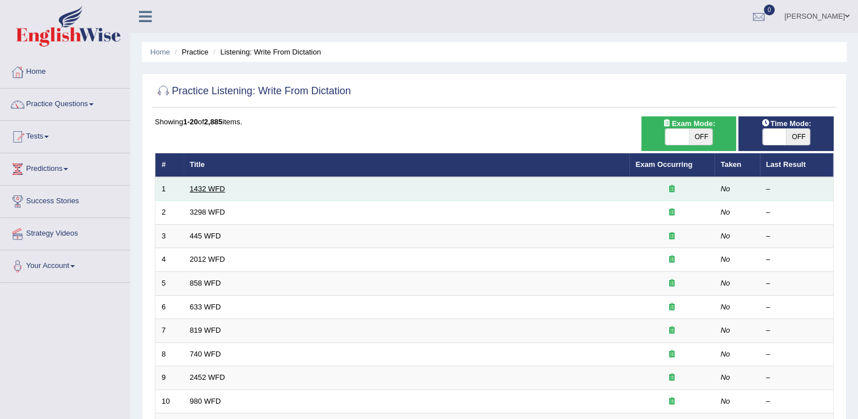
click at [214, 184] on link "1432 WFD" at bounding box center [207, 188] width 35 height 9
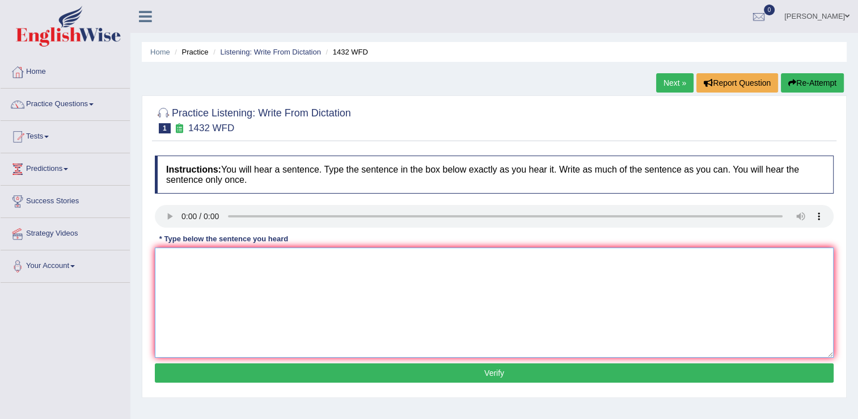
click at [193, 276] on textarea at bounding box center [494, 302] width 679 height 110
click at [357, 355] on textarea "most activity about your health" at bounding box center [494, 302] width 679 height 110
type textarea "most activity about your health"
click at [354, 369] on button "Verify" at bounding box center [494, 372] width 679 height 19
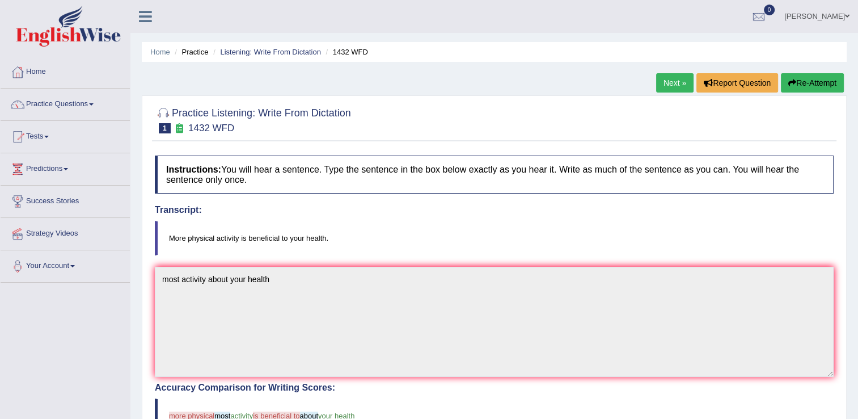
click at [675, 86] on link "Next »" at bounding box center [674, 82] width 37 height 19
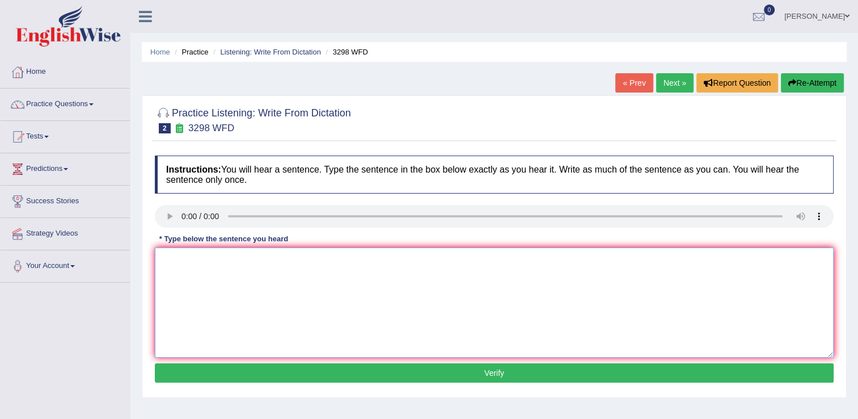
click at [234, 357] on div "Instructions: You will hear a sentence. Type the sentence in the box below exac…" at bounding box center [494, 271] width 685 height 242
type textarea "animal behavior last as humans"
click at [264, 379] on button "Verify" at bounding box center [494, 372] width 679 height 19
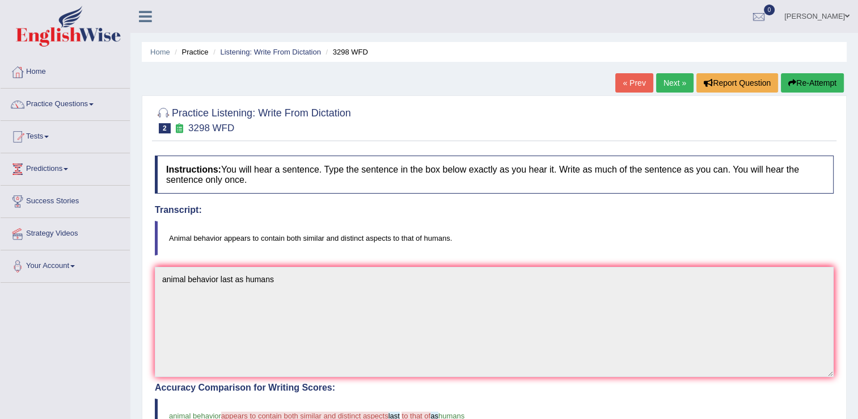
click at [678, 88] on link "Next »" at bounding box center [674, 82] width 37 height 19
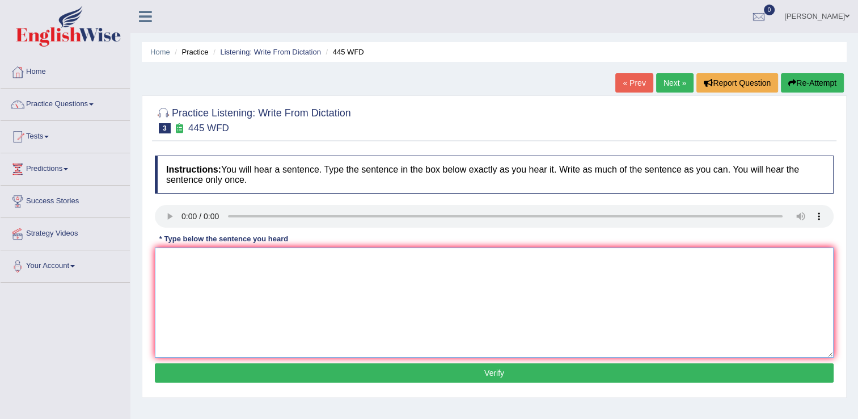
click at [218, 290] on textarea at bounding box center [494, 302] width 679 height 110
type textarea "Americab Astranouts land in [GEOGRAPHIC_DATA]"
click at [343, 374] on button "Verify" at bounding box center [494, 372] width 679 height 19
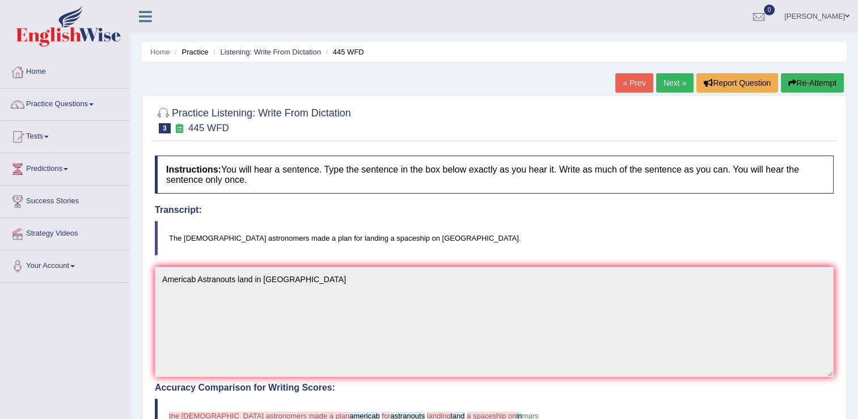
click at [669, 83] on link "Next »" at bounding box center [674, 82] width 37 height 19
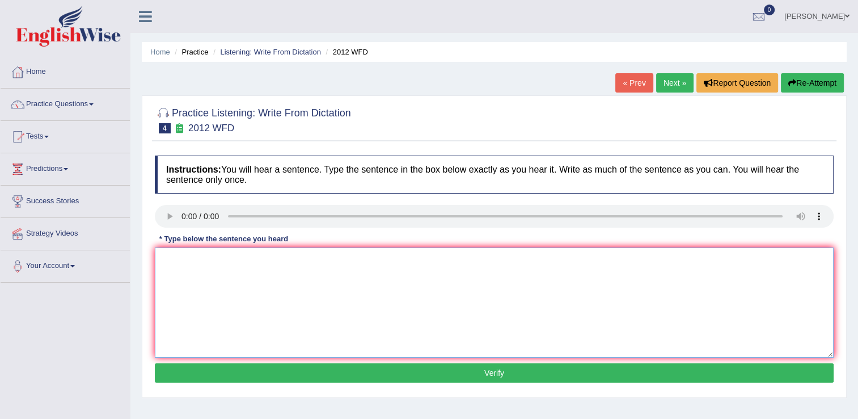
click at [278, 280] on textarea at bounding box center [494, 302] width 679 height 110
type textarea "there is great about this topic"
click at [410, 368] on button "Verify" at bounding box center [494, 372] width 679 height 19
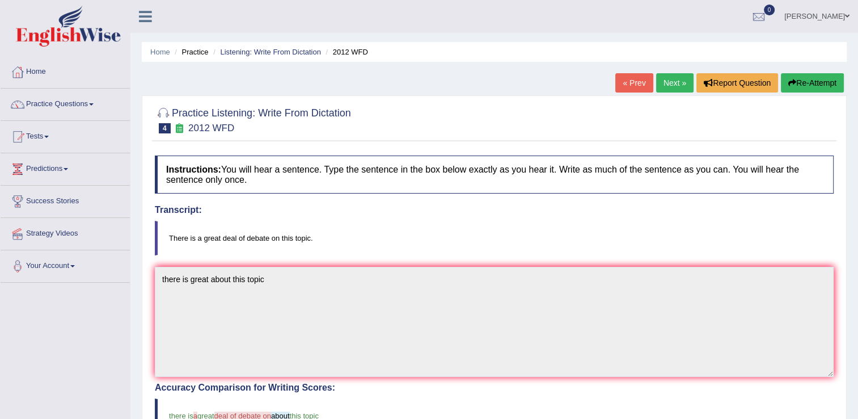
drag, startPoint x: 669, startPoint y: 83, endPoint x: 488, endPoint y: 126, distance: 186.5
click at [669, 82] on link "Next »" at bounding box center [674, 82] width 37 height 19
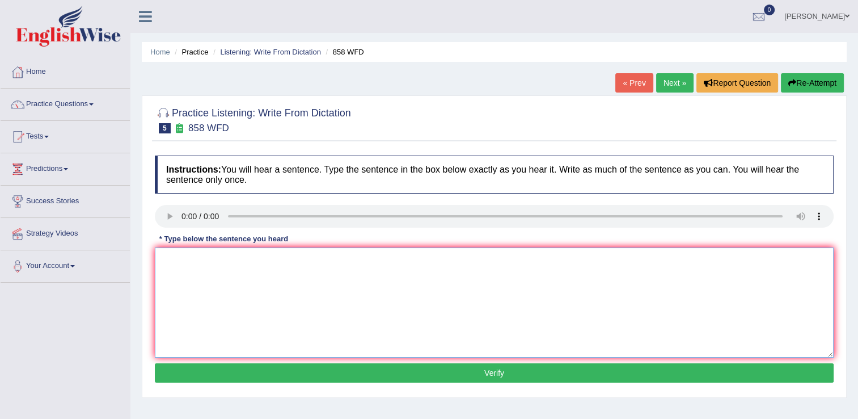
click at [190, 256] on textarea at bounding box center [494, 302] width 679 height 110
type textarea "y"
type textarea "the years about histiori"
click at [683, 79] on link "Next »" at bounding box center [674, 82] width 37 height 19
click at [252, 282] on textarea at bounding box center [494, 302] width 679 height 110
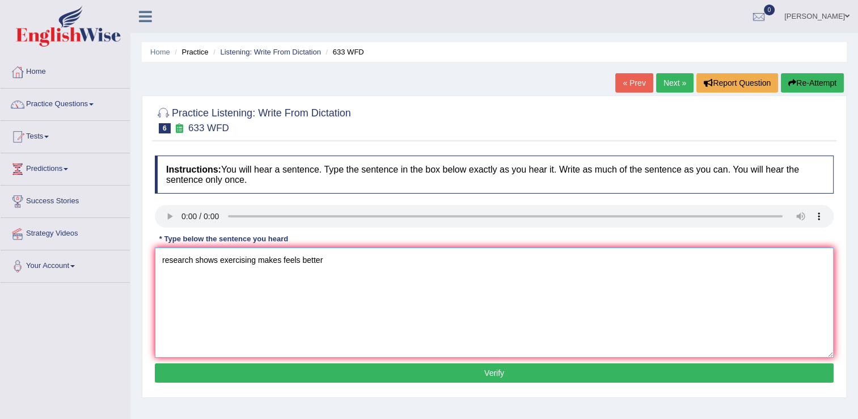
type textarea "research shows exercising makes feels better"
click at [358, 374] on button "Verify" at bounding box center [494, 372] width 679 height 19
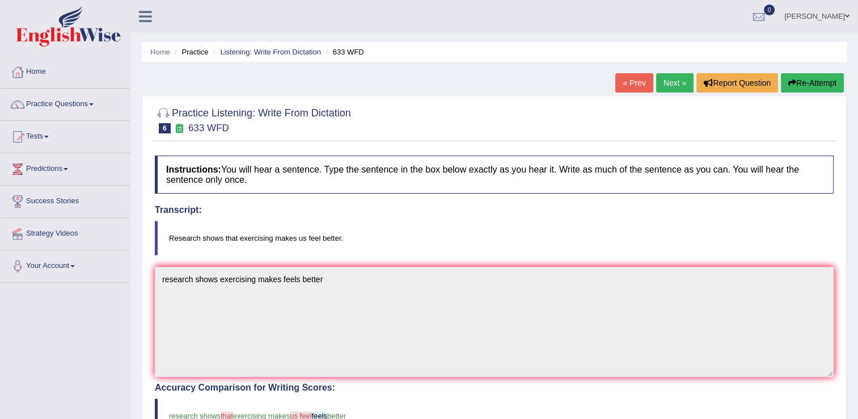
click at [673, 83] on link "Next »" at bounding box center [674, 82] width 37 height 19
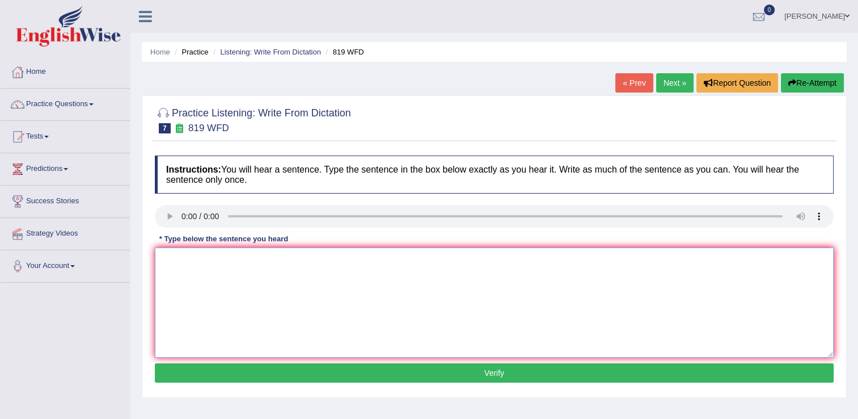
click at [275, 269] on textarea at bounding box center [494, 302] width 679 height 110
click at [161, 259] on textarea "continue groving their lives" at bounding box center [494, 302] width 679 height 110
click at [191, 262] on textarea "continue groving their lives" at bounding box center [494, 302] width 679 height 110
click at [166, 260] on textarea "continue groving their lives" at bounding box center [494, 302] width 679 height 110
click at [257, 262] on textarea "Continue groving their lives" at bounding box center [494, 302] width 679 height 110
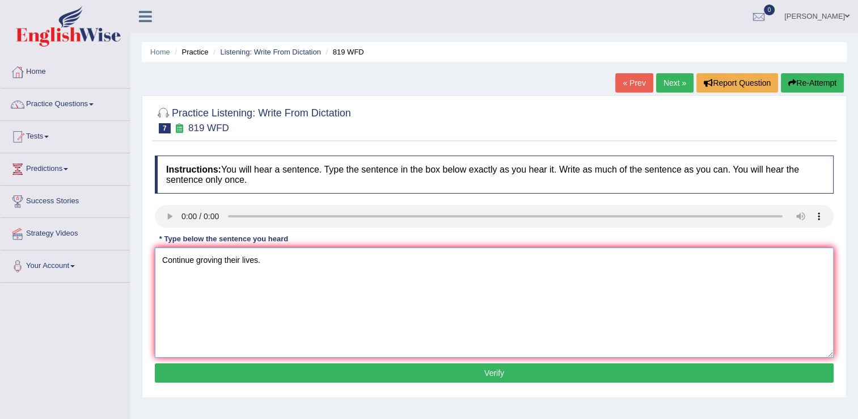
type textarea "Continue groving their lives."
click at [412, 370] on button "Verify" at bounding box center [494, 372] width 679 height 19
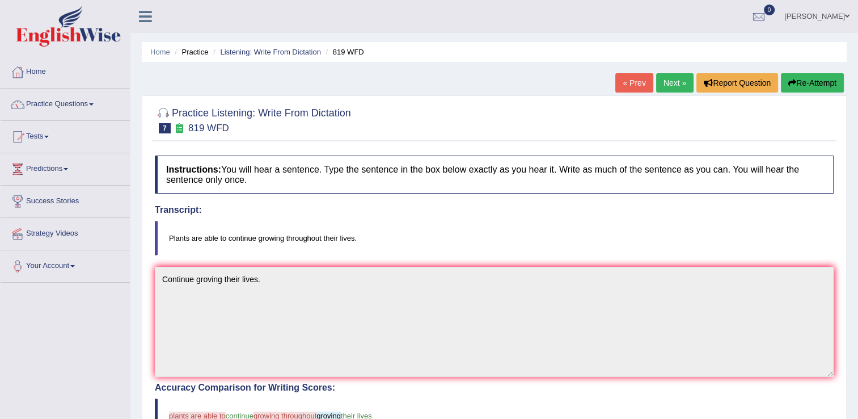
click at [814, 83] on button "Re-Attempt" at bounding box center [812, 82] width 63 height 19
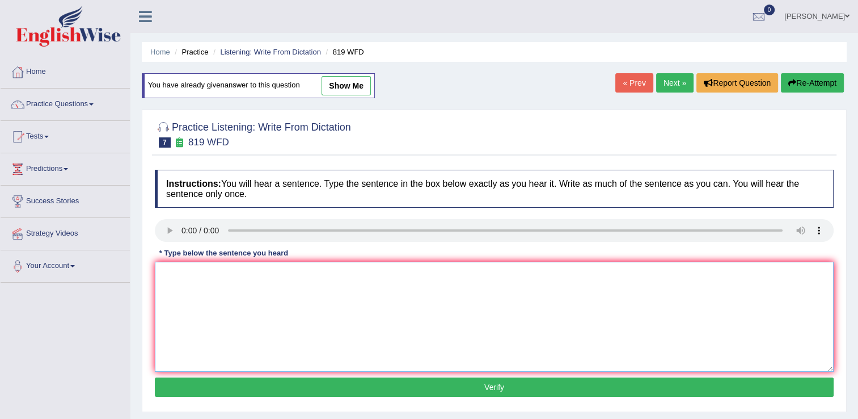
click at [354, 274] on textarea at bounding box center [494, 316] width 679 height 110
click at [165, 276] on textarea "plants are able to continiues growing lives." at bounding box center [494, 316] width 679 height 110
type textarea "Plants are able to continiues growing lives."
click at [424, 382] on button "Verify" at bounding box center [494, 386] width 679 height 19
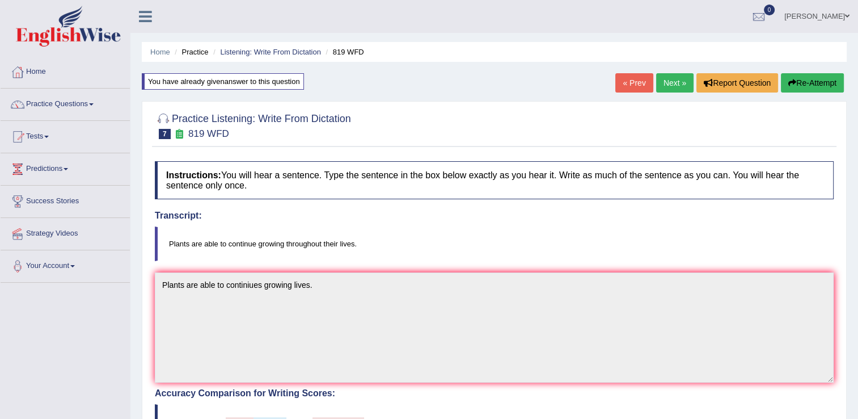
click at [673, 81] on link "Next »" at bounding box center [674, 82] width 37 height 19
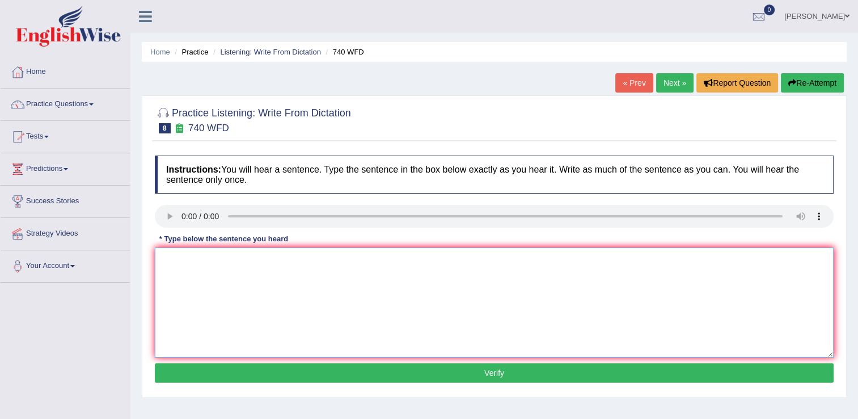
click at [206, 266] on textarea at bounding box center [494, 302] width 679 height 110
type textarea "Seriouse"
click at [807, 85] on button "Re-Attempt" at bounding box center [812, 82] width 63 height 19
click at [231, 278] on textarea at bounding box center [494, 302] width 679 height 110
click at [164, 257] on textarea "seriouse carried" at bounding box center [494, 302] width 679 height 110
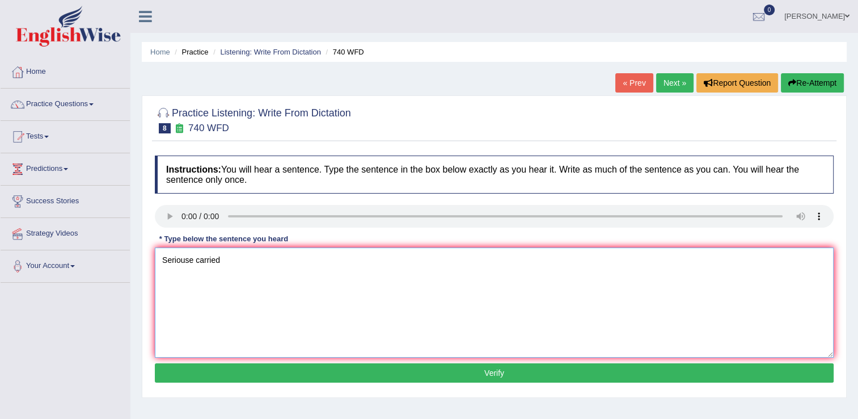
click at [191, 263] on textarea "Seriouse carried" at bounding box center [494, 302] width 679 height 110
click at [225, 263] on textarea "Seriouse carried" at bounding box center [494, 302] width 679 height 110
type textarea "Seriouse carried ."
click at [439, 378] on button "Verify" at bounding box center [494, 372] width 679 height 19
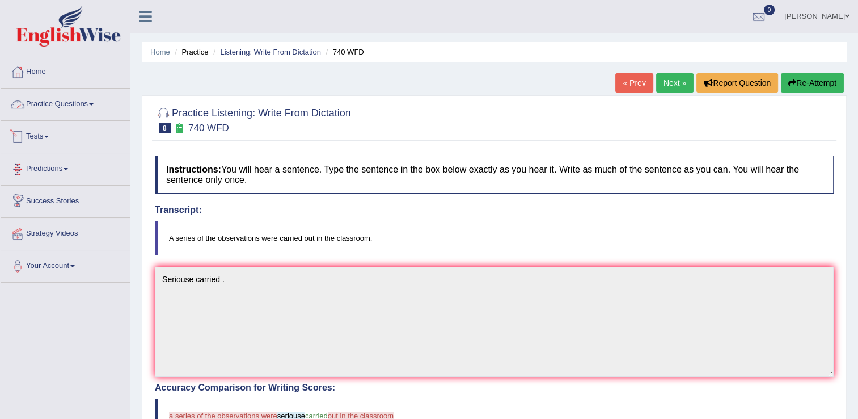
click at [84, 105] on link "Practice Questions" at bounding box center [65, 102] width 129 height 28
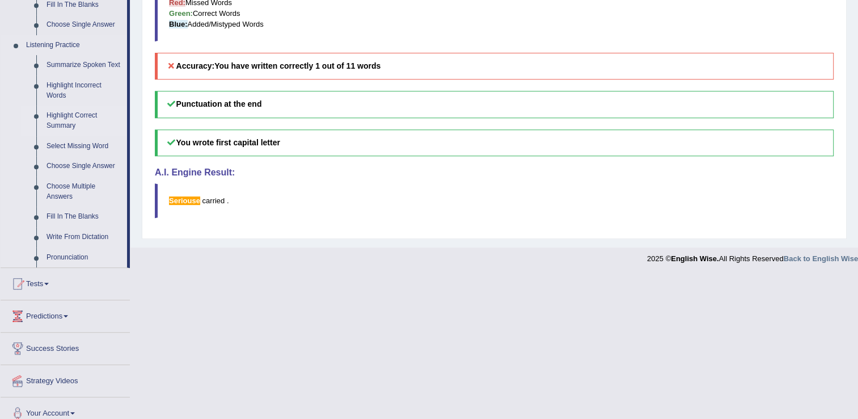
scroll to position [469, 0]
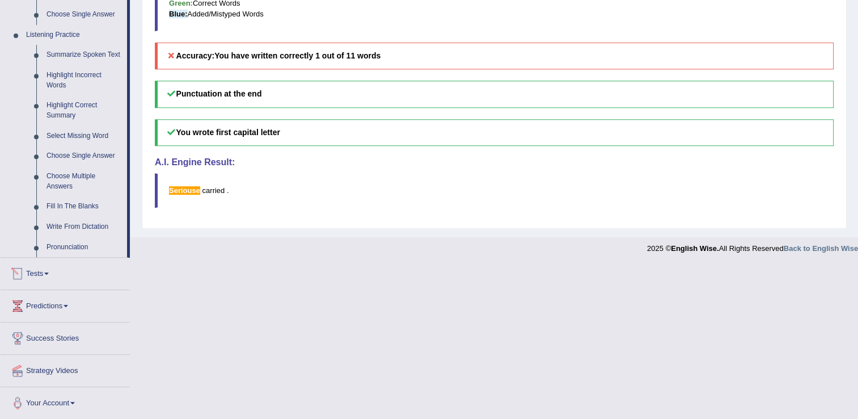
click at [49, 276] on link "Tests" at bounding box center [65, 271] width 129 height 28
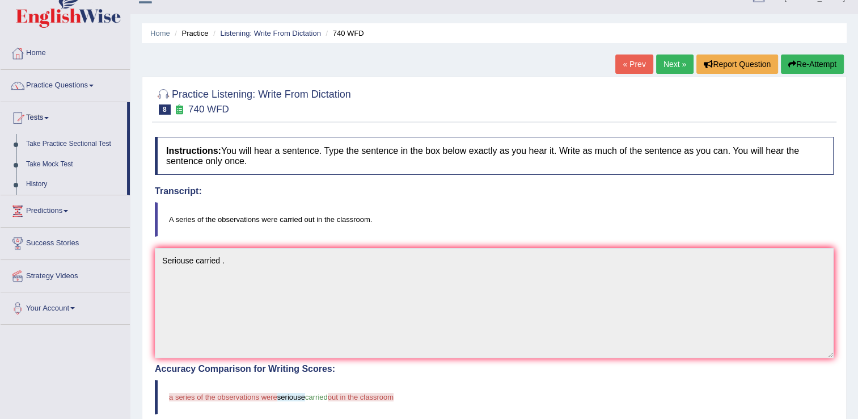
scroll to position [15, 0]
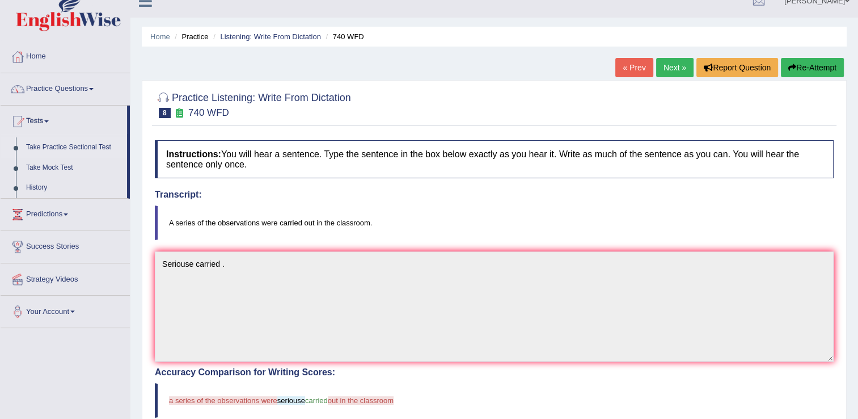
click at [69, 147] on link "Take Practice Sectional Test" at bounding box center [74, 147] width 106 height 20
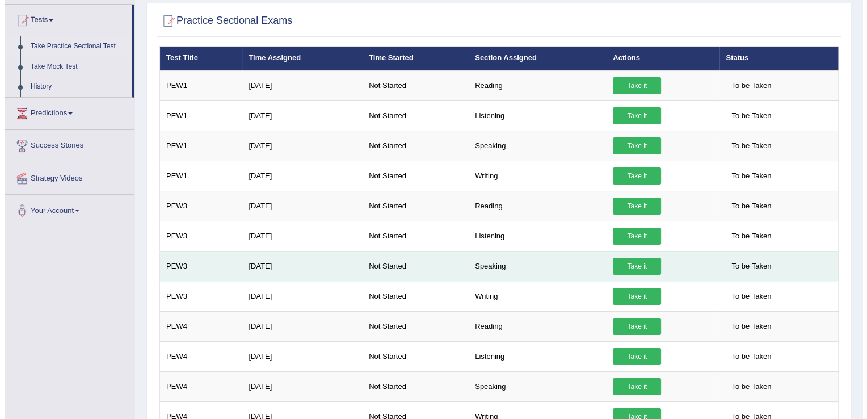
scroll to position [113, 0]
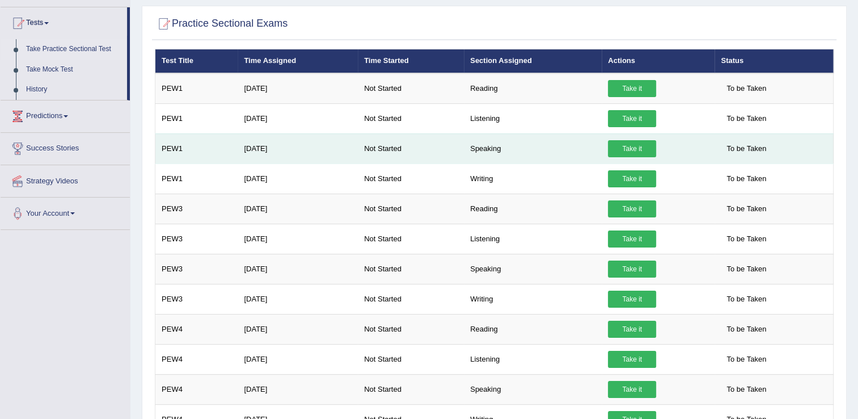
click at [634, 148] on link "Take it" at bounding box center [632, 148] width 48 height 17
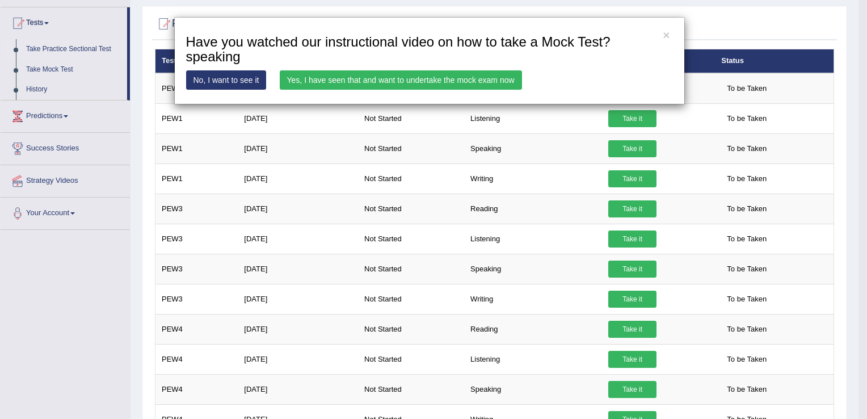
click at [295, 81] on link "Yes, I have seen that and want to undertake the mock exam now" at bounding box center [401, 79] width 242 height 19
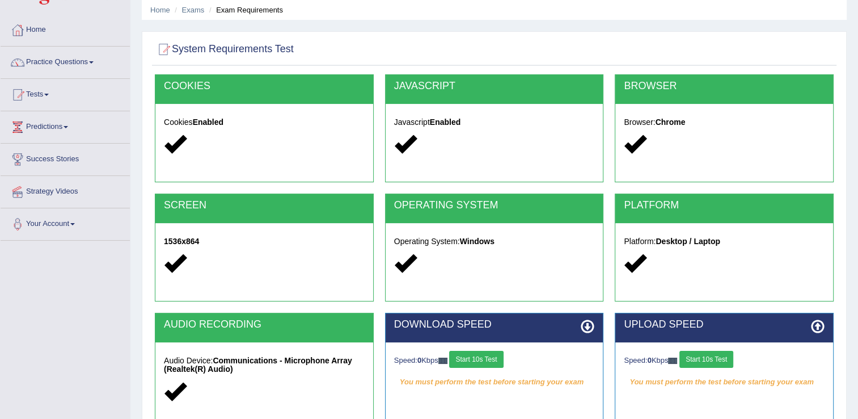
scroll to position [7, 0]
